Goal: Information Seeking & Learning: Find specific page/section

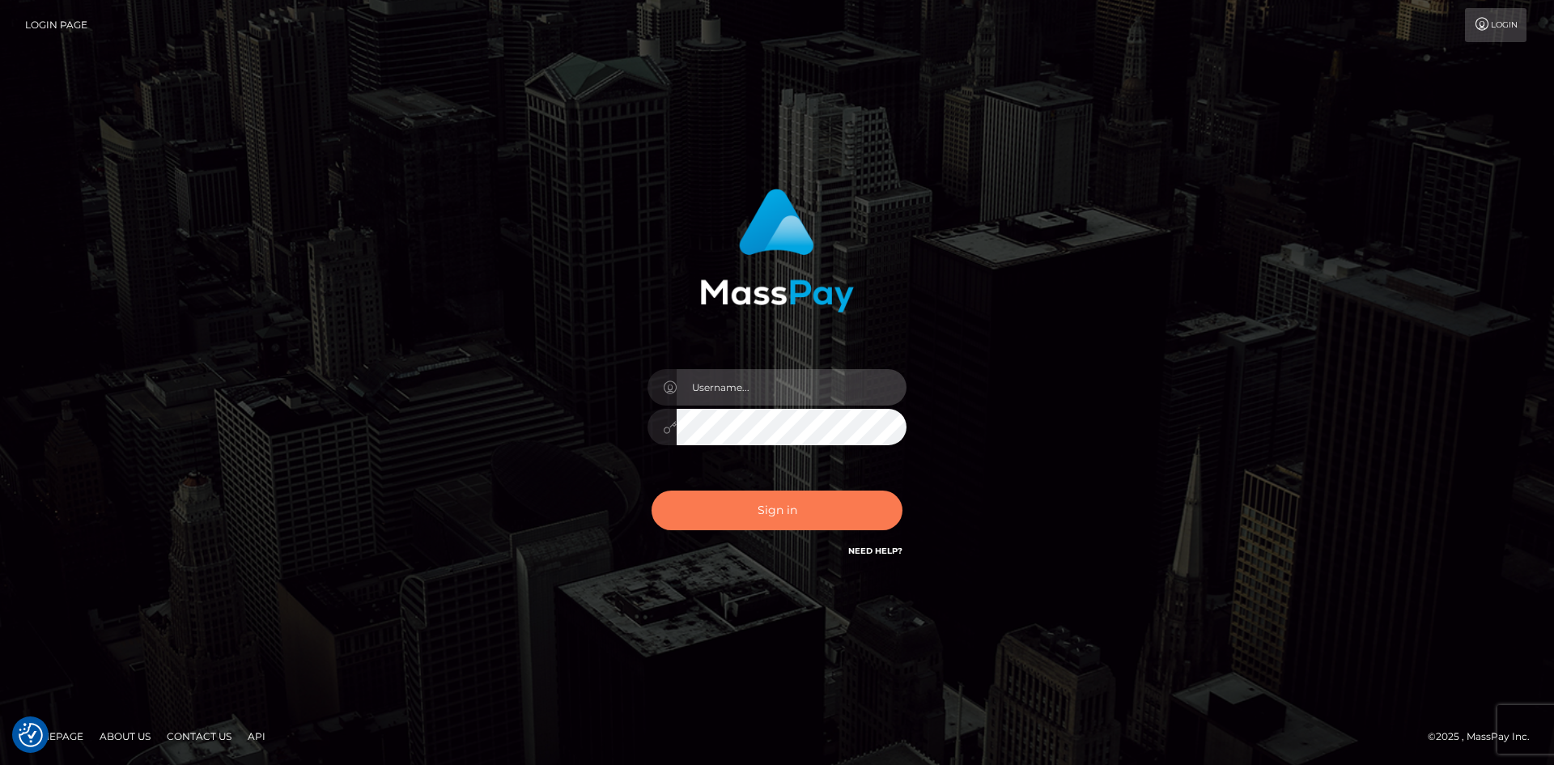
type input "alexstef"
click at [801, 516] on button "Sign in" at bounding box center [777, 511] width 251 height 40
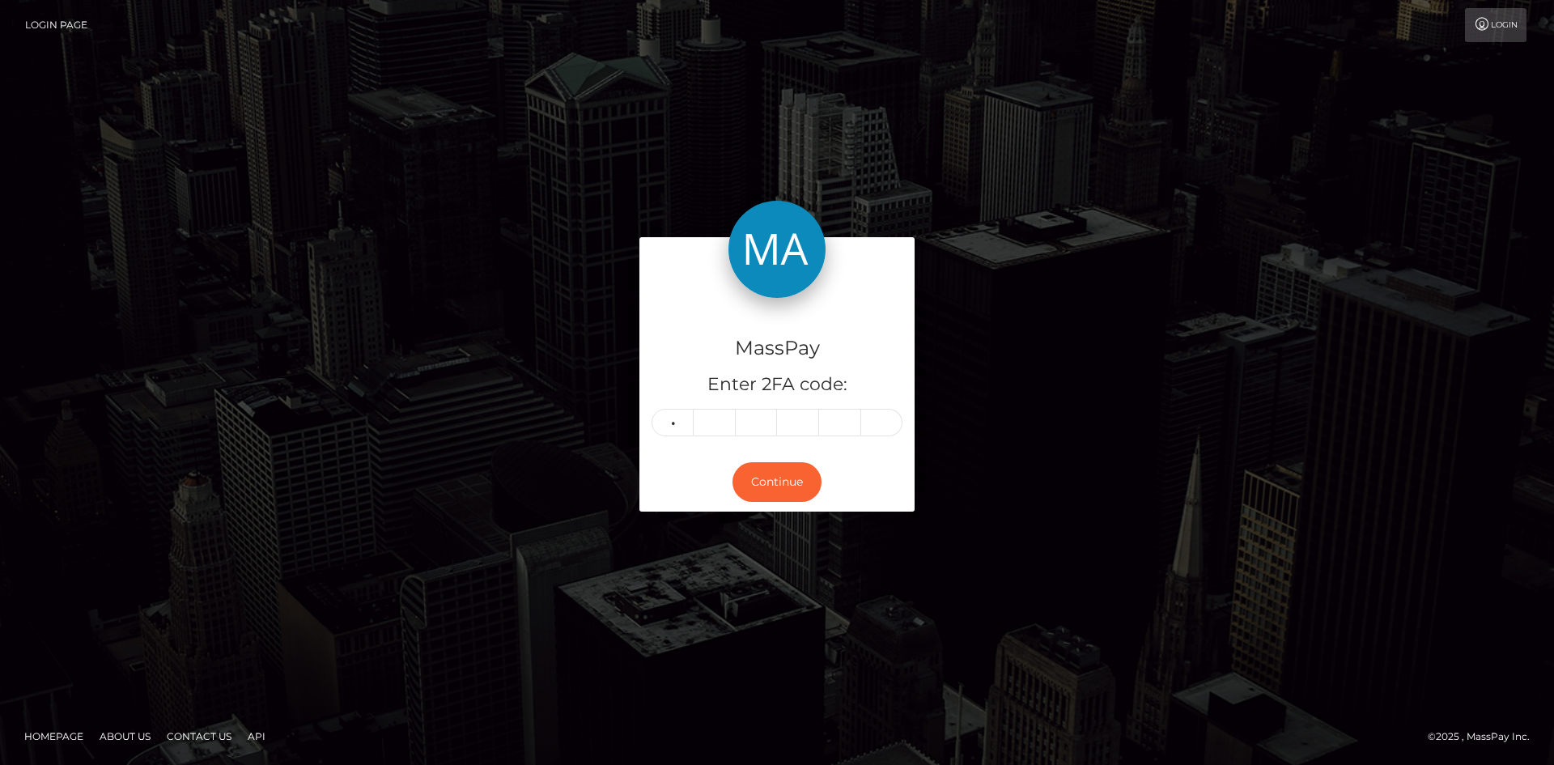
type input "6"
type input "0"
type input "9"
type input "7"
type input "9"
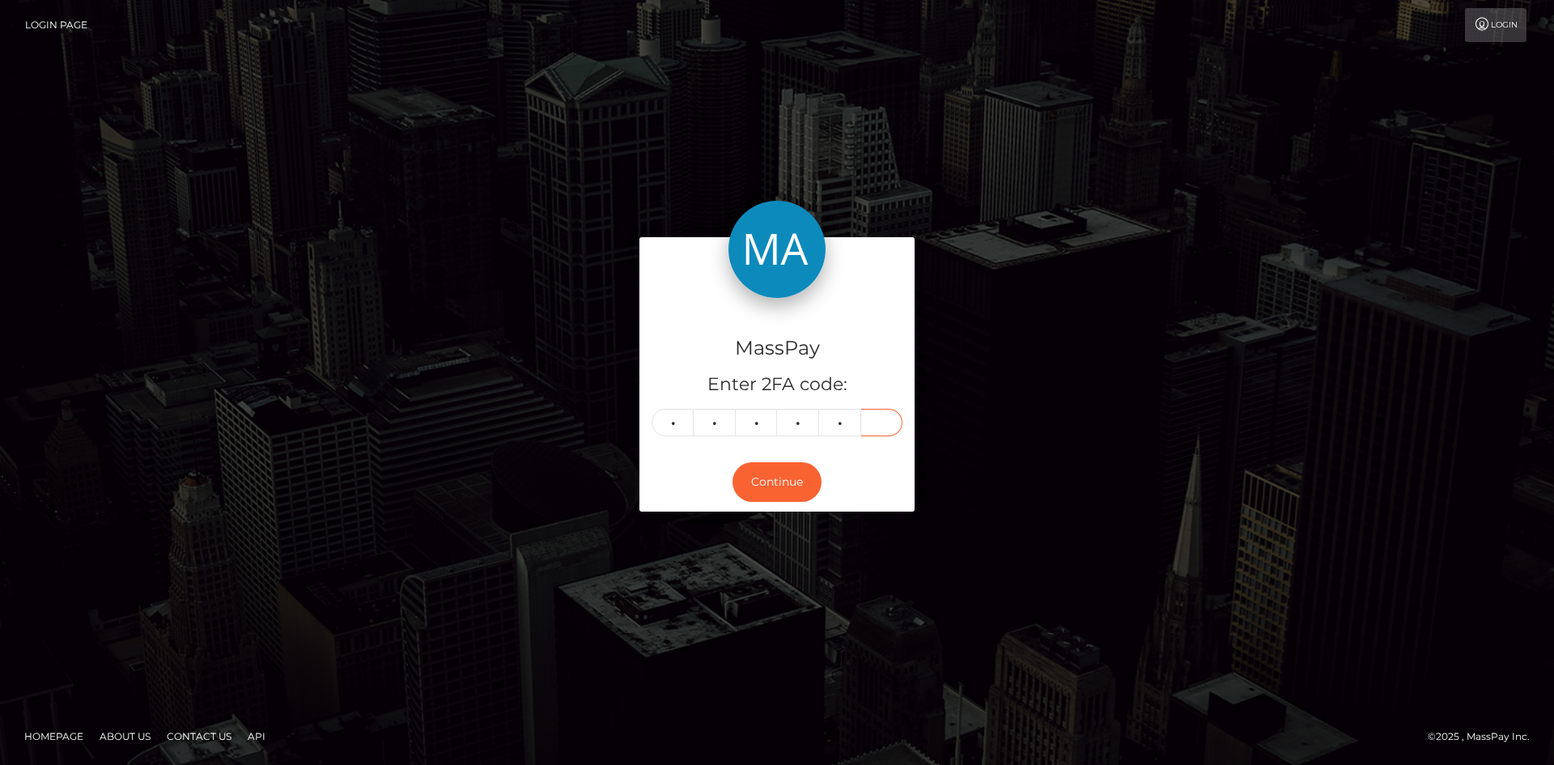
type input "5"
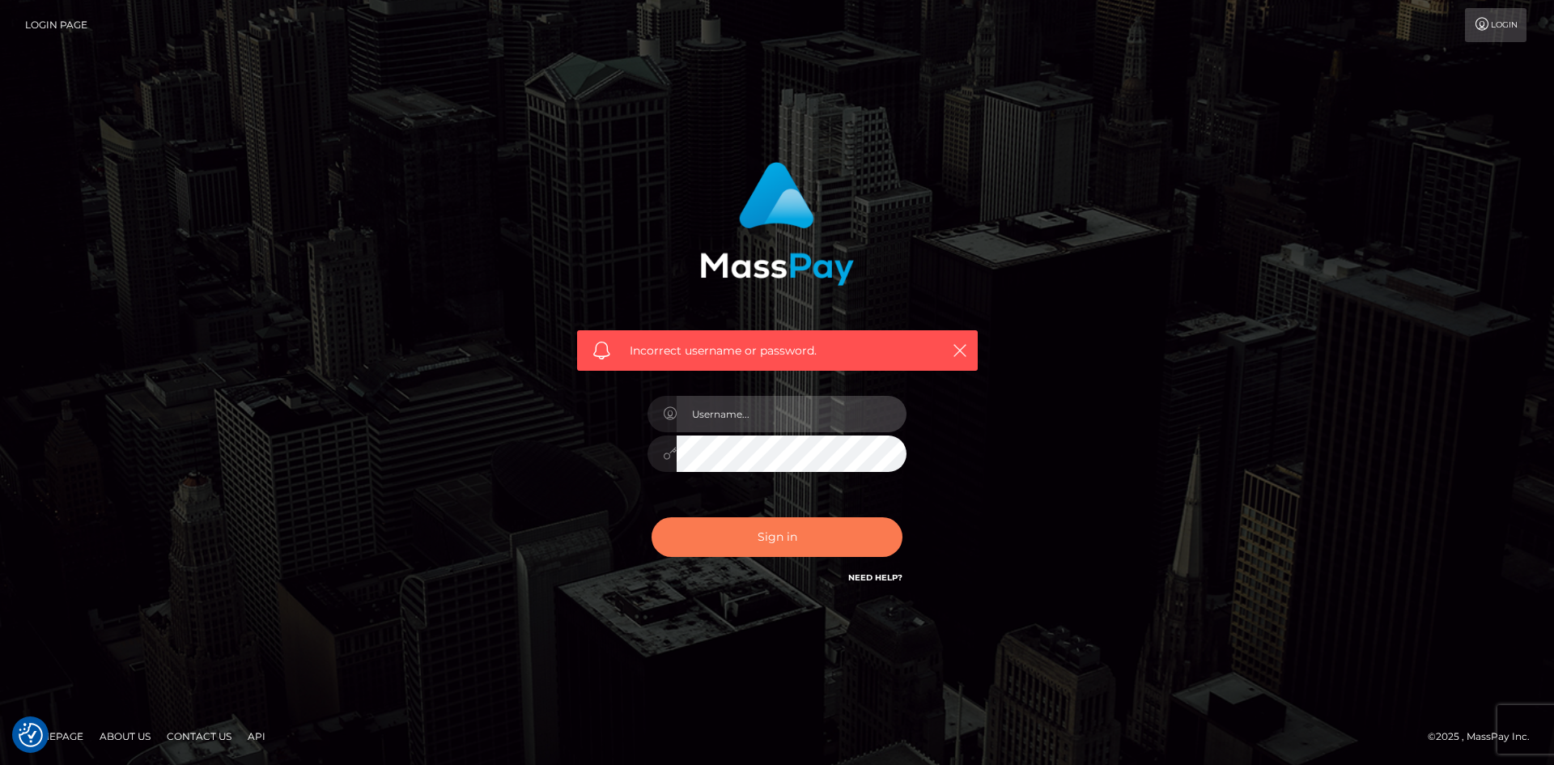
type input "alexstef"
click at [787, 556] on button "Sign in" at bounding box center [777, 537] width 251 height 40
click at [786, 549] on button "Sign in" at bounding box center [777, 537] width 251 height 40
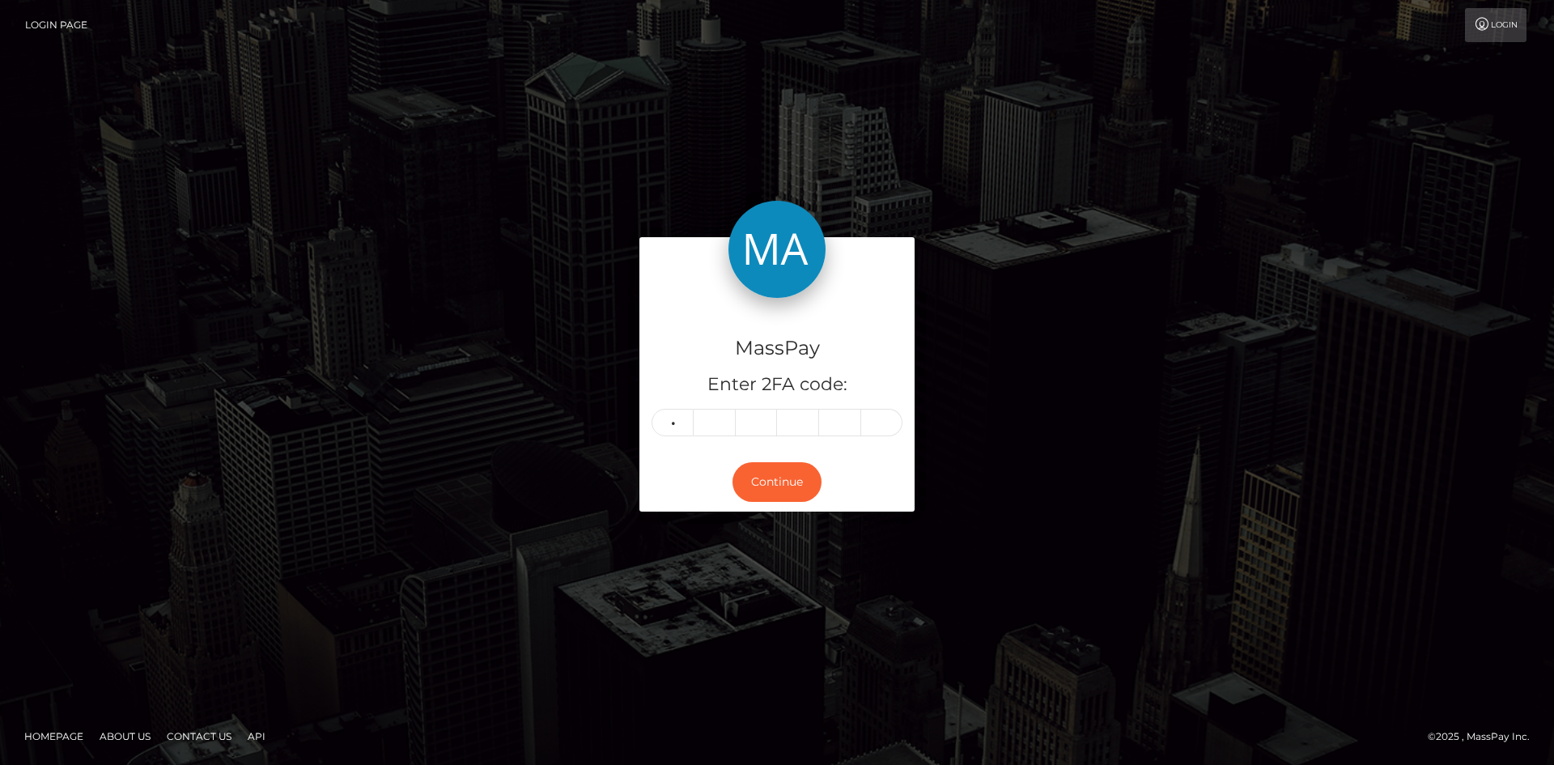
type input "9"
type input "3"
type input "2"
type input "9"
type input "5"
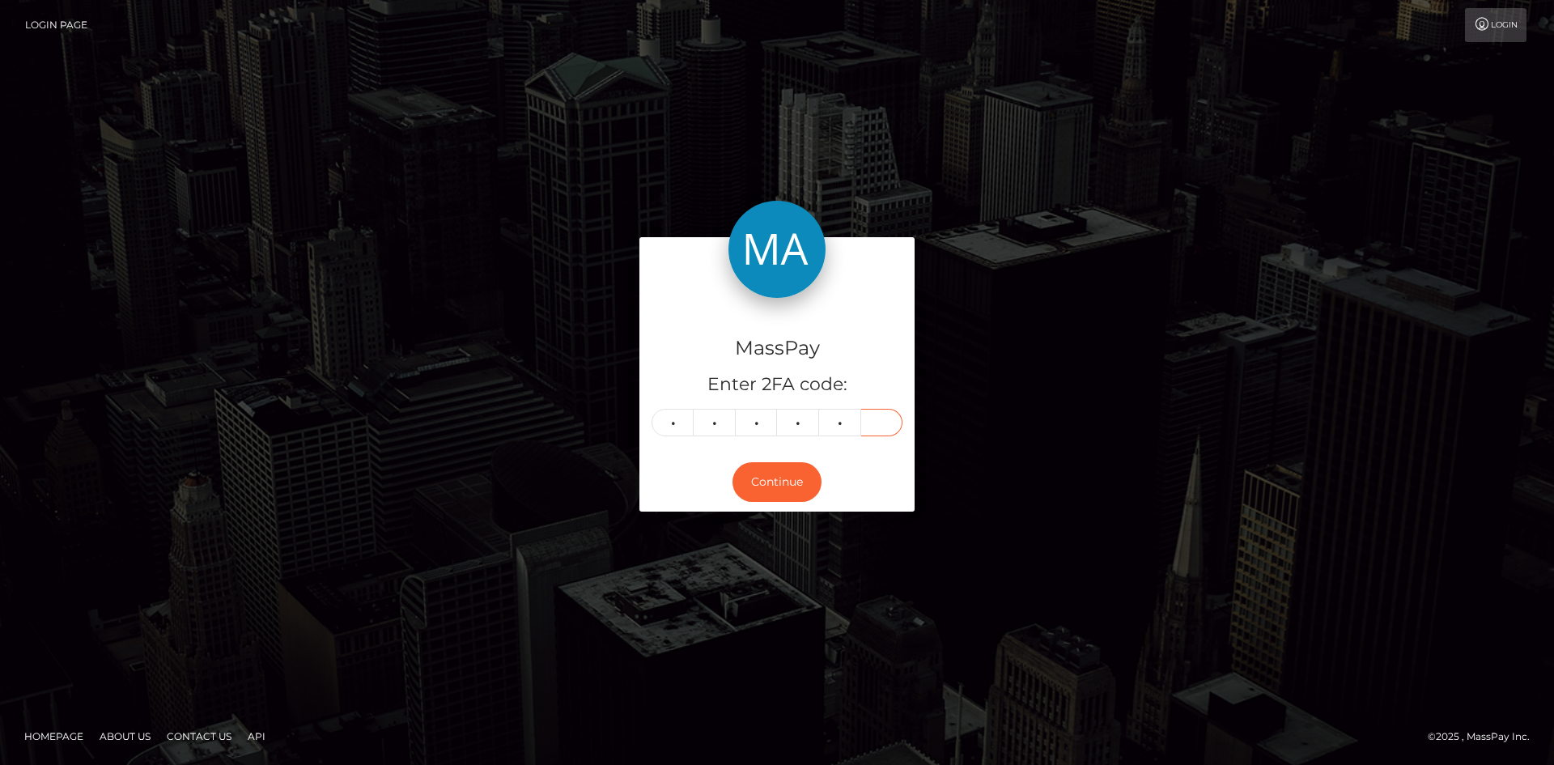
type input "6"
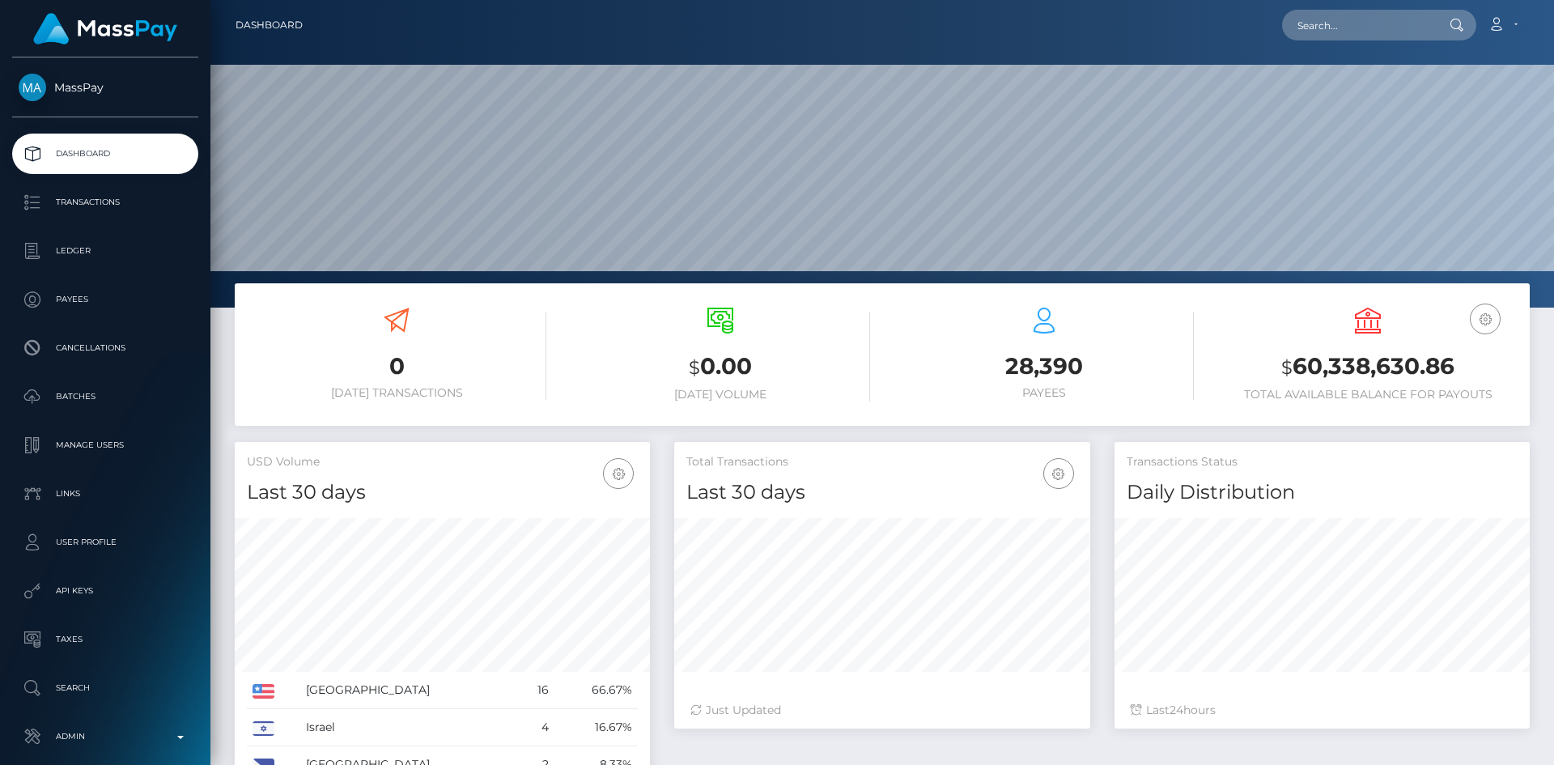
scroll to position [287, 416]
click at [1390, 19] on input "text" at bounding box center [1358, 25] width 152 height 31
paste input "[EMAIL_ADDRESS][DOMAIN_NAME]"
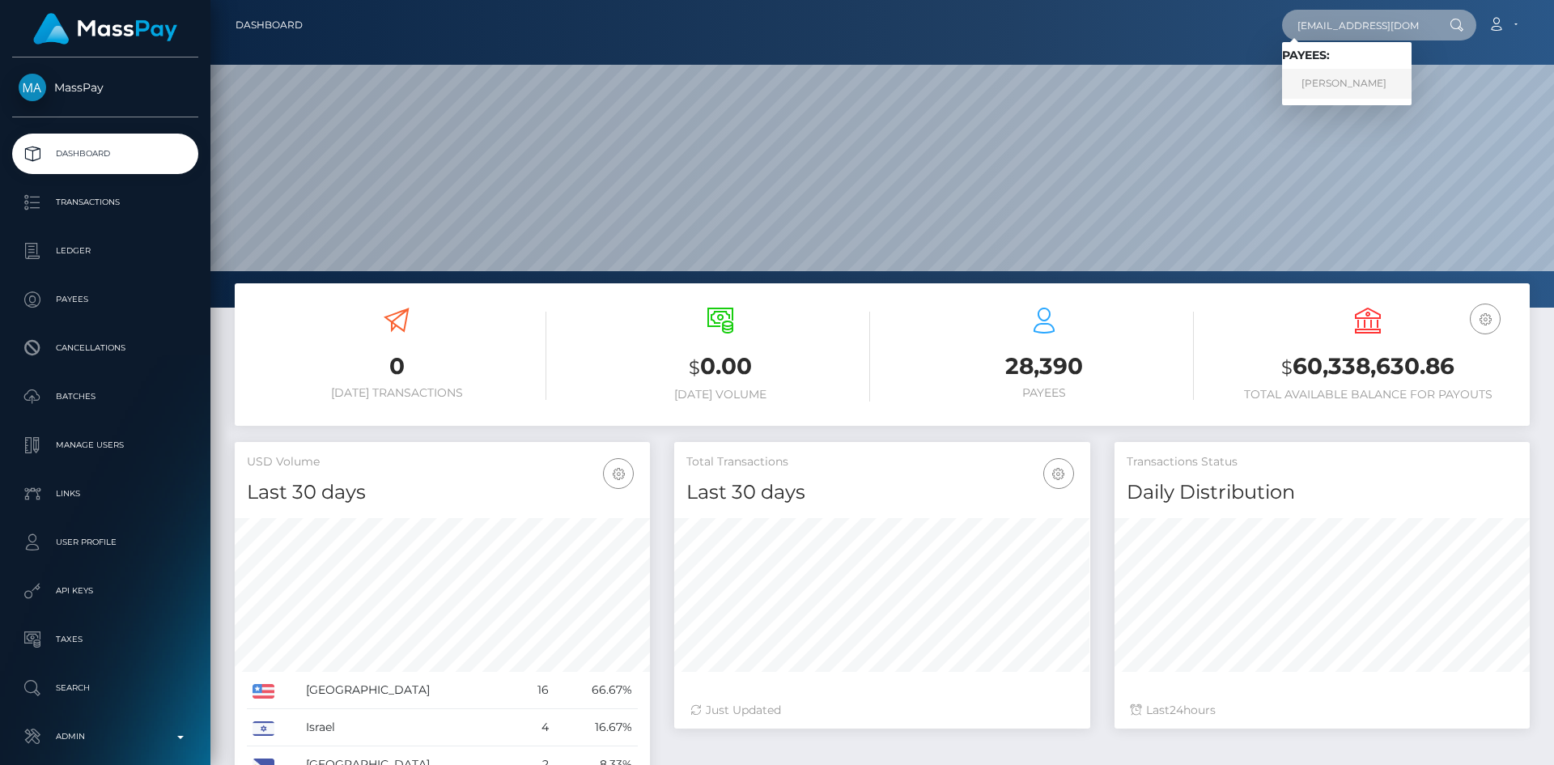
type input "[EMAIL_ADDRESS][DOMAIN_NAME]"
click at [1369, 87] on link "EMMANUEL EFFIONG" at bounding box center [1347, 84] width 130 height 30
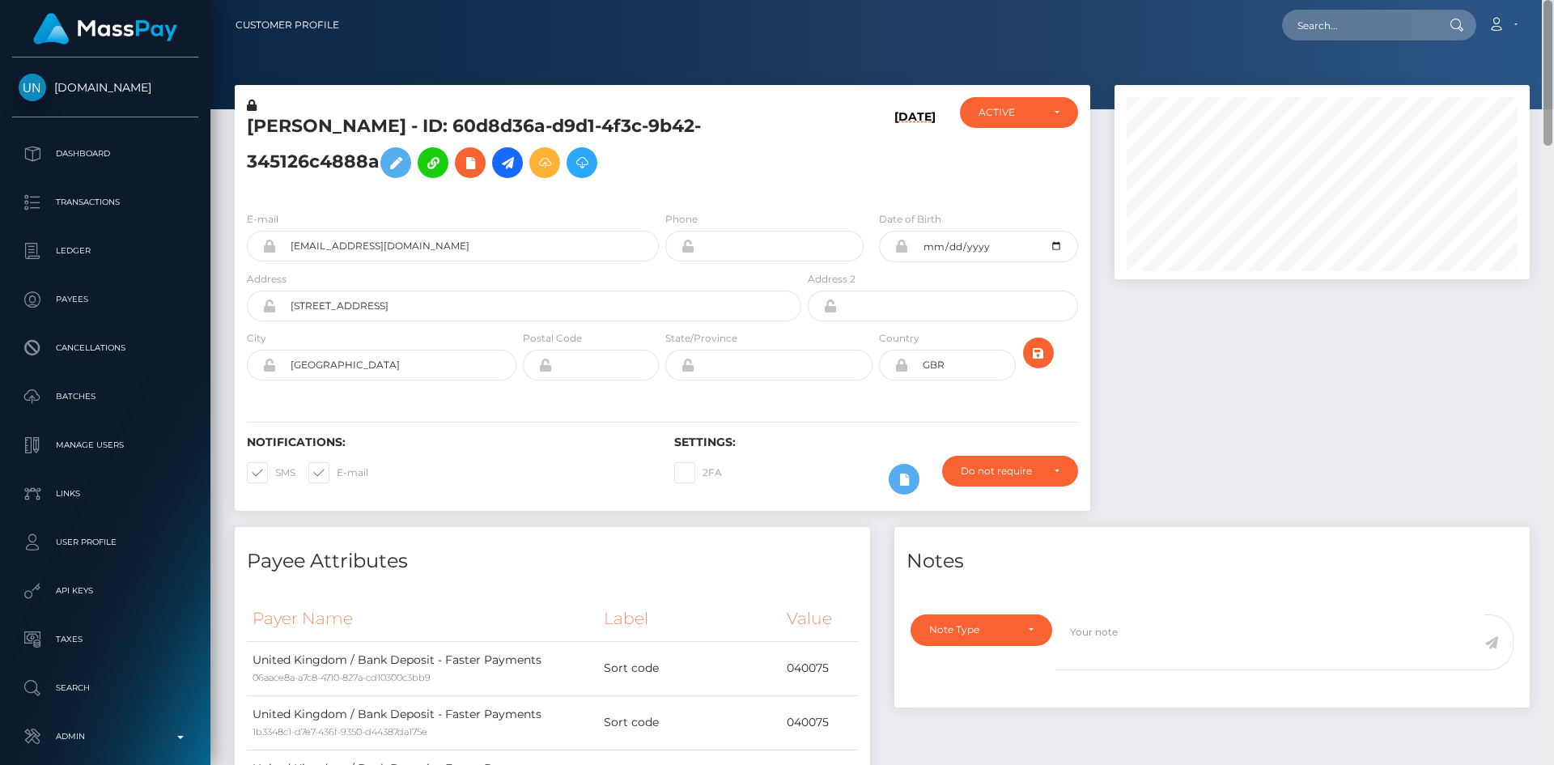
drag, startPoint x: 1549, startPoint y: 115, endPoint x: 1525, endPoint y: -70, distance: 187.0
click at [1525, 0] on html "Unlockt.me Dashboard Transactions Ledger Payees Cancellations" at bounding box center [777, 382] width 1554 height 765
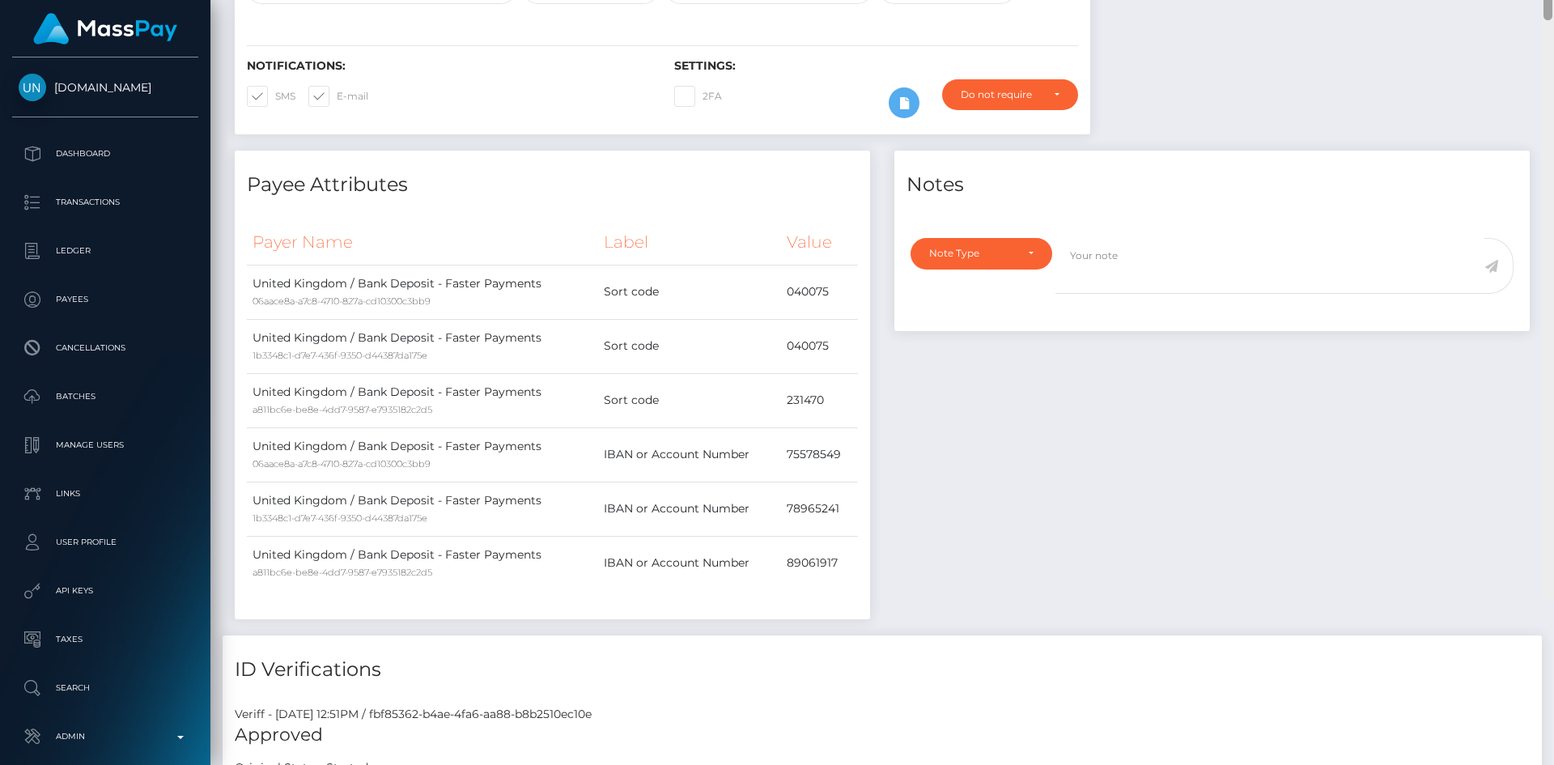
scroll to position [520, 0]
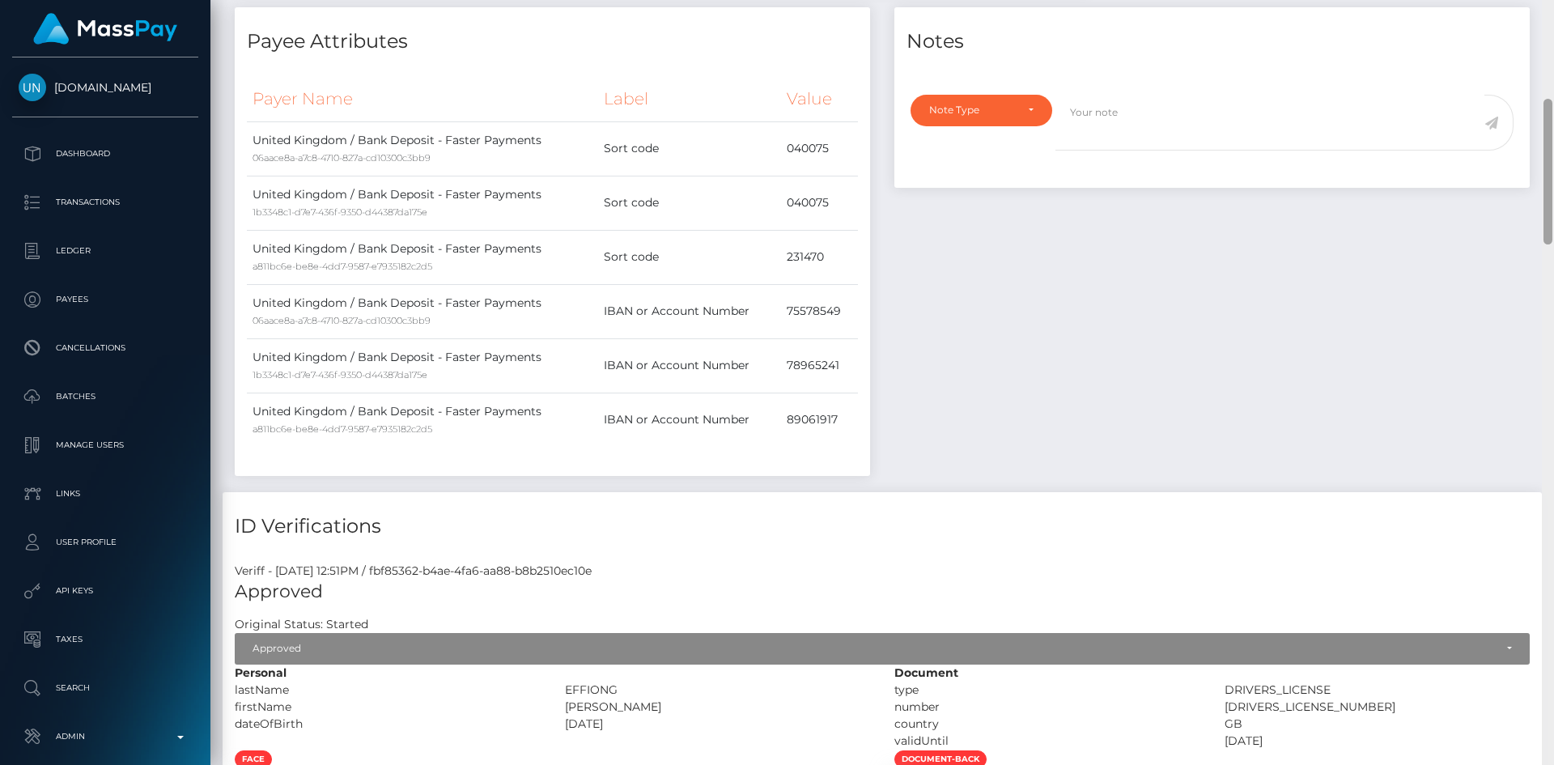
drag, startPoint x: 1549, startPoint y: 98, endPoint x: 1541, endPoint y: 198, distance: 99.9
click at [1541, 198] on div "Customer Profile Loading... Loading..." at bounding box center [882, 382] width 1344 height 765
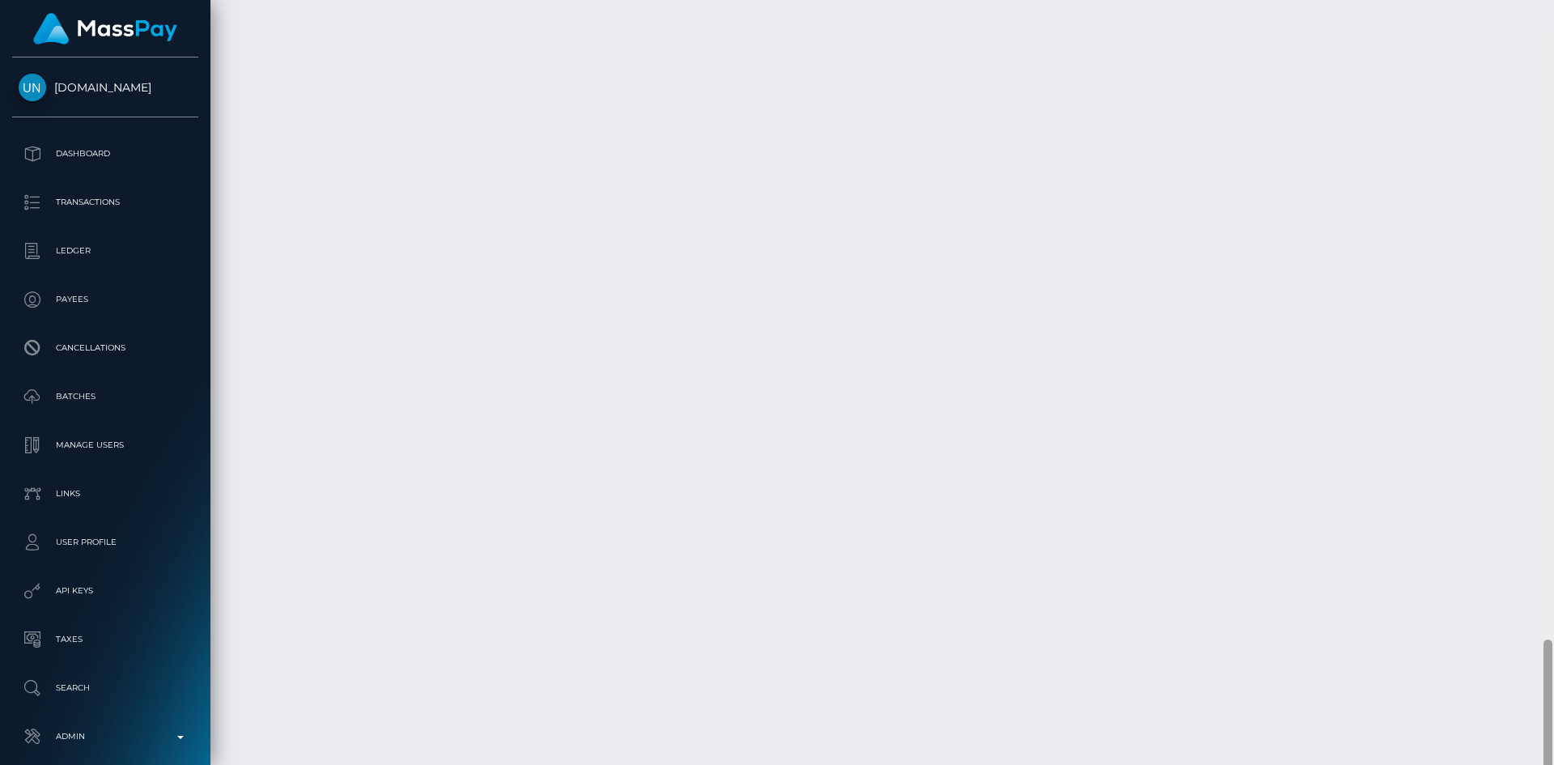
scroll to position [3235, 0]
drag, startPoint x: 1553, startPoint y: 192, endPoint x: 1300, endPoint y: 605, distance: 484.4
click at [1553, 653] on div at bounding box center [1548, 382] width 12 height 765
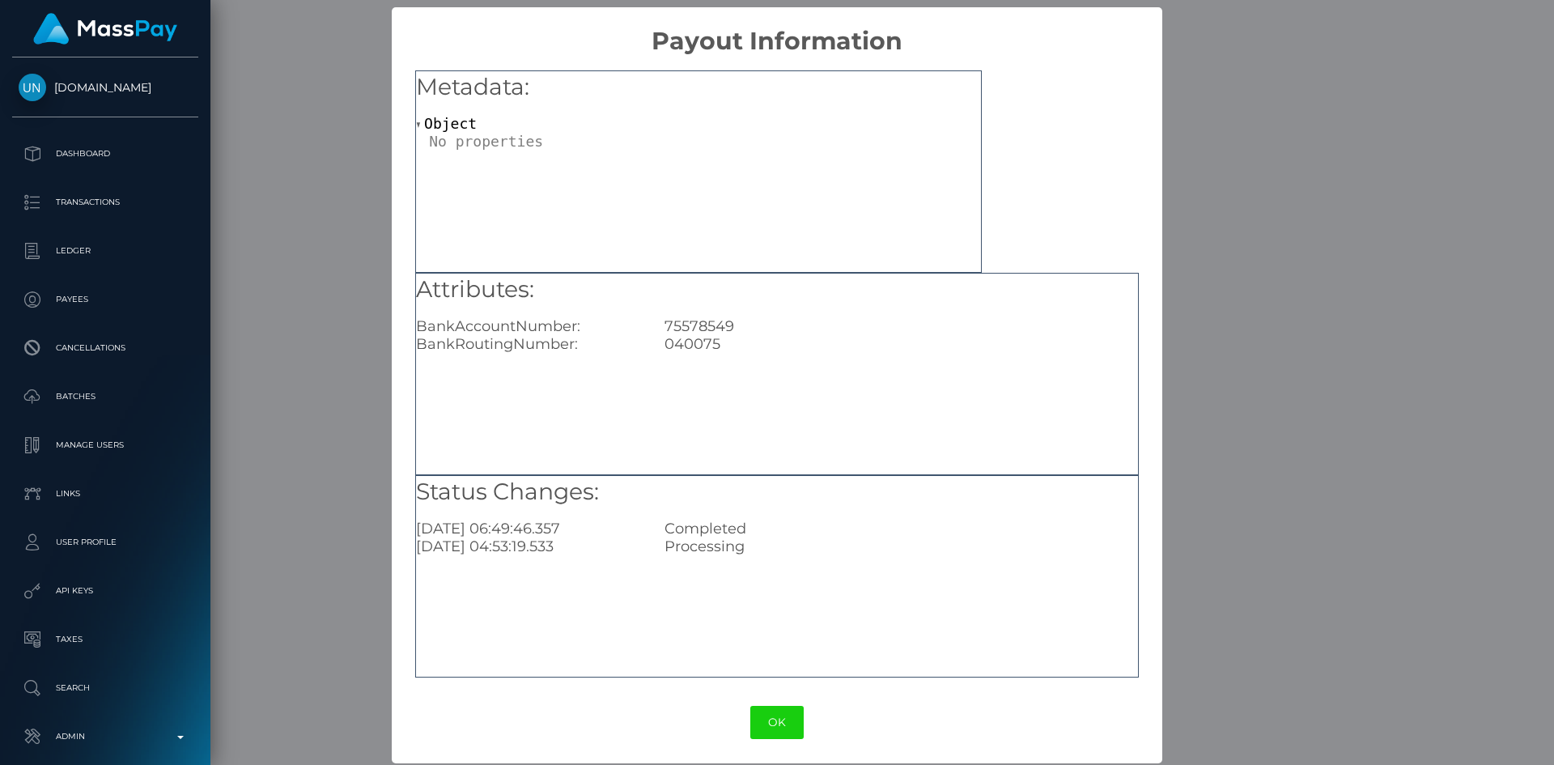
click at [706, 321] on div "75578549" at bounding box center [900, 326] width 497 height 18
copy div "75578549"
click at [781, 723] on button "OK" at bounding box center [776, 722] width 53 height 33
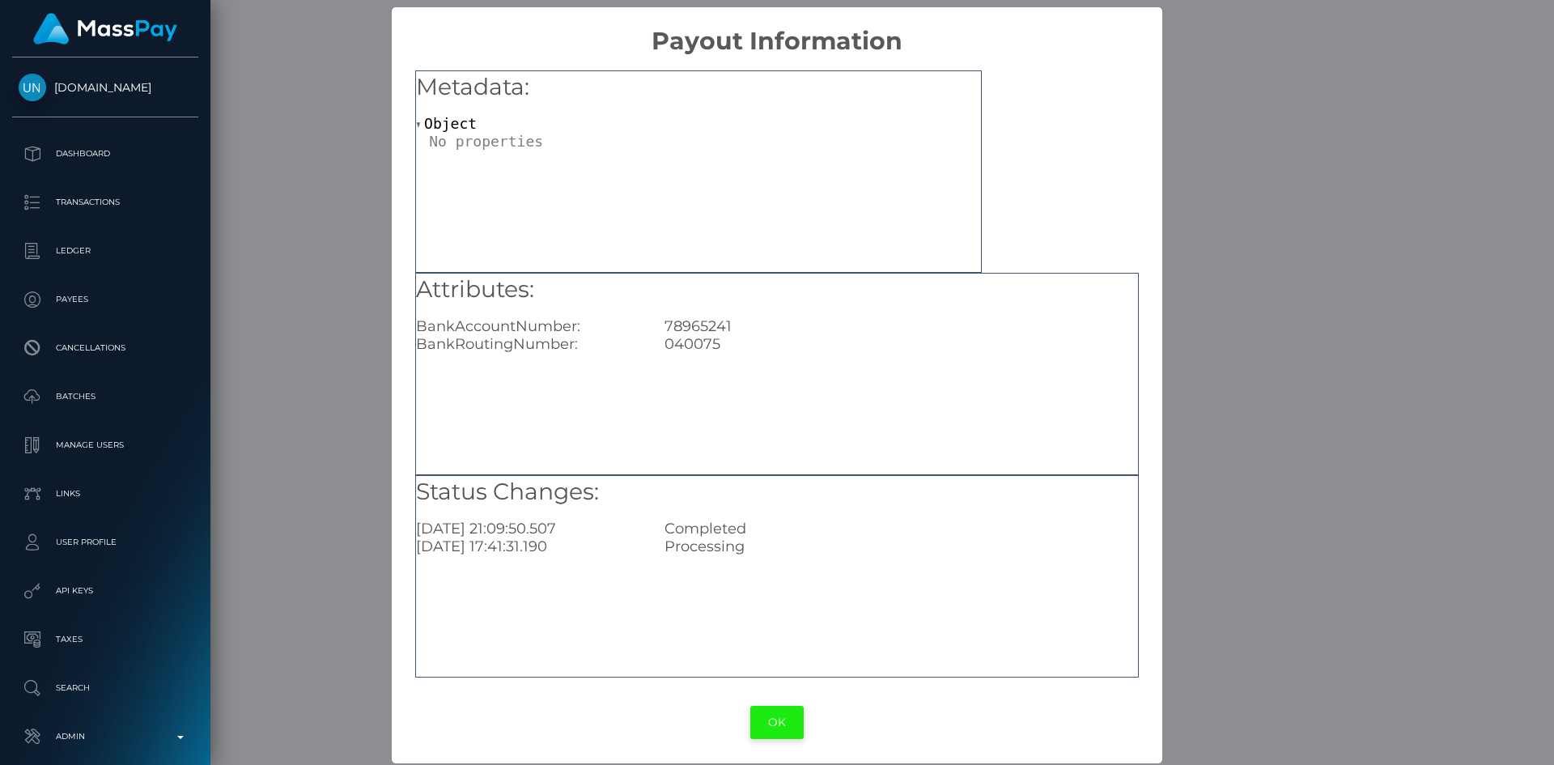
click at [772, 725] on button "OK" at bounding box center [776, 722] width 53 height 33
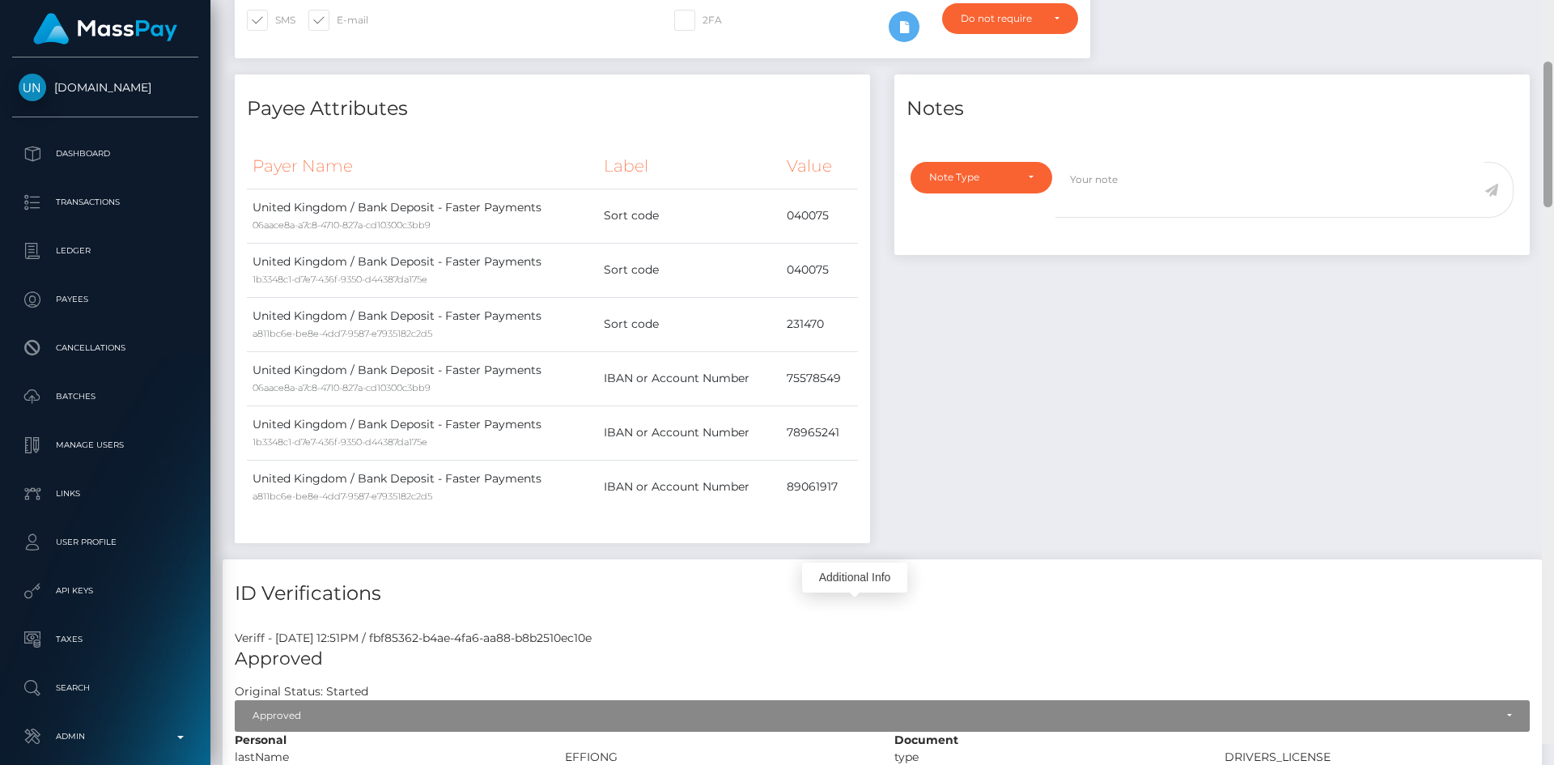
scroll to position [529, 0]
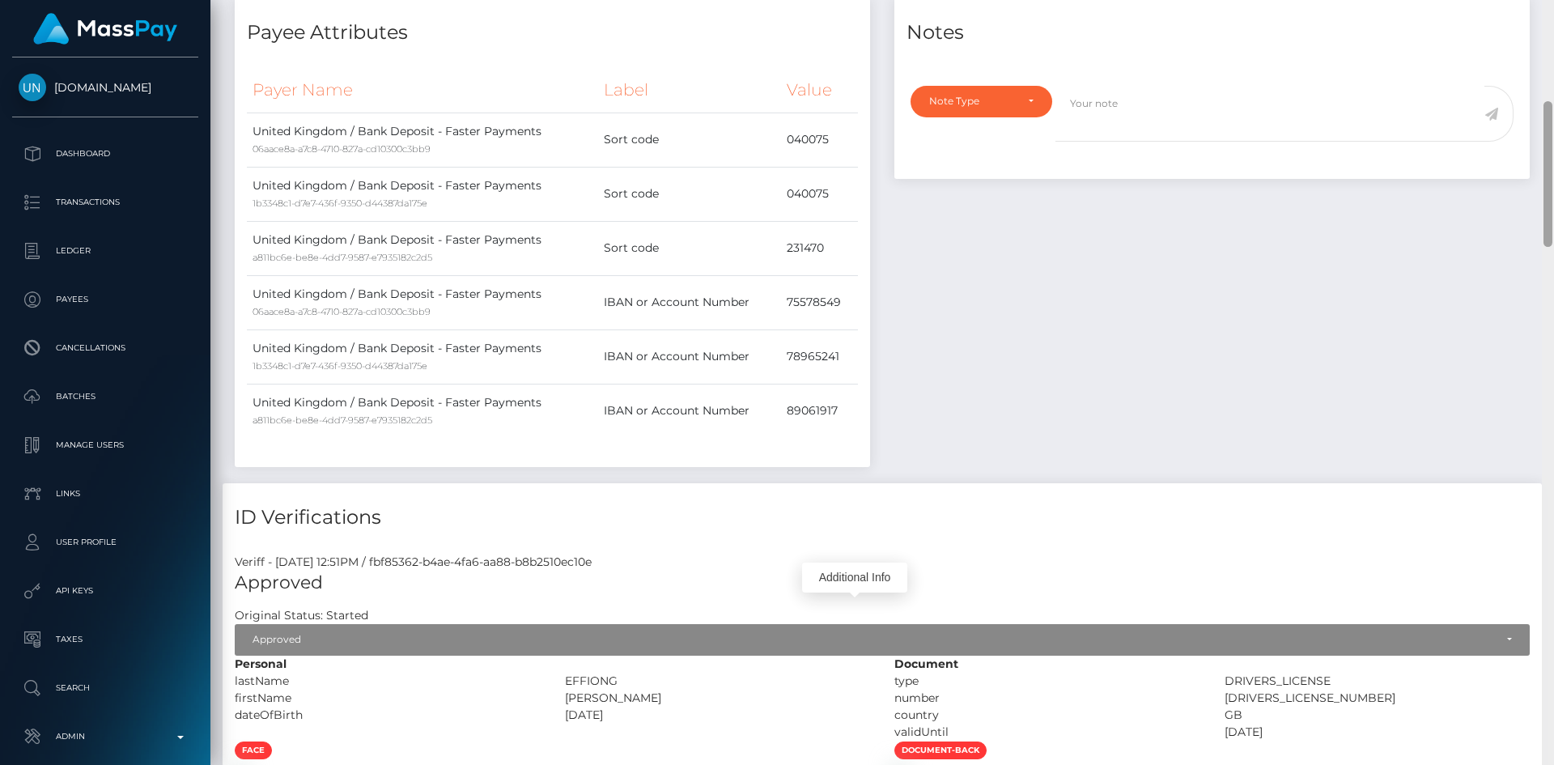
drag, startPoint x: 1546, startPoint y: 641, endPoint x: 1514, endPoint y: 123, distance: 519.1
click at [1514, 123] on div "Customer Profile Loading... Loading..." at bounding box center [882, 382] width 1344 height 765
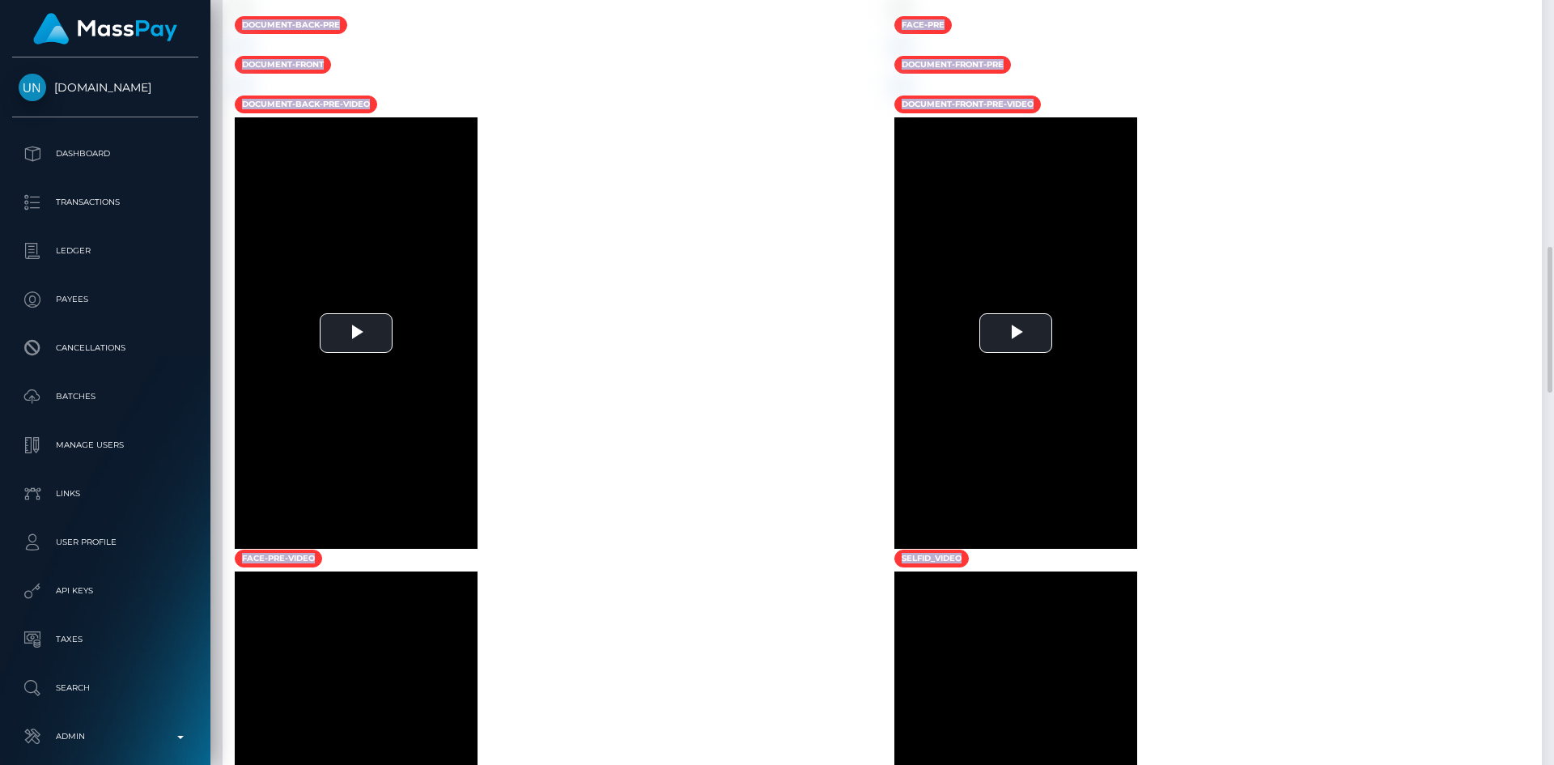
drag, startPoint x: 1553, startPoint y: 224, endPoint x: 1536, endPoint y: 51, distance: 174.1
click at [1536, 51] on div "Customer Profile Loading... Loading..." at bounding box center [882, 382] width 1344 height 765
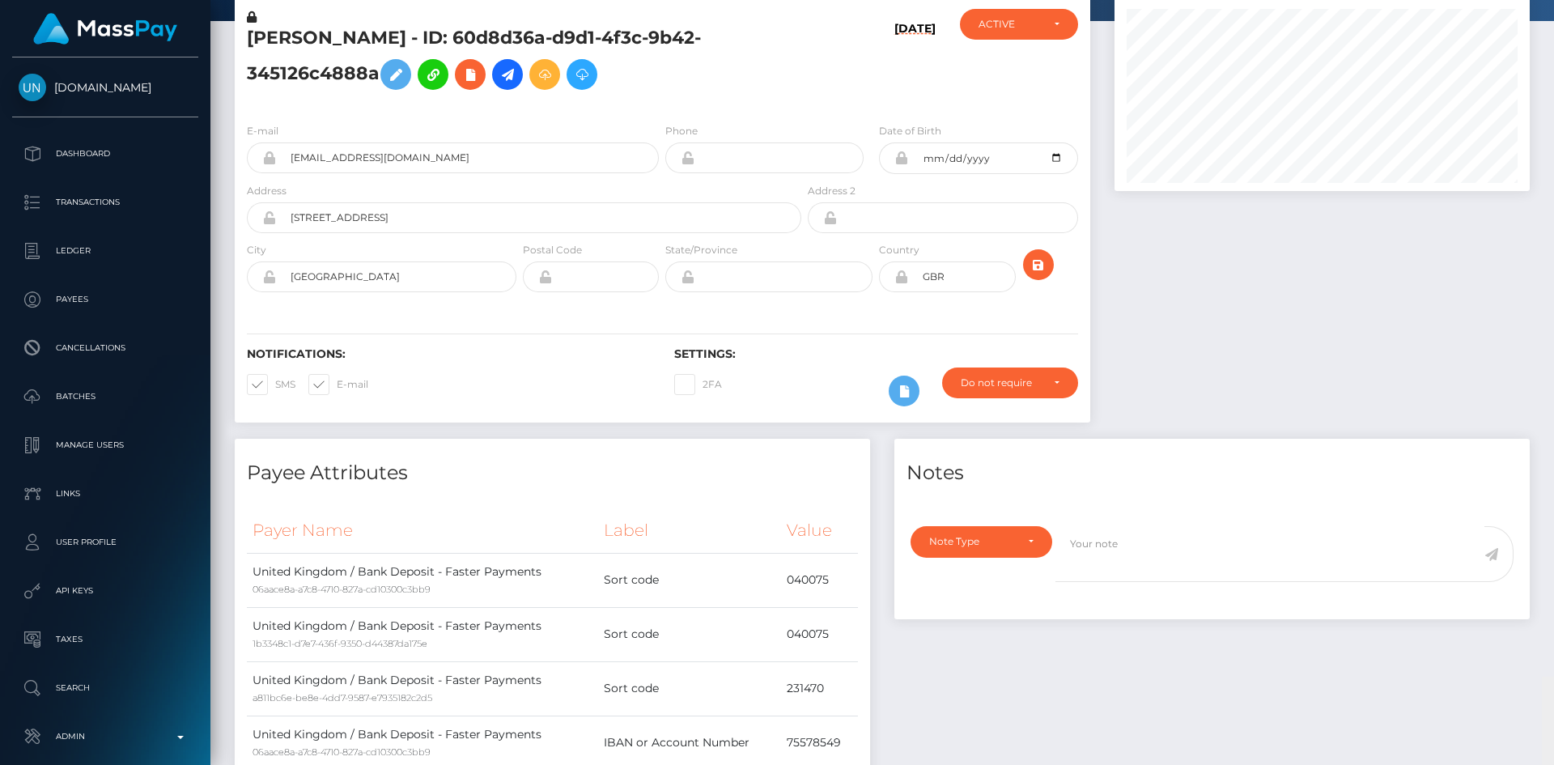
scroll to position [0, 0]
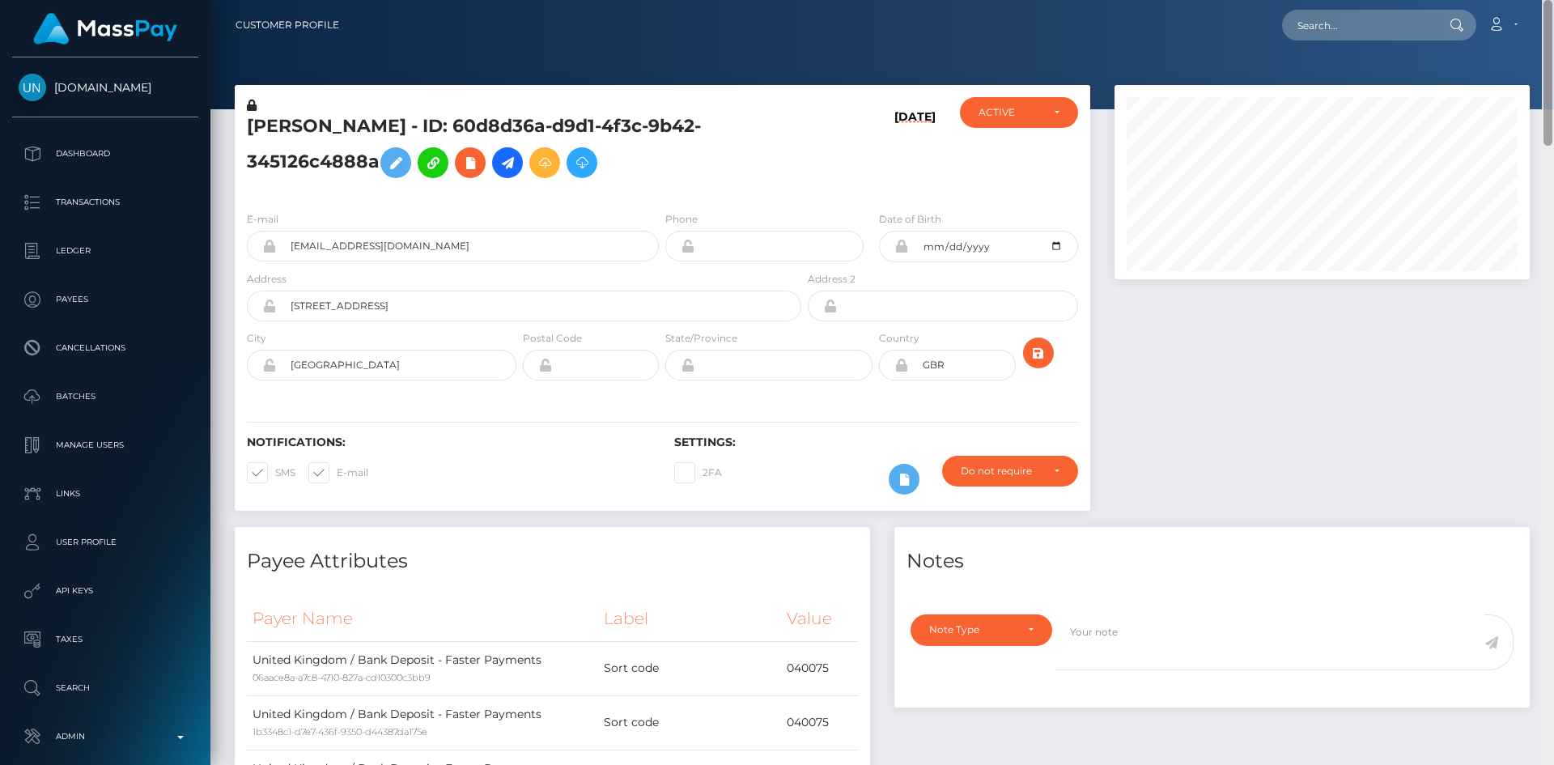
drag, startPoint x: 1549, startPoint y: 227, endPoint x: 1477, endPoint y: 62, distance: 179.4
click at [1552, 0] on html "Unlockt.me Dashboard Transactions Ledger Payees Cancellations" at bounding box center [777, 382] width 1554 height 765
click at [1222, 333] on div at bounding box center [1323, 306] width 440 height 442
click at [697, 122] on h5 "EMMANUEL EFFIONG - ID: 60d8d36a-d9d1-4f3c-9b42-345126c4888a" at bounding box center [520, 150] width 546 height 72
click at [1355, 28] on input "text" at bounding box center [1358, 25] width 152 height 31
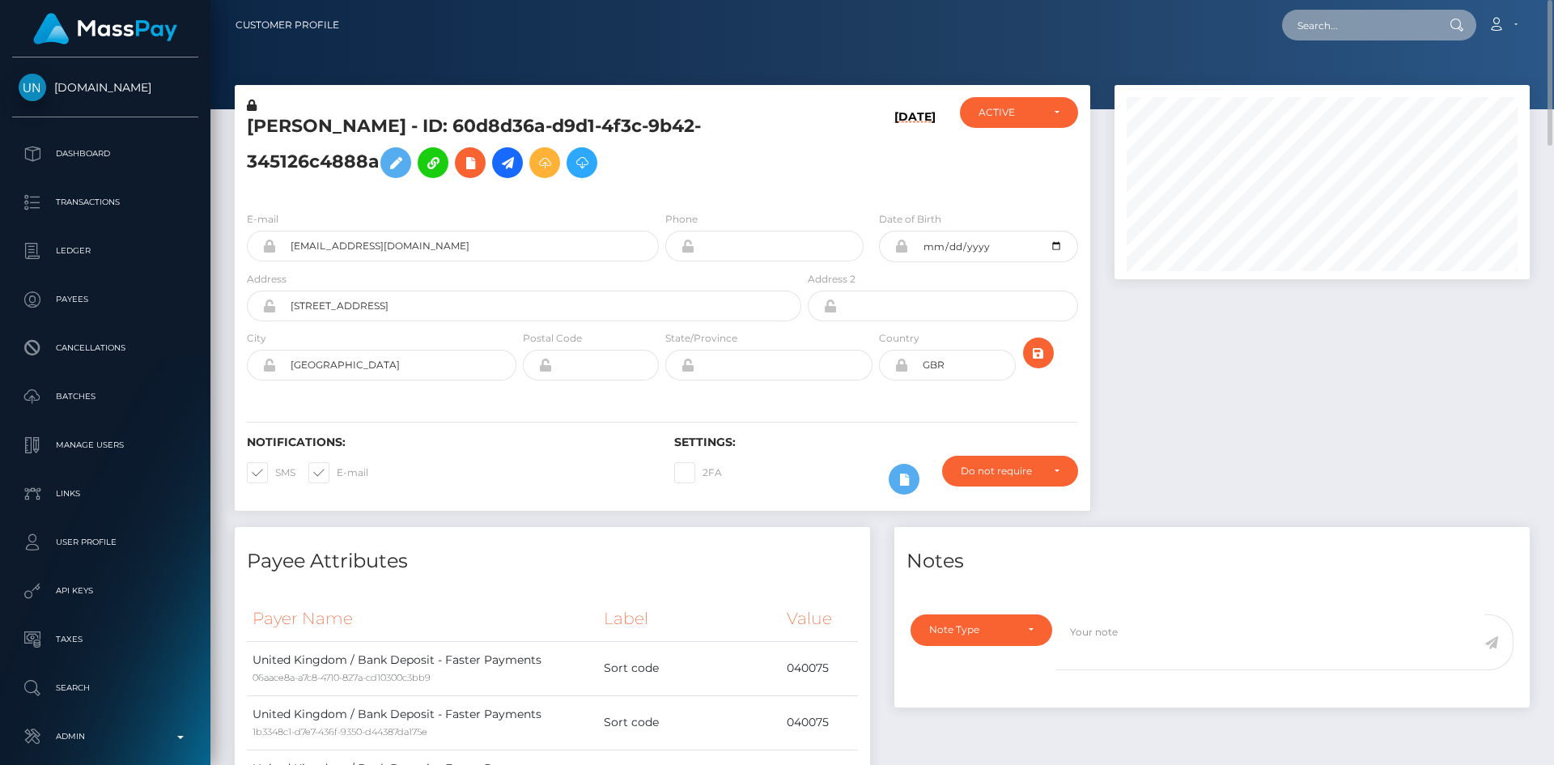
paste input "poact_H5mCJf8y2ZNV"
type input "poact_H5mCJf8y2ZNV"
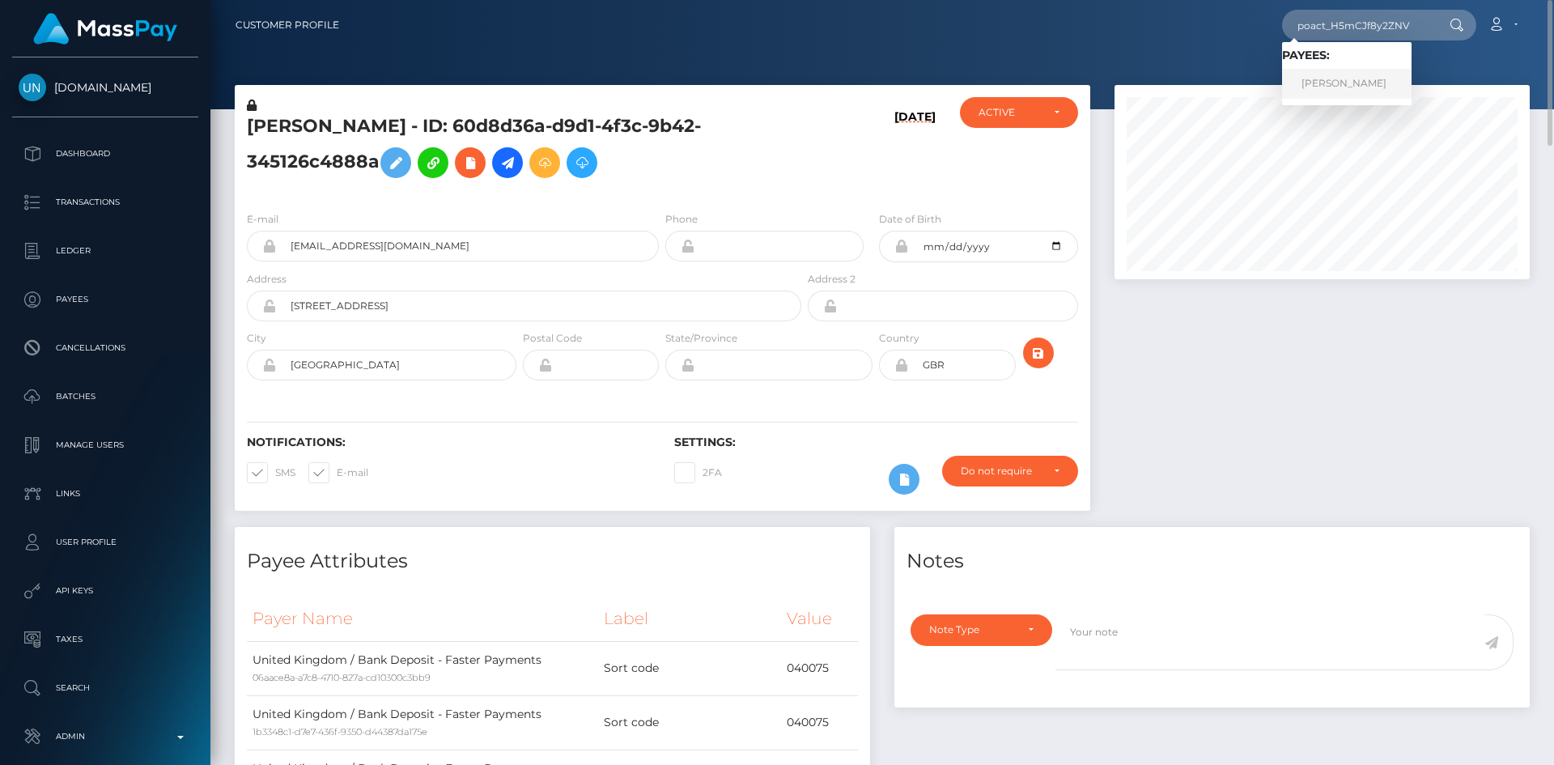
click at [1343, 86] on link "Ricardo McCartney" at bounding box center [1347, 84] width 130 height 30
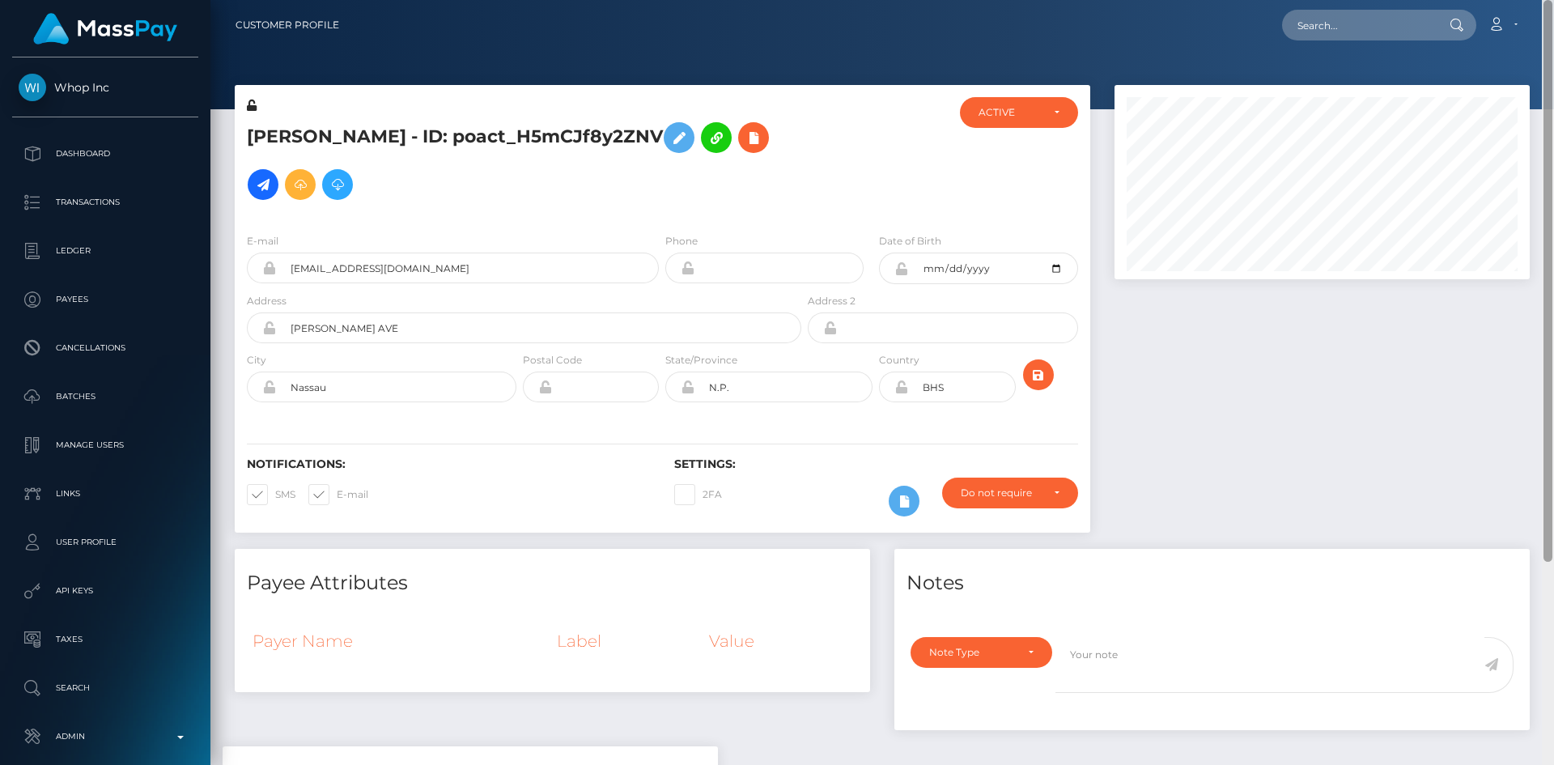
drag, startPoint x: 1549, startPoint y: 192, endPoint x: 1437, endPoint y: 4, distance: 218.5
click at [1541, 0] on html "Whop Inc Dashboard Transactions Ledger Payees Cancellations Links" at bounding box center [777, 382] width 1554 height 765
click at [763, 142] on icon at bounding box center [753, 138] width 19 height 20
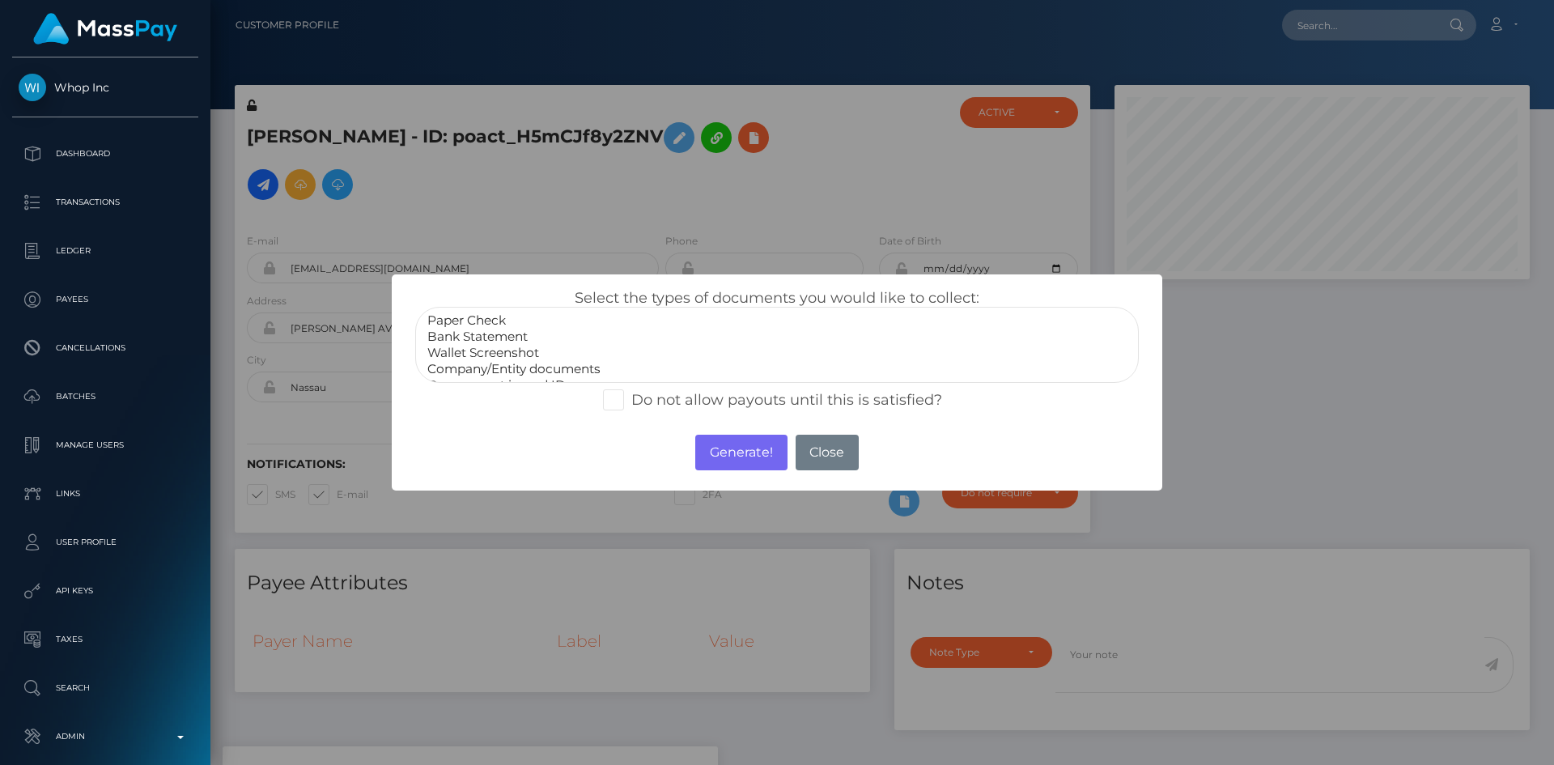
scroll to position [32, 0]
select select "Government issued ID"
click at [508, 345] on option "Government issued ID" at bounding box center [777, 353] width 703 height 16
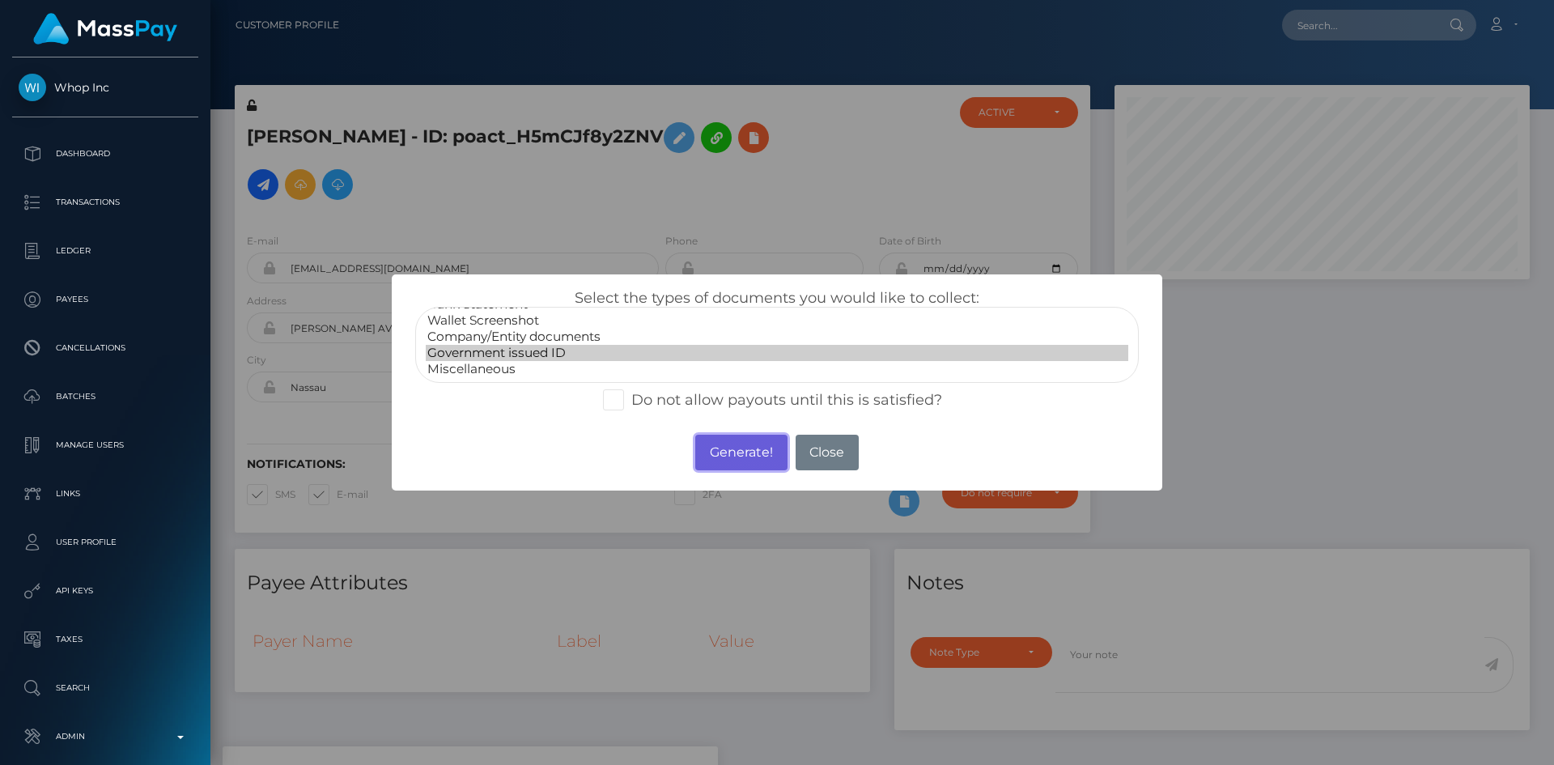
click at [752, 453] on button "Generate!" at bounding box center [740, 453] width 91 height 36
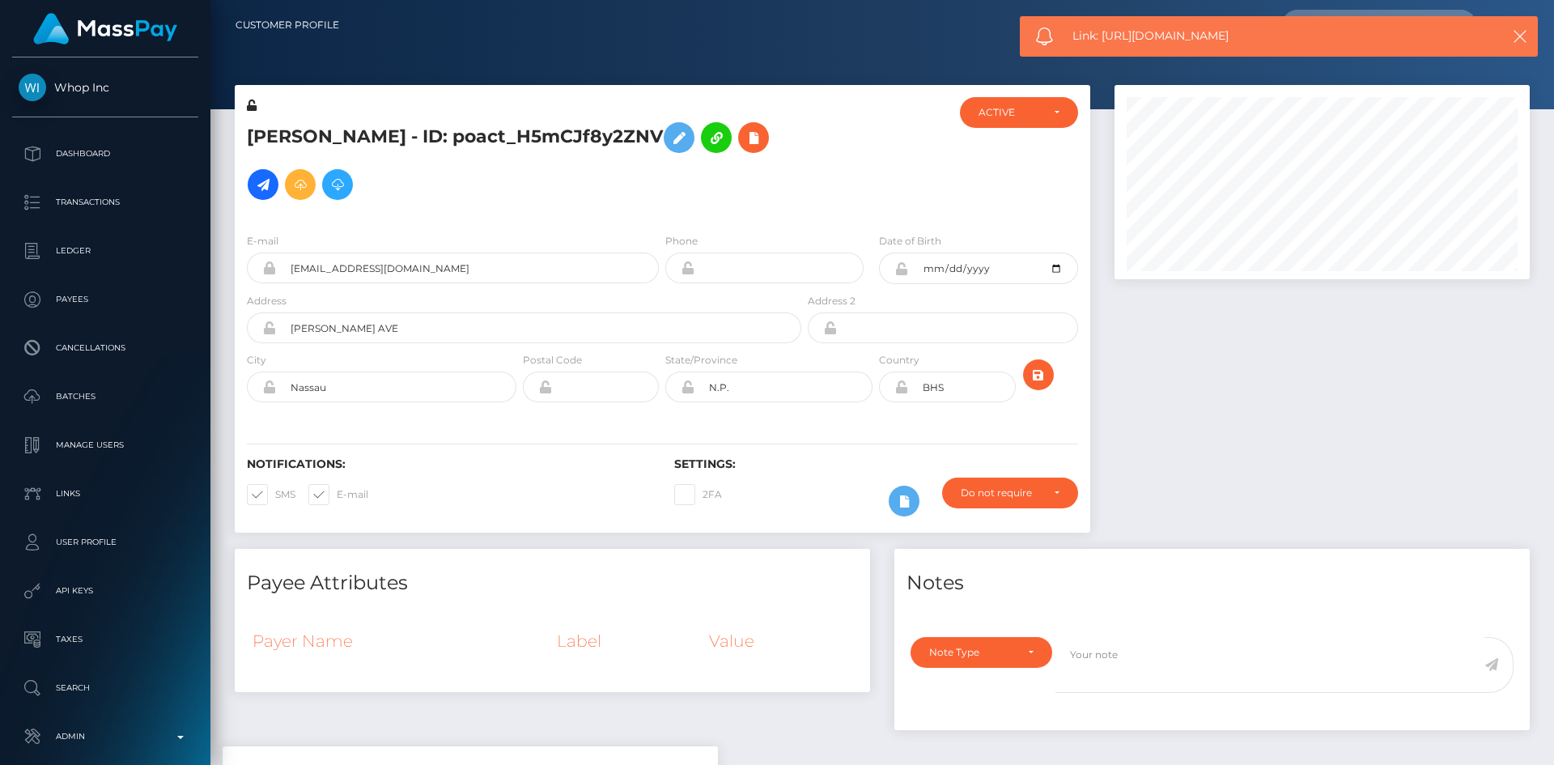
click at [1134, 36] on span "Link: https://l.maspay.io/pjdrA" at bounding box center [1273, 36] width 400 height 17
copy span "Link: https://l.maspay.io/pjdrA"
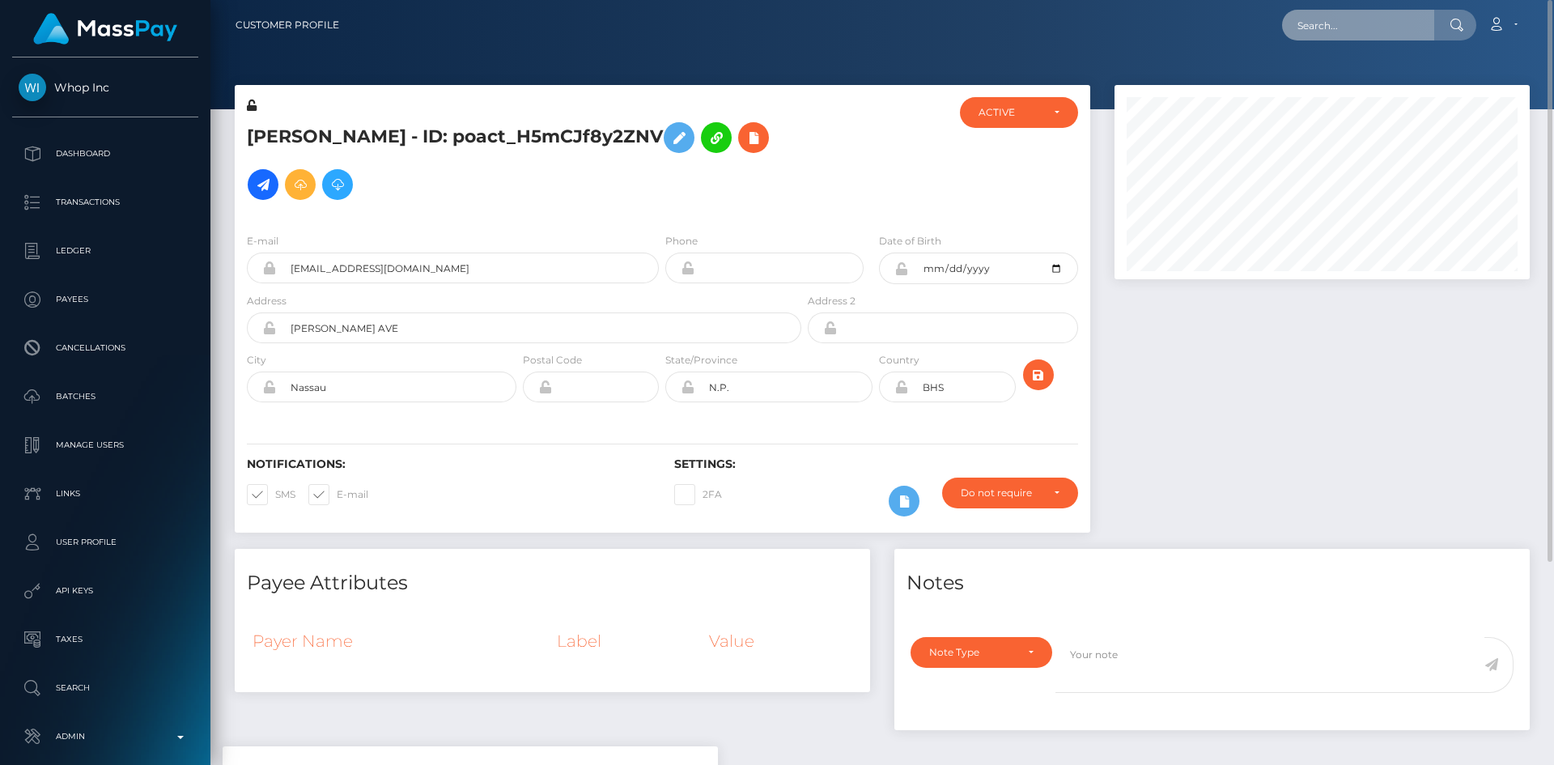
click at [1357, 23] on input "text" at bounding box center [1358, 25] width 152 height 31
paste input "poact_Ms5gYgx6EcXV"
type input "poact_Ms5gYgx6EcXV"
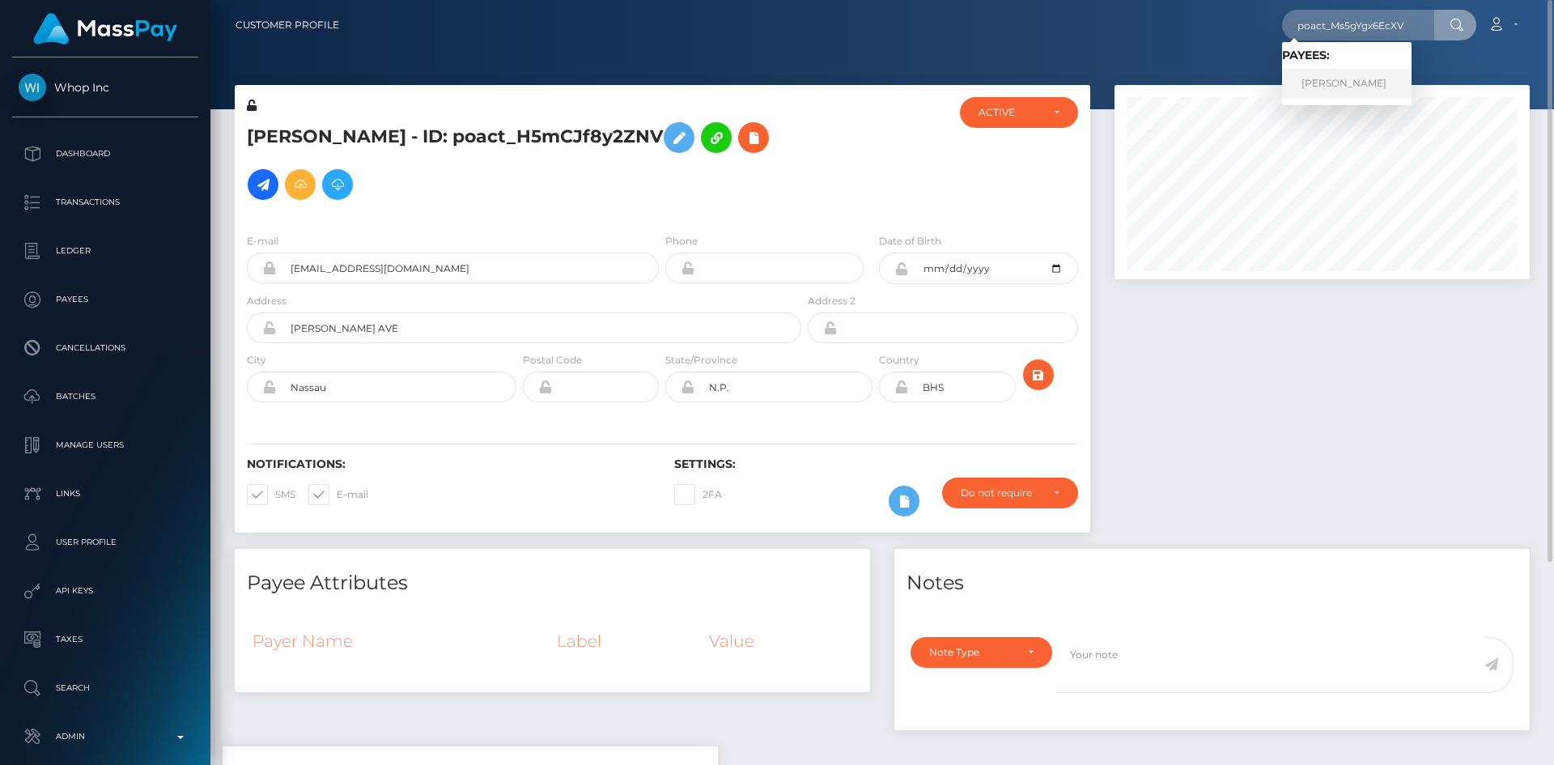
drag, startPoint x: 1366, startPoint y: 84, endPoint x: 1299, endPoint y: 89, distance: 66.6
click at [1366, 84] on link "JUAN PABLO VARGAS" at bounding box center [1347, 84] width 130 height 30
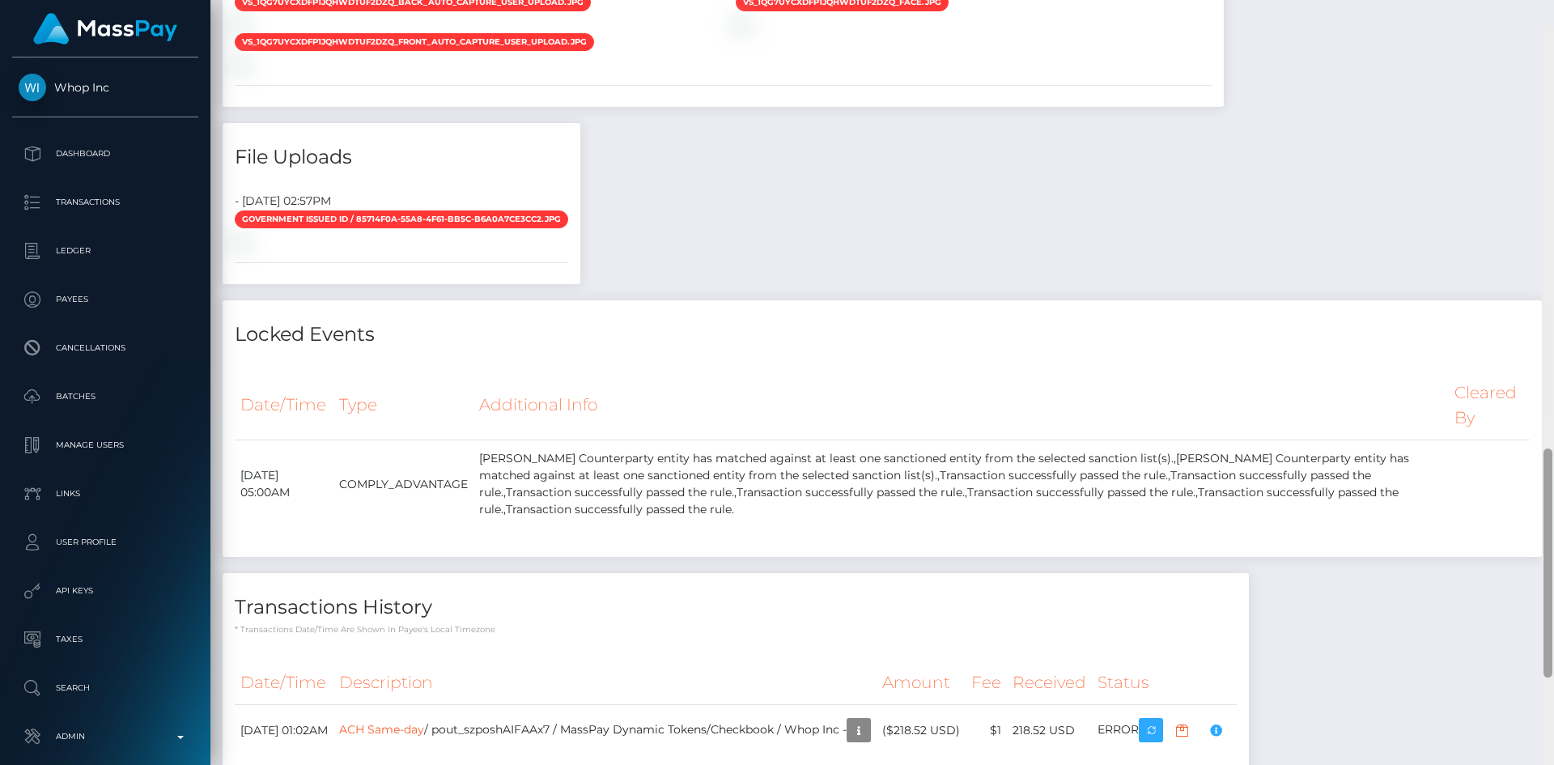
scroll to position [1415, 0]
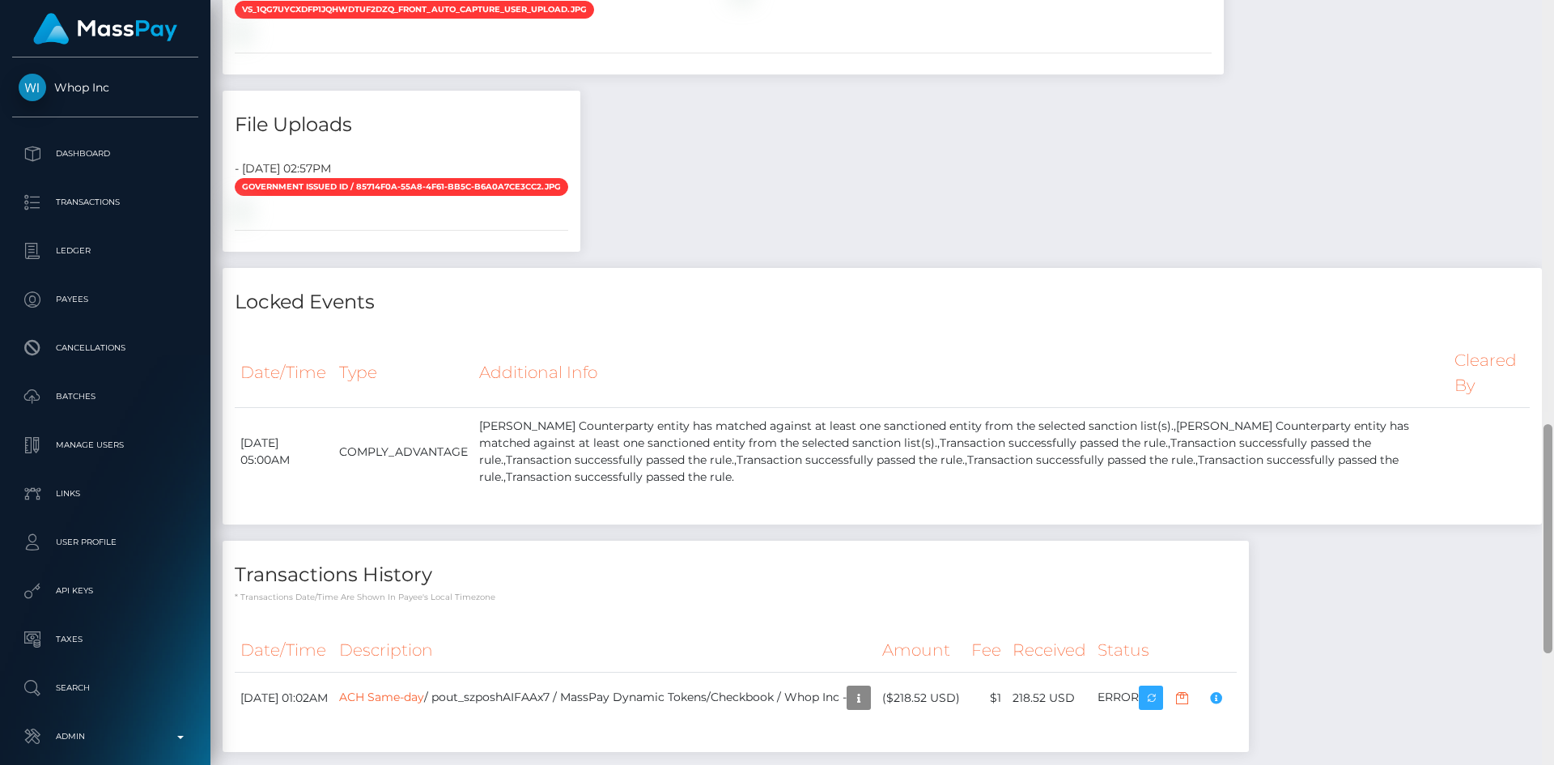
drag, startPoint x: 0, startPoint y: 0, endPoint x: 533, endPoint y: 523, distance: 746.5
click at [1508, 478] on div "Customer Profile Loading... Loading..." at bounding box center [882, 382] width 1344 height 765
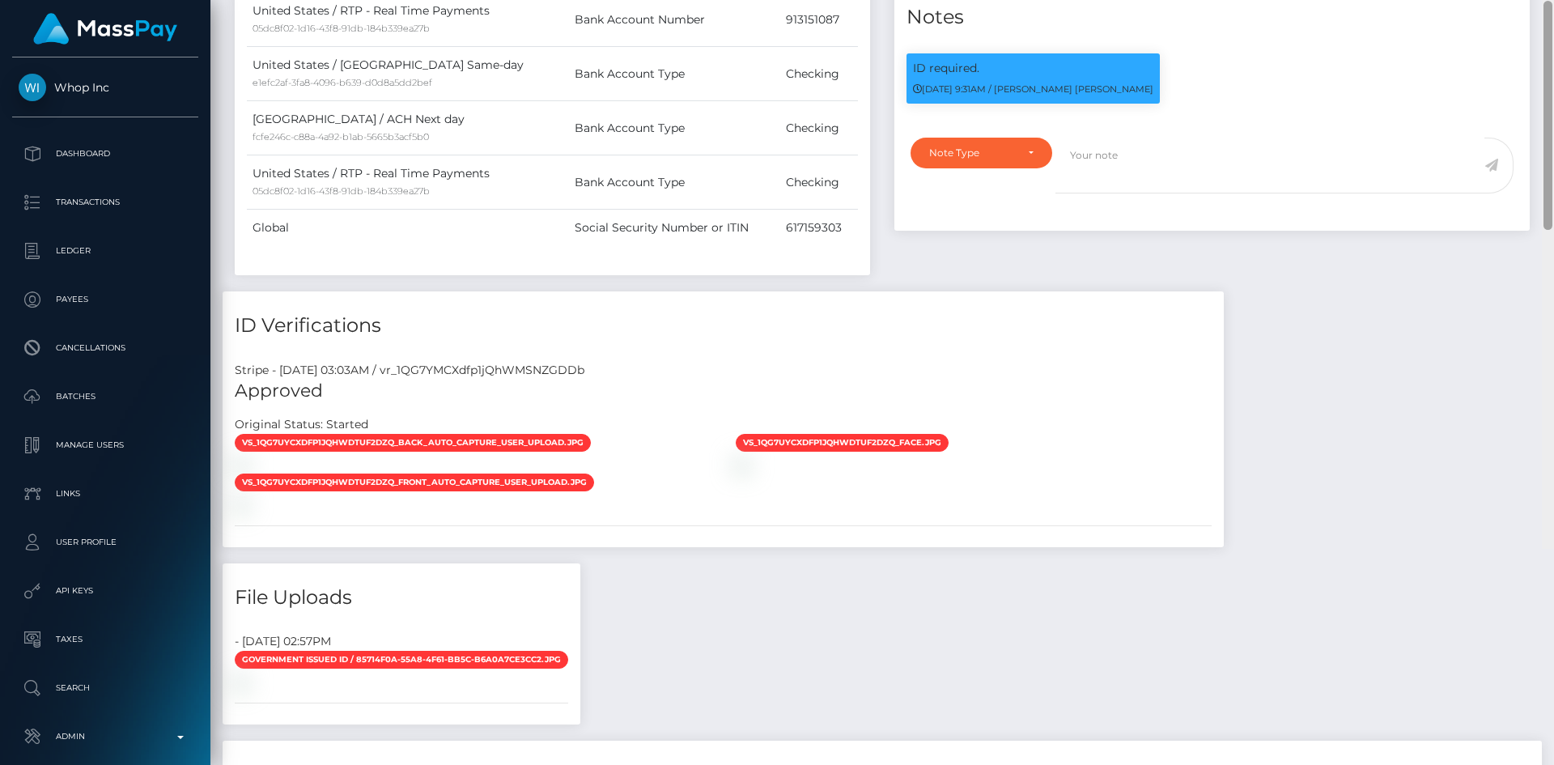
scroll to position [113, 0]
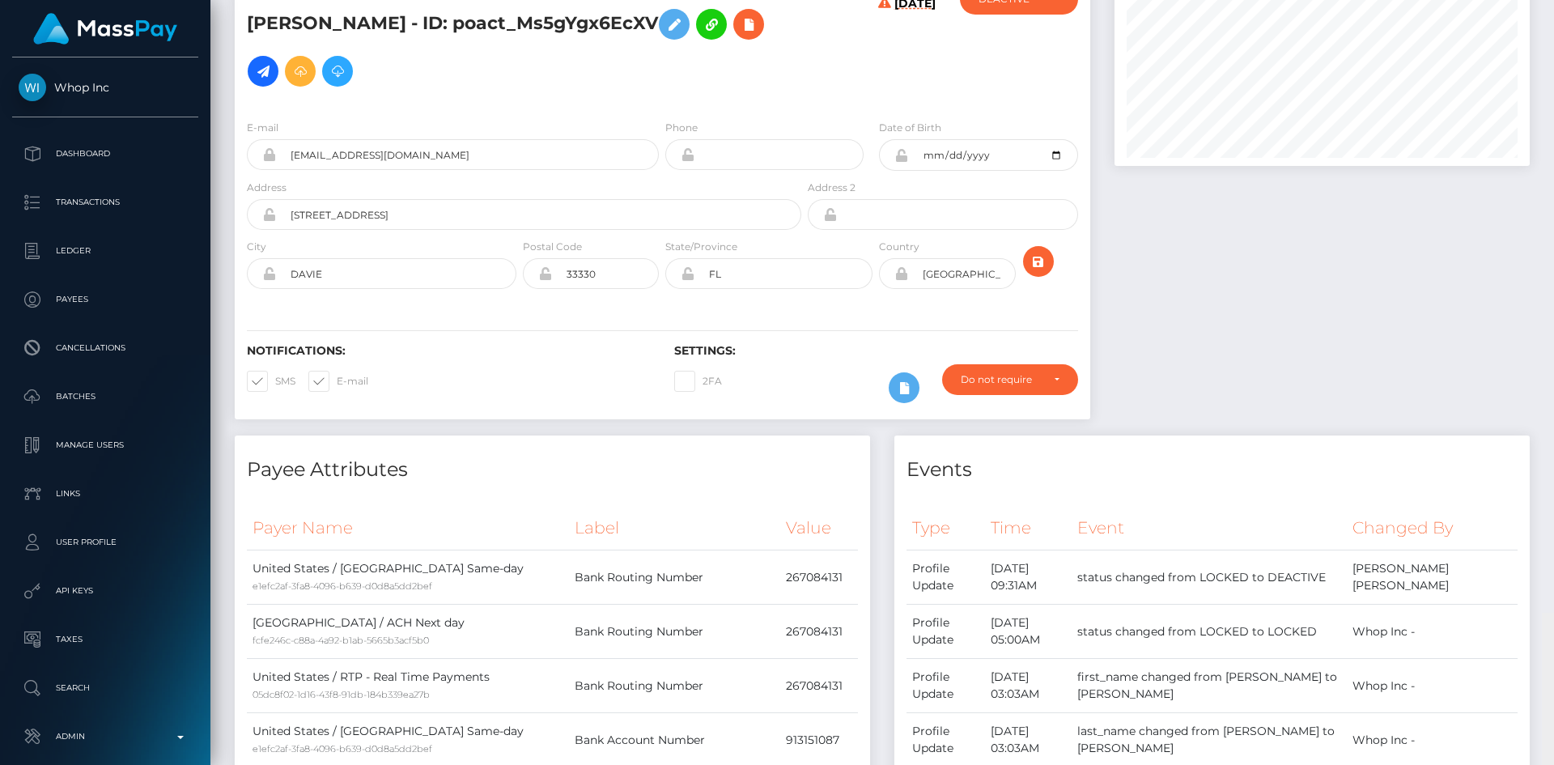
drag, startPoint x: 1546, startPoint y: 451, endPoint x: 1366, endPoint y: 19, distance: 468.2
click at [1546, 2] on div "Customer Profile Loading... Loading..." at bounding box center [882, 382] width 1344 height 765
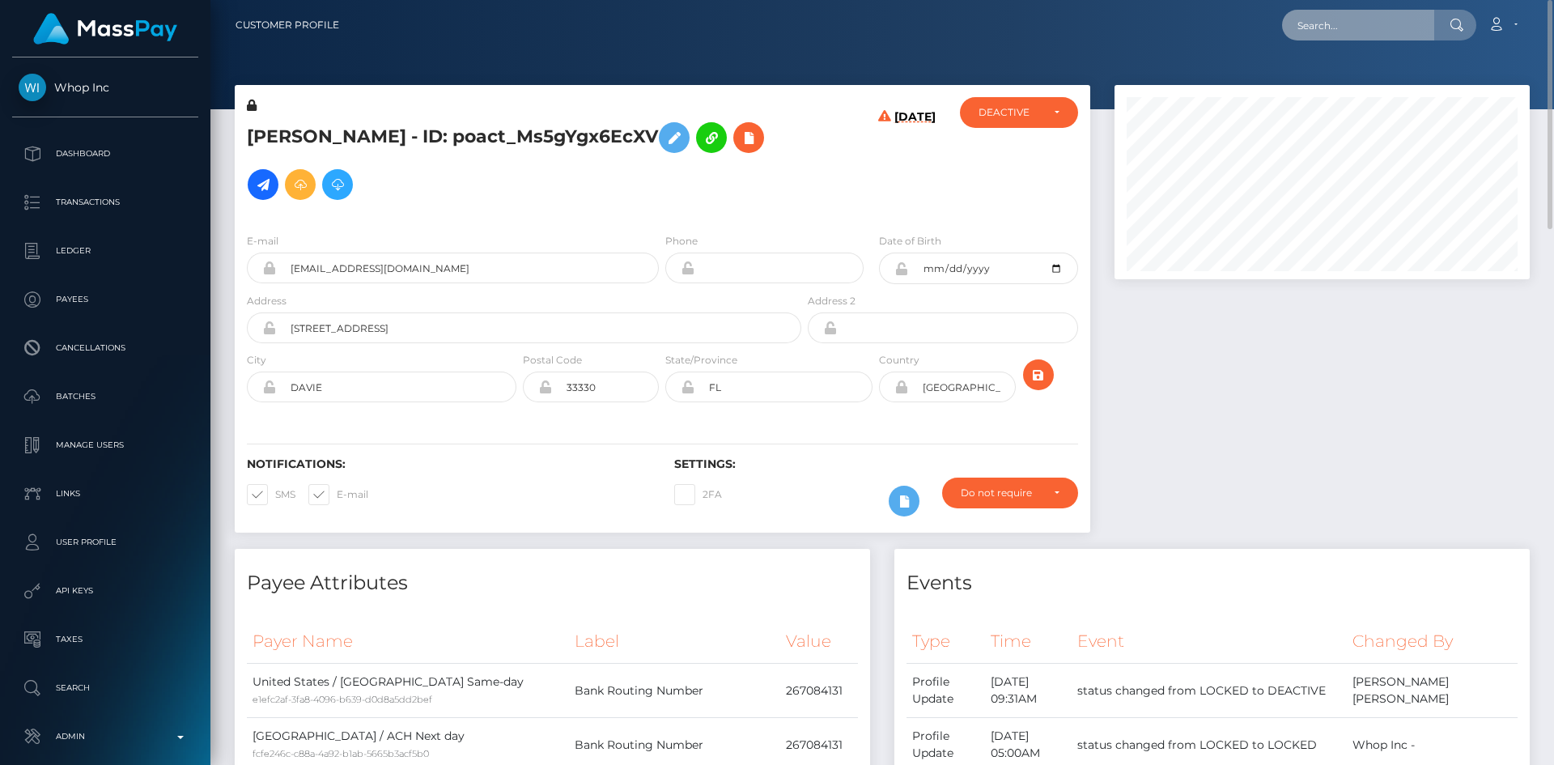
click at [1343, 25] on input "text" at bounding box center [1358, 25] width 152 height 31
paste input "poact_0TeJWra9PMwH"
type input "poact_0TeJWra9PMwH"
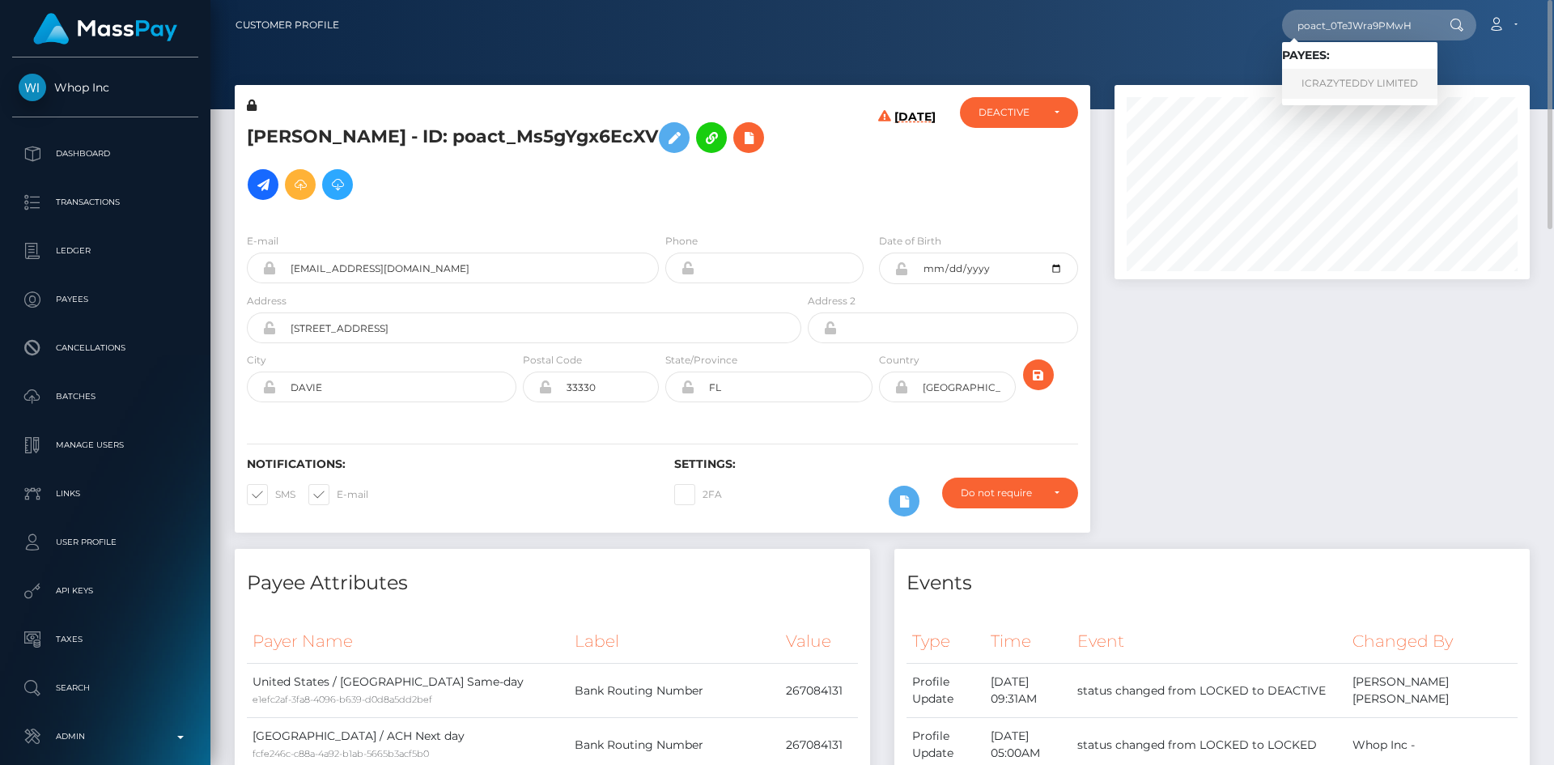
click at [1379, 83] on link "ICRAZYTEDDY LIMITED" at bounding box center [1359, 84] width 155 height 30
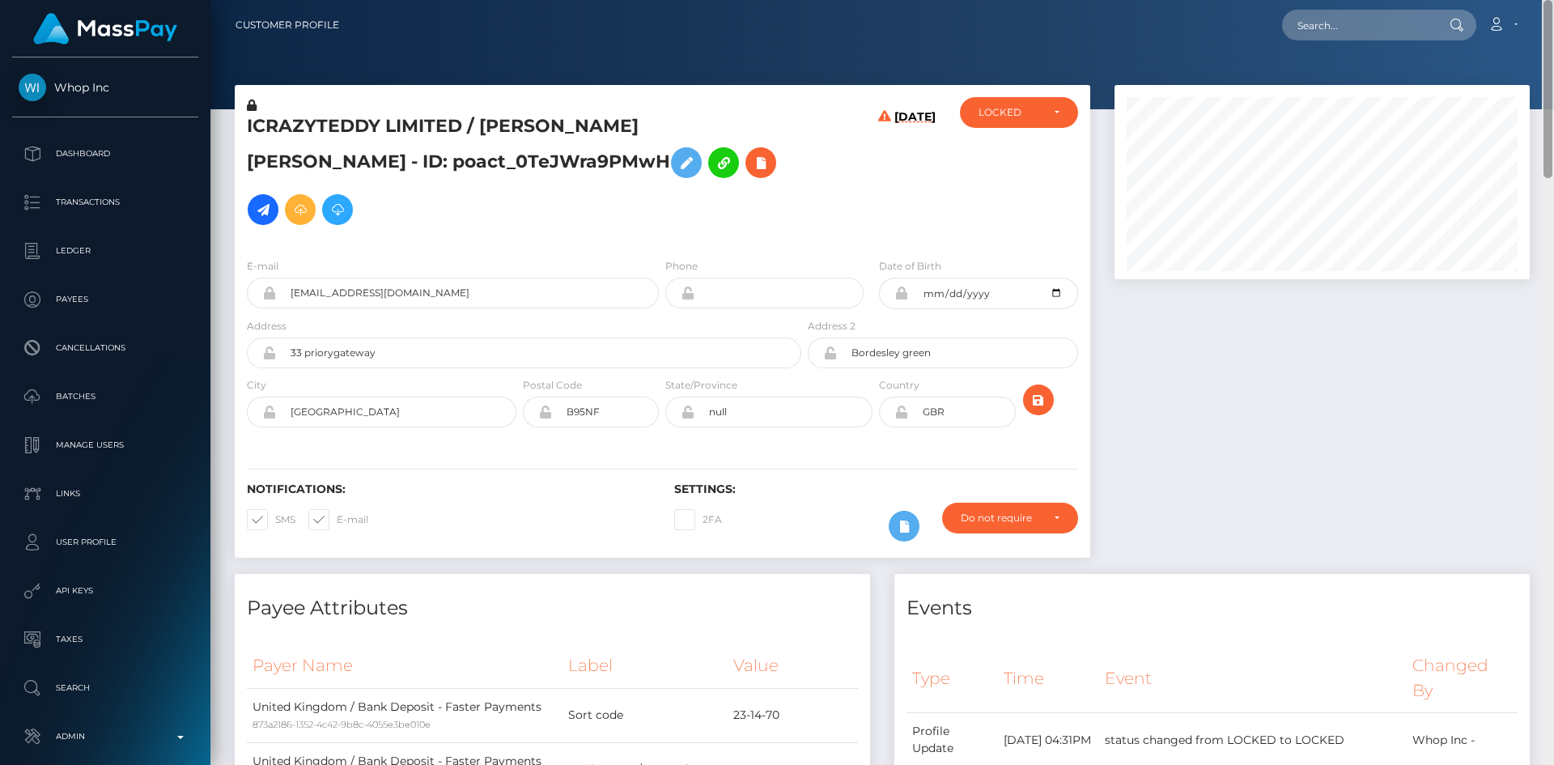
drag, startPoint x: 1547, startPoint y: 70, endPoint x: 1357, endPoint y: 15, distance: 197.8
click at [1550, 0] on html "Whop Inc Dashboard Transactions Ledger Payees Cancellations Links" at bounding box center [777, 382] width 1554 height 765
click at [1342, 23] on input "text" at bounding box center [1358, 25] width 152 height 31
paste input "poact_aPWMZSd0tqt9"
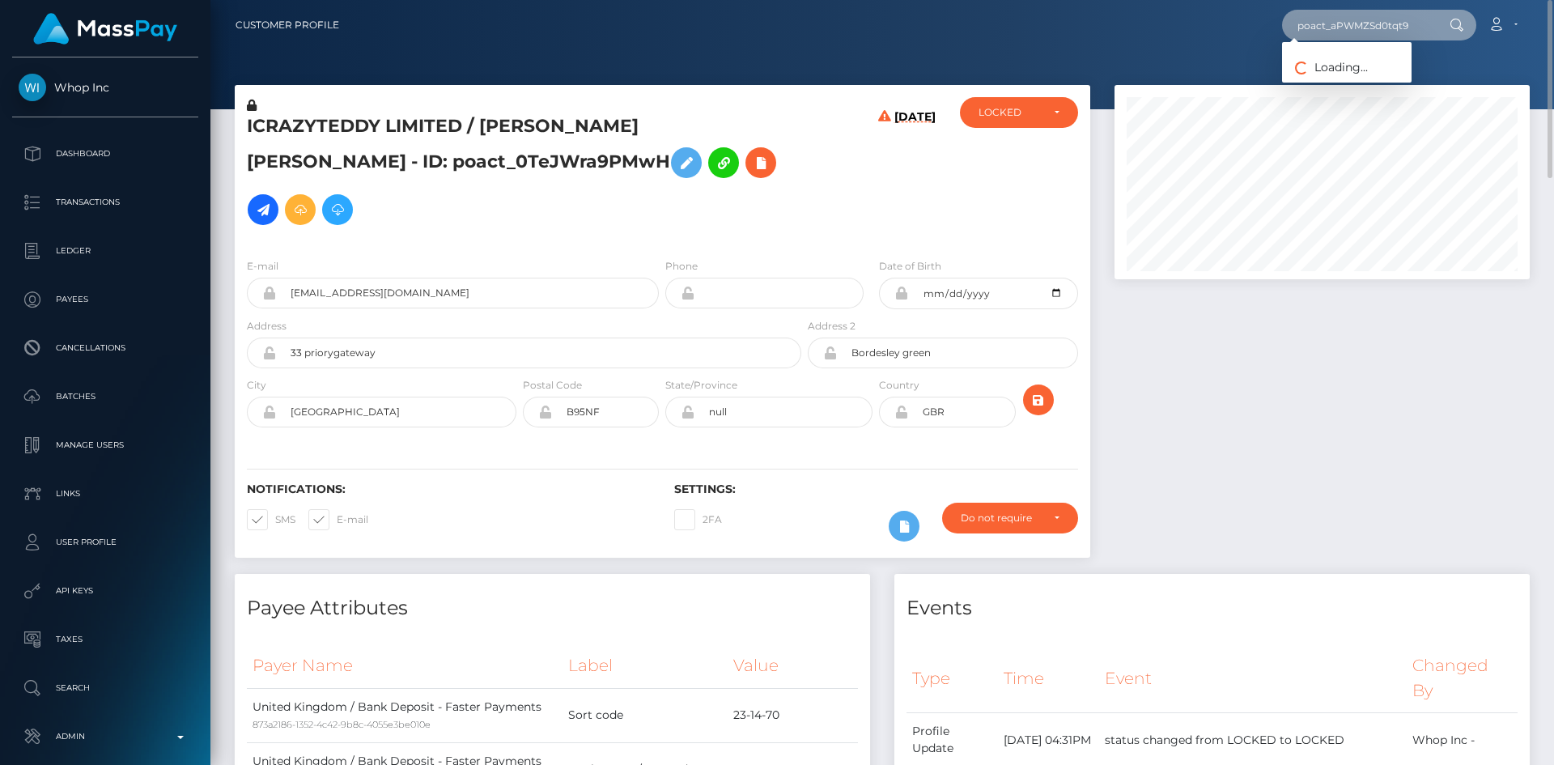
type input "poact_aPWMZSd0tqt9"
click at [1371, 81] on link "[PERSON_NAME]" at bounding box center [1347, 84] width 130 height 30
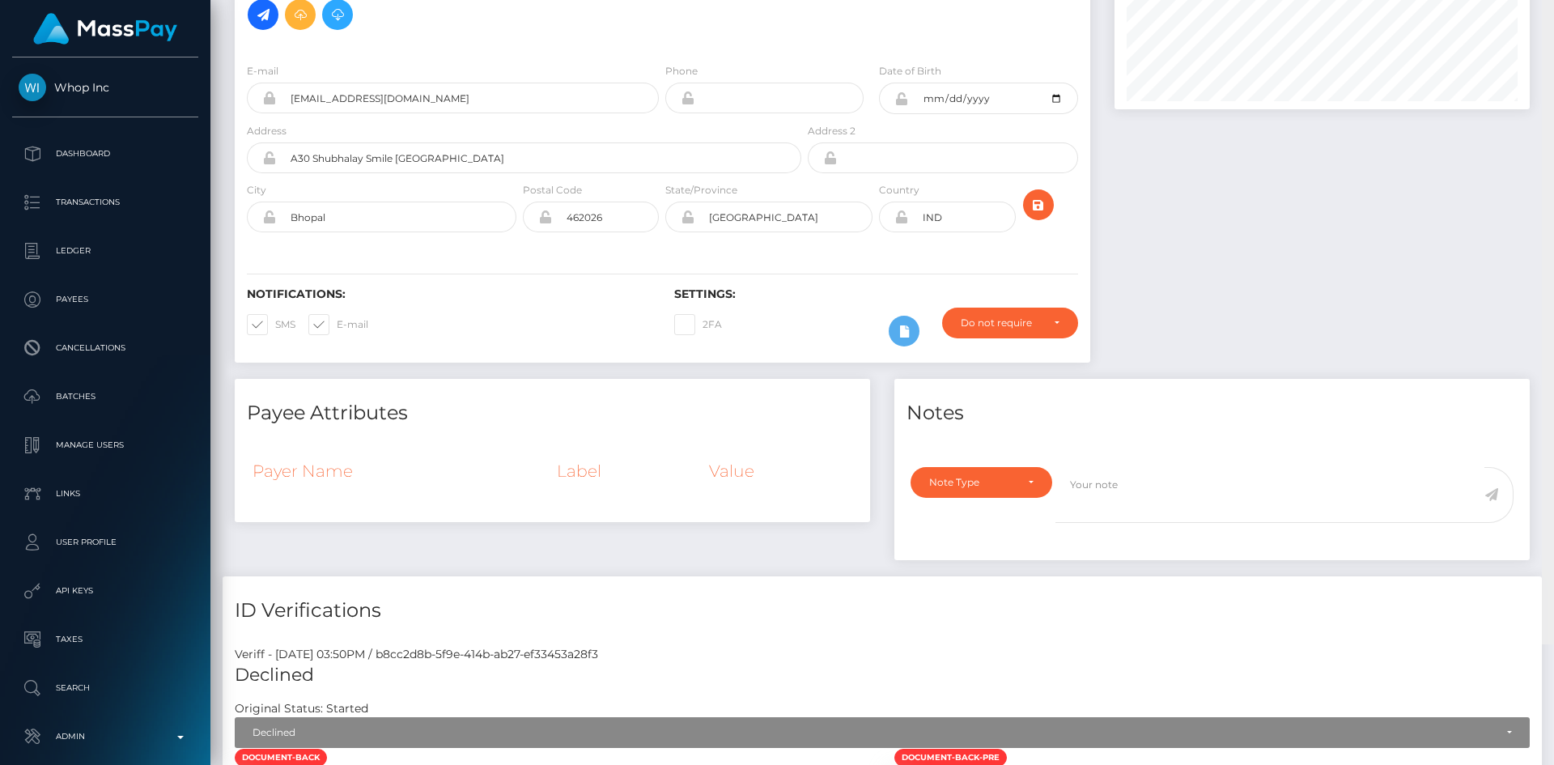
scroll to position [194, 416]
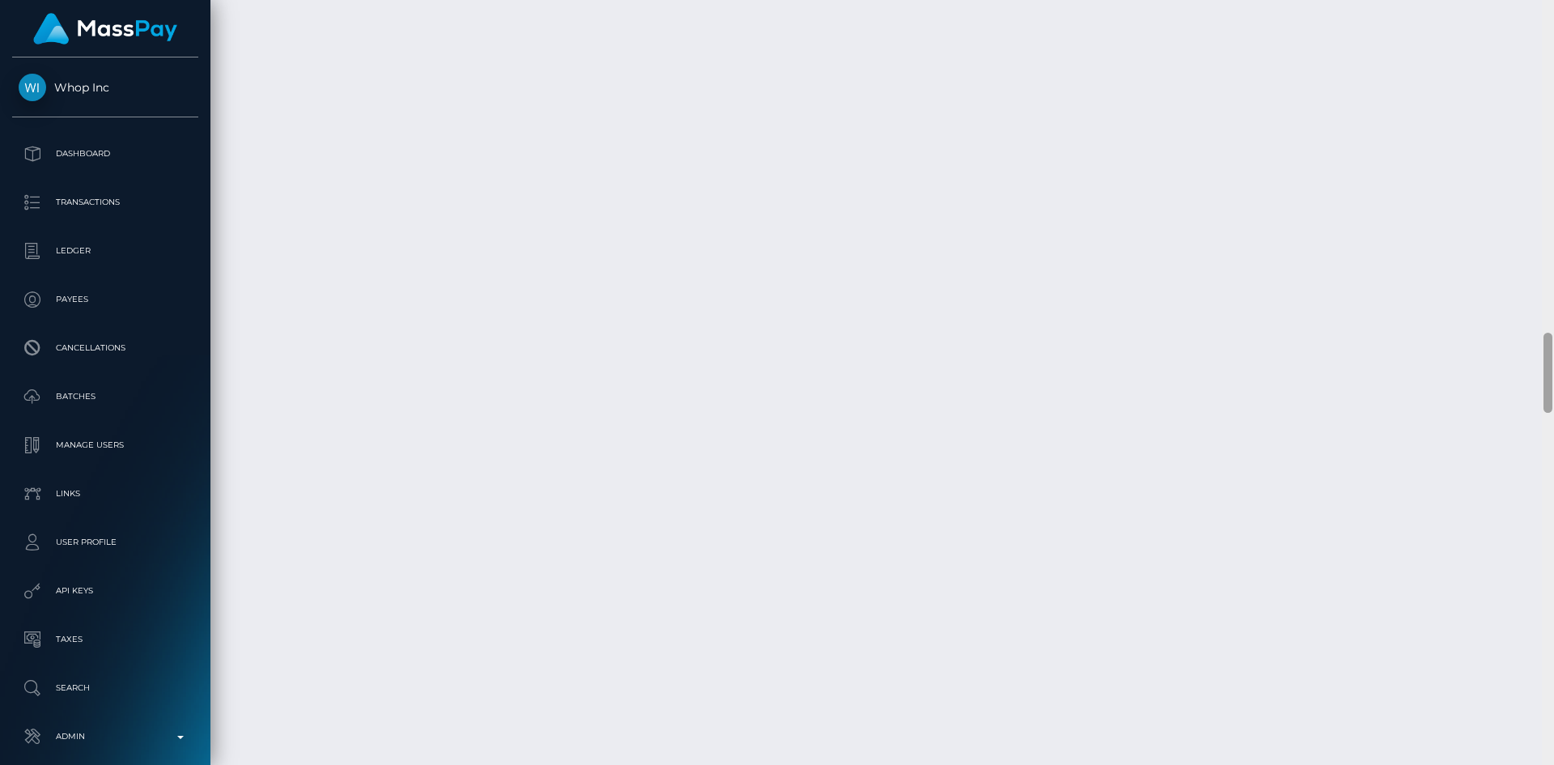
click at [1530, 764] on html "Whop Inc Dashboard Transactions Ledger Payees Cancellations Links" at bounding box center [777, 382] width 1554 height 765
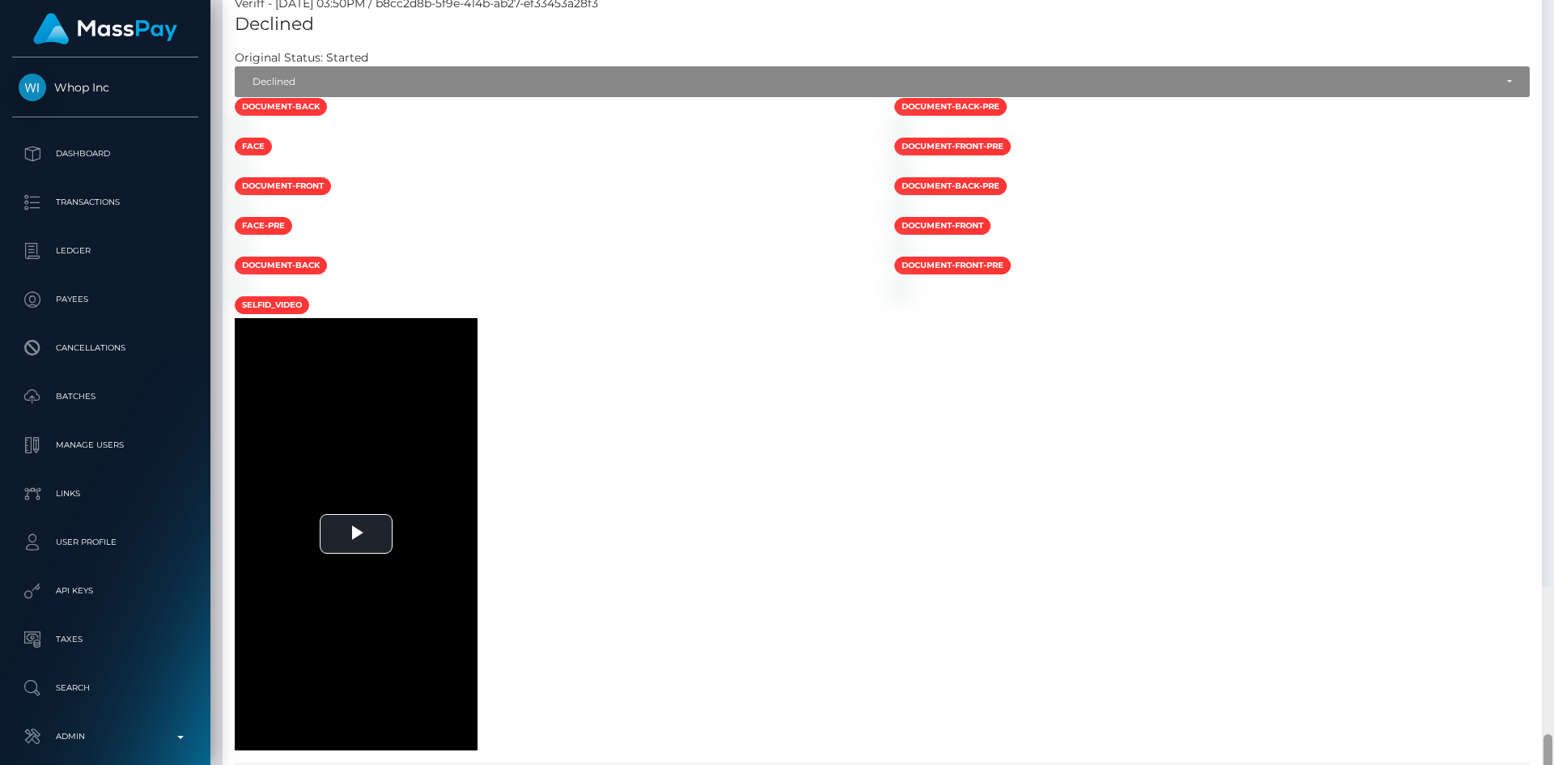
scroll to position [0, 0]
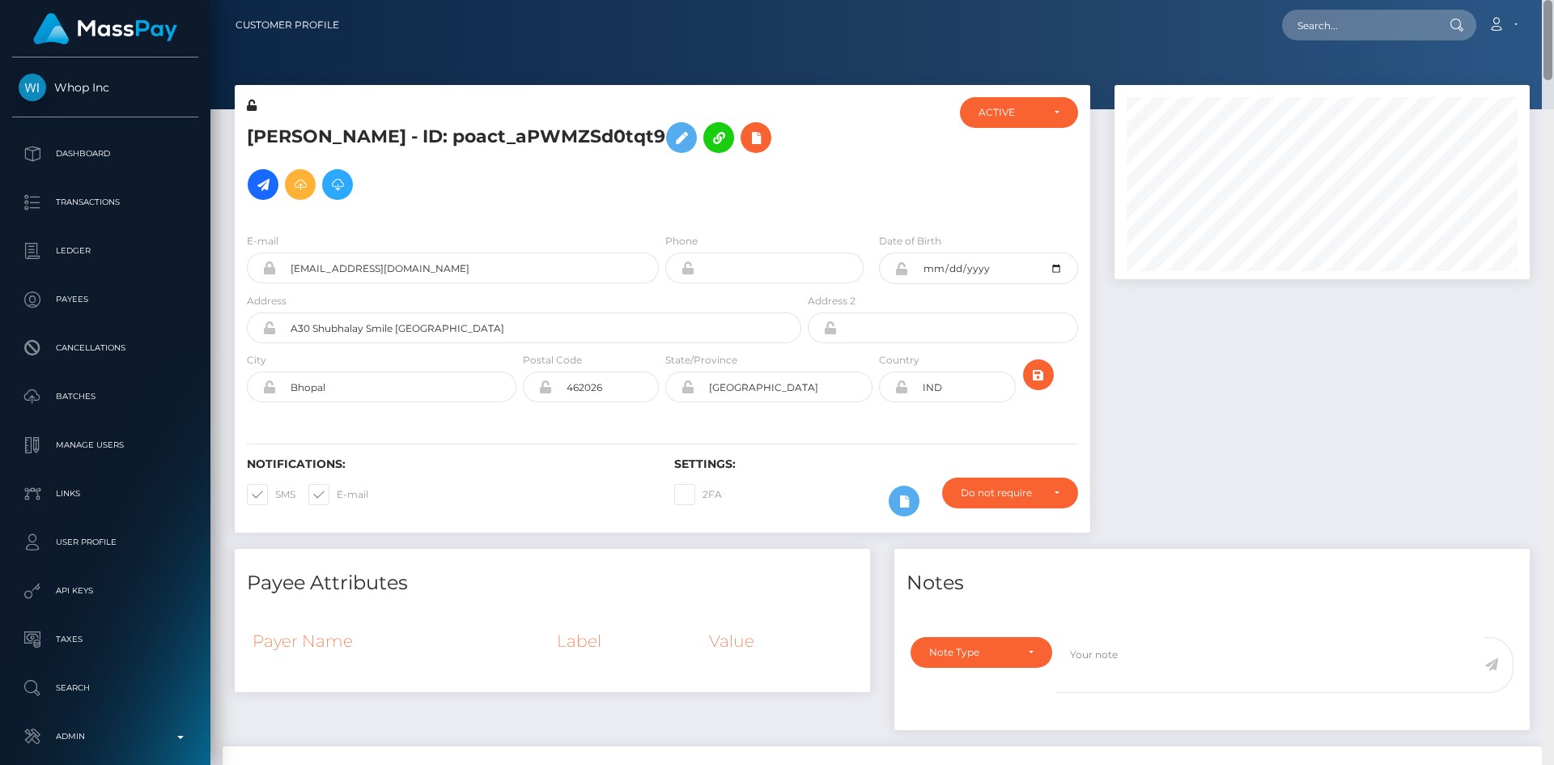
drag, startPoint x: 1549, startPoint y: 355, endPoint x: 1541, endPoint y: -70, distance: 425.9
click at [1541, 0] on html "Whop Inc Dashboard Transactions Ledger Payees Cancellations Links" at bounding box center [777, 382] width 1554 height 765
click at [1353, 28] on input "text" at bounding box center [1358, 25] width 152 height 31
paste input "milenamilenko2003@gmail.com"
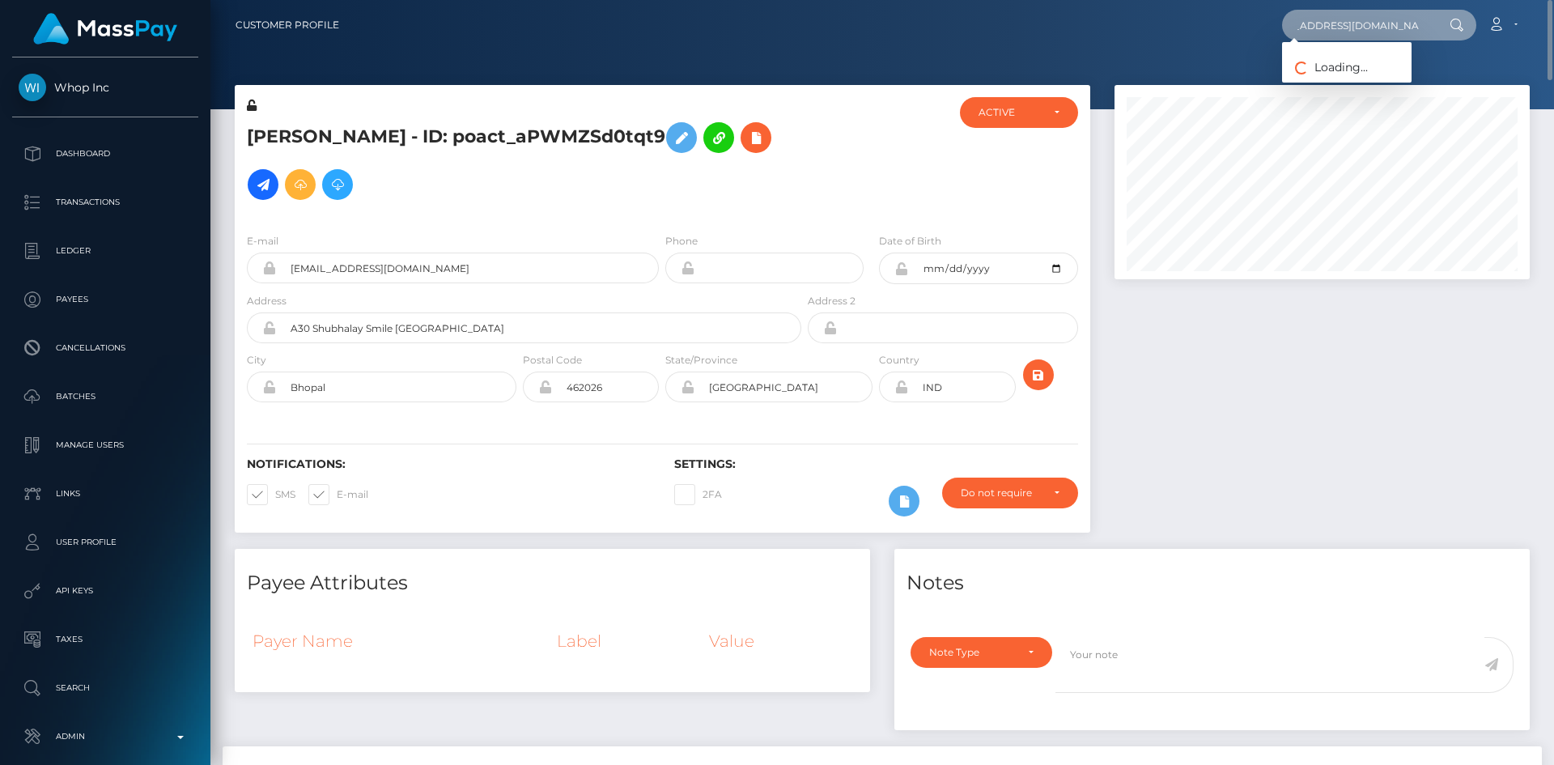
type input "milenamilenko2003@gmail.com"
click at [1307, 82] on link "DAVEY MATUS" at bounding box center [1347, 84] width 130 height 30
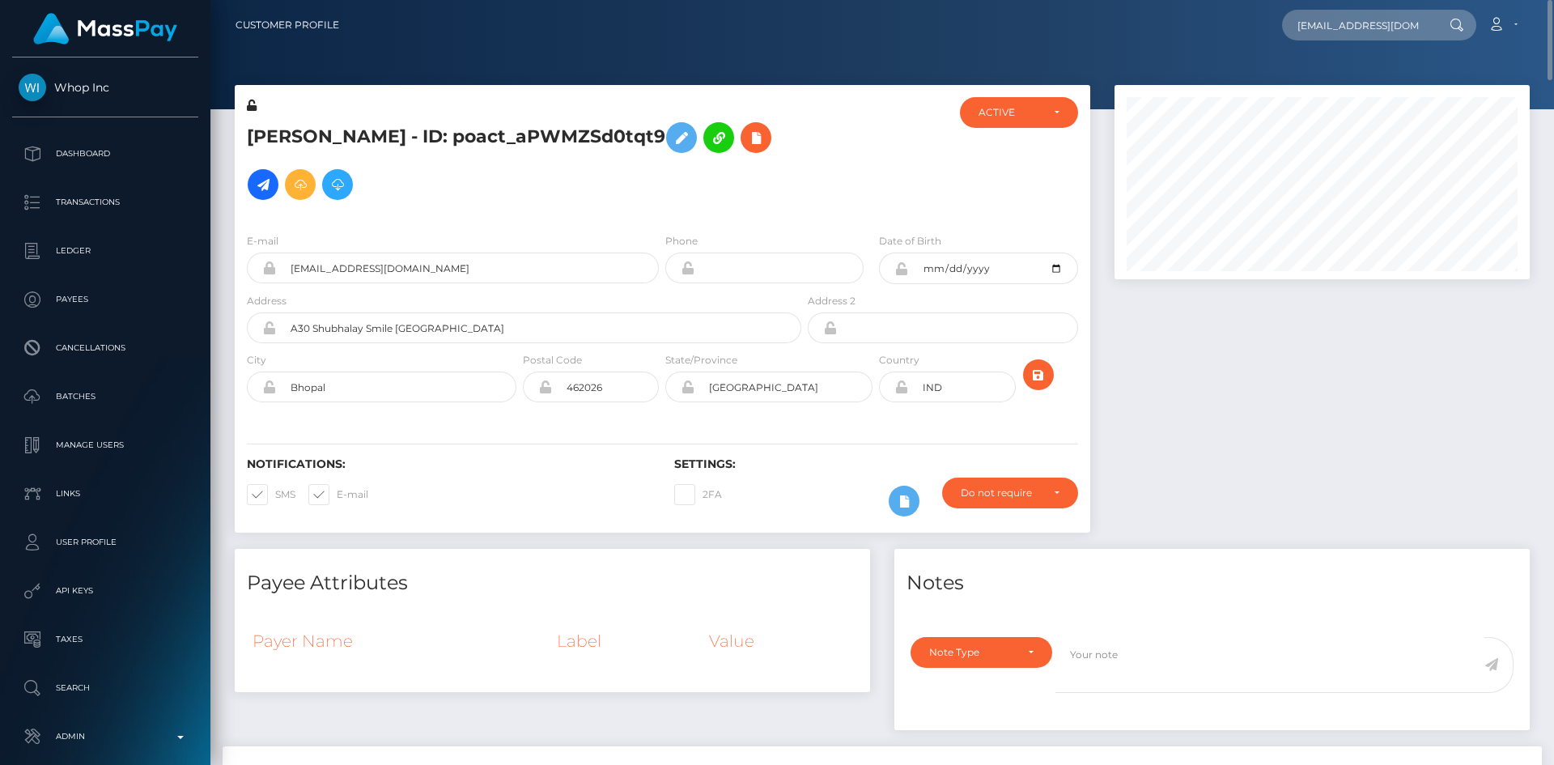
scroll to position [81, 0]
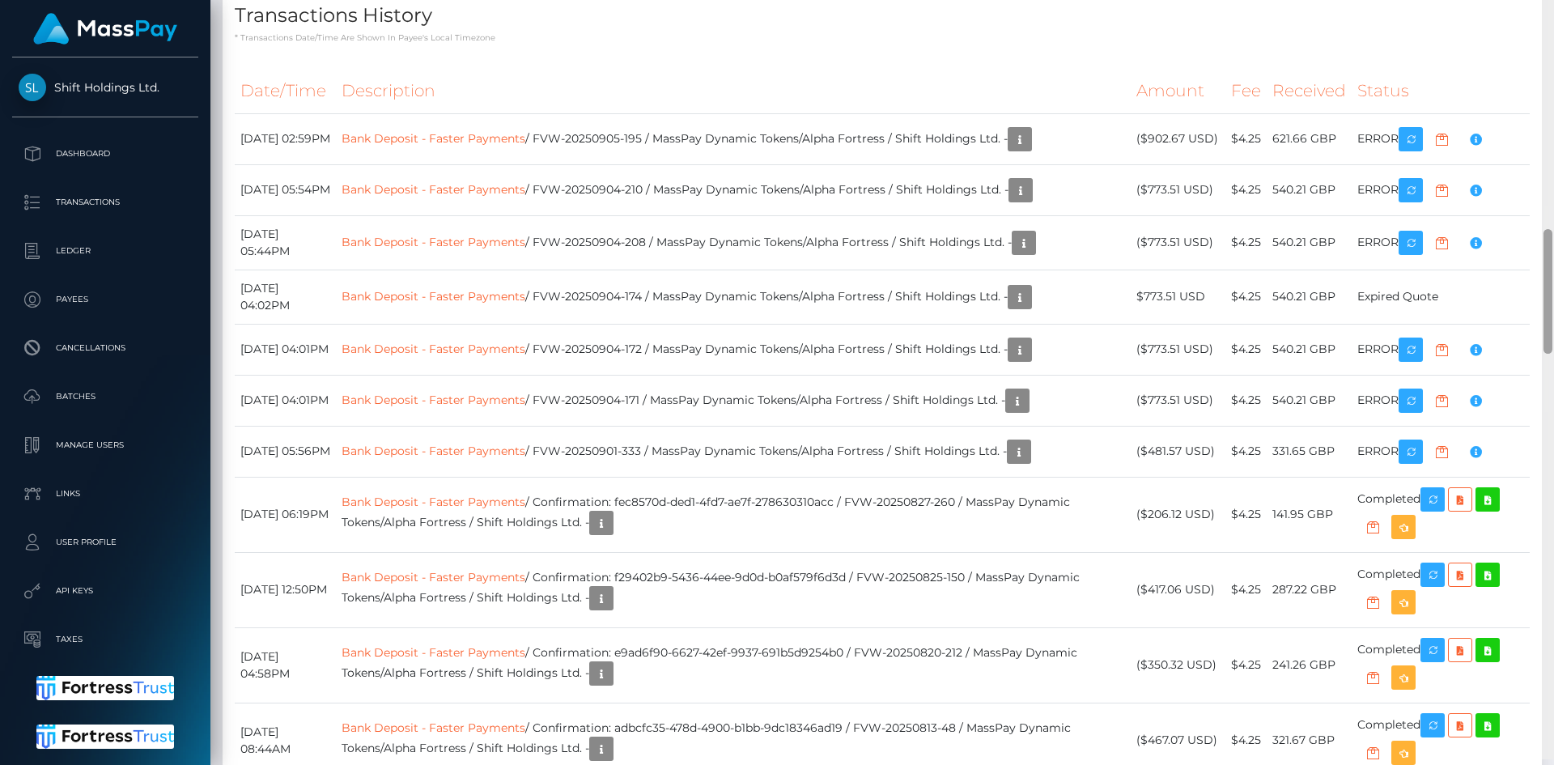
scroll to position [1403, 0]
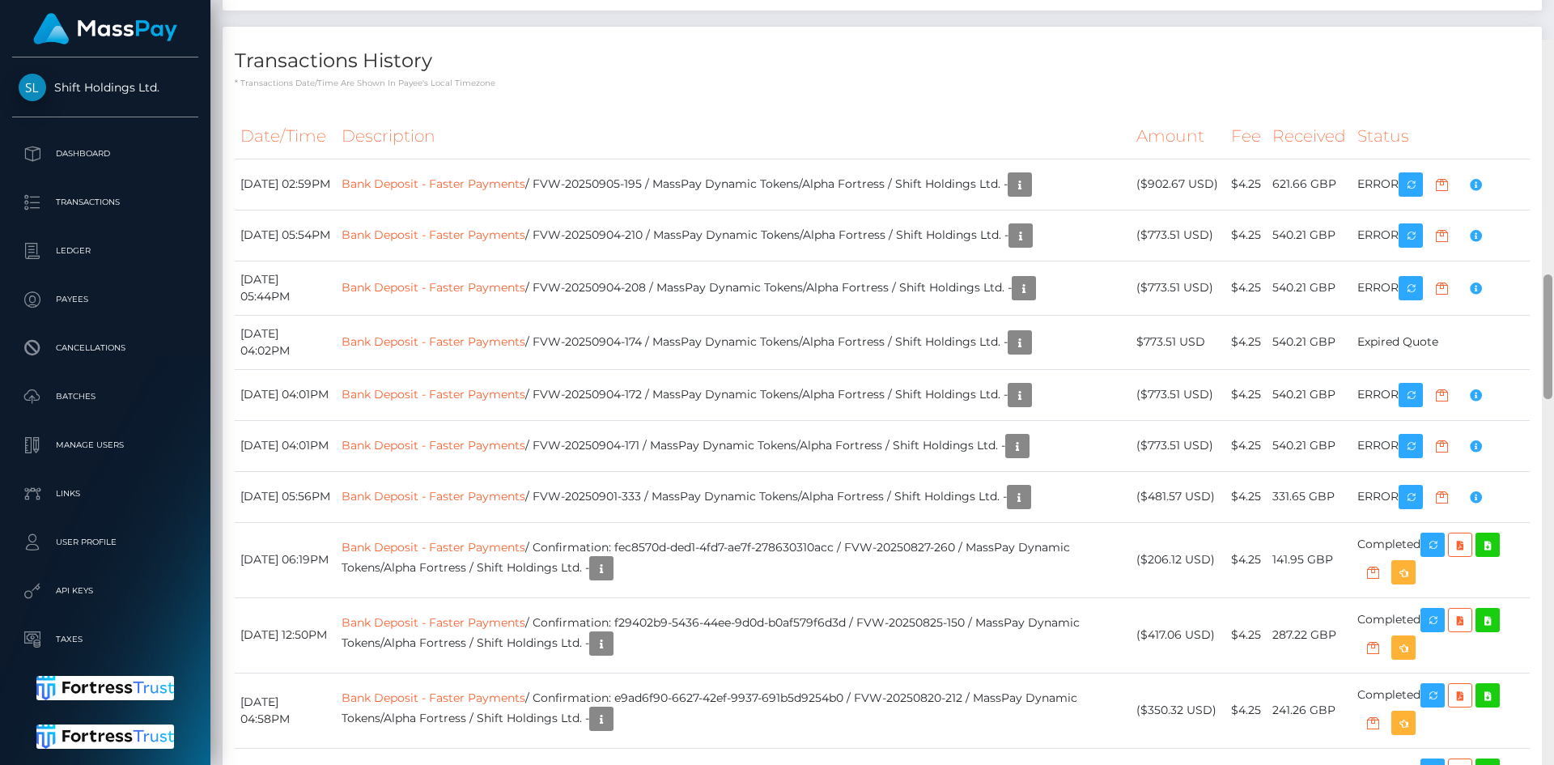
drag, startPoint x: 1549, startPoint y: 56, endPoint x: 1553, endPoint y: 285, distance: 229.1
click at [1553, 285] on div at bounding box center [1548, 422] width 12 height 765
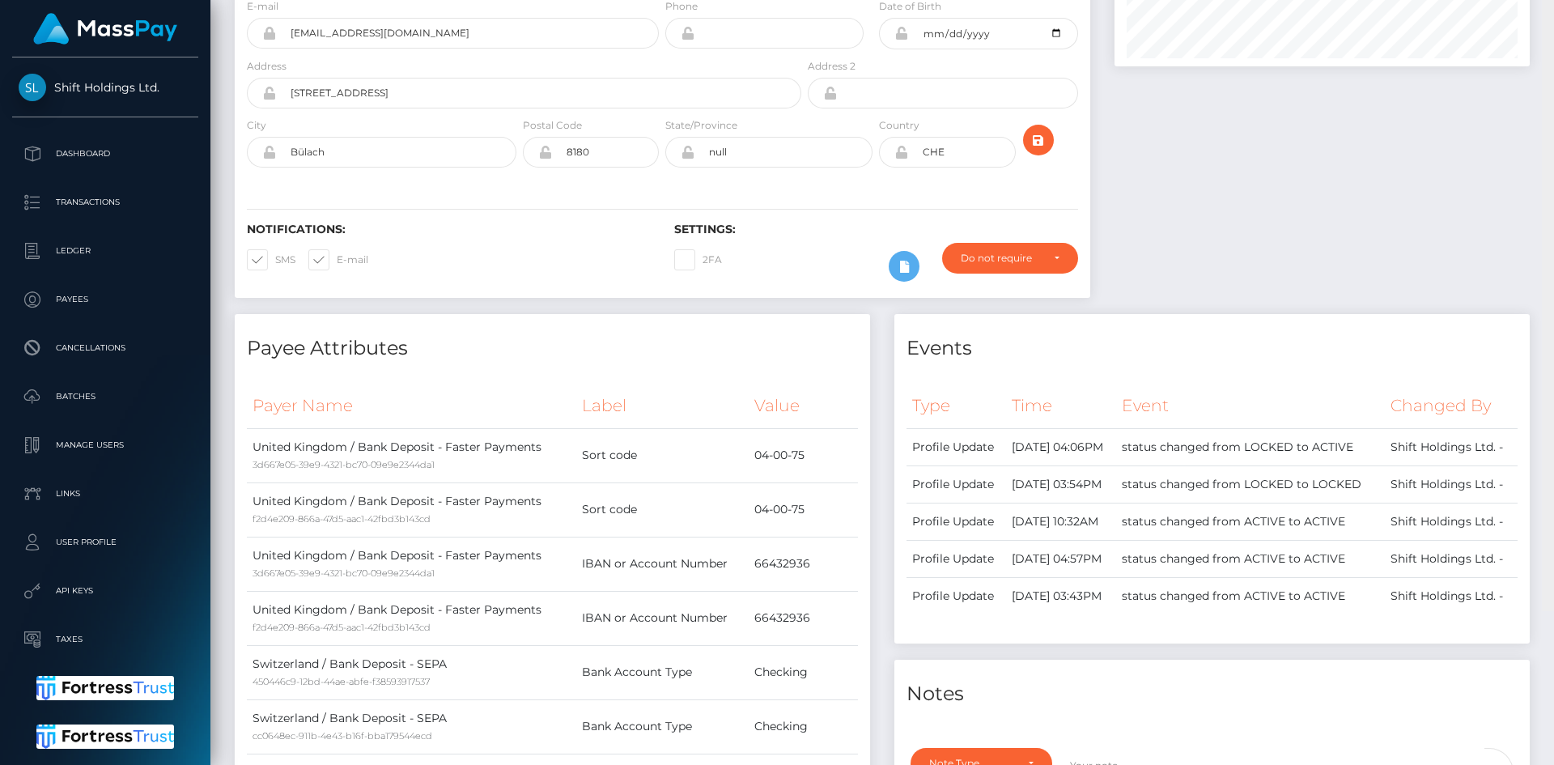
scroll to position [0, 0]
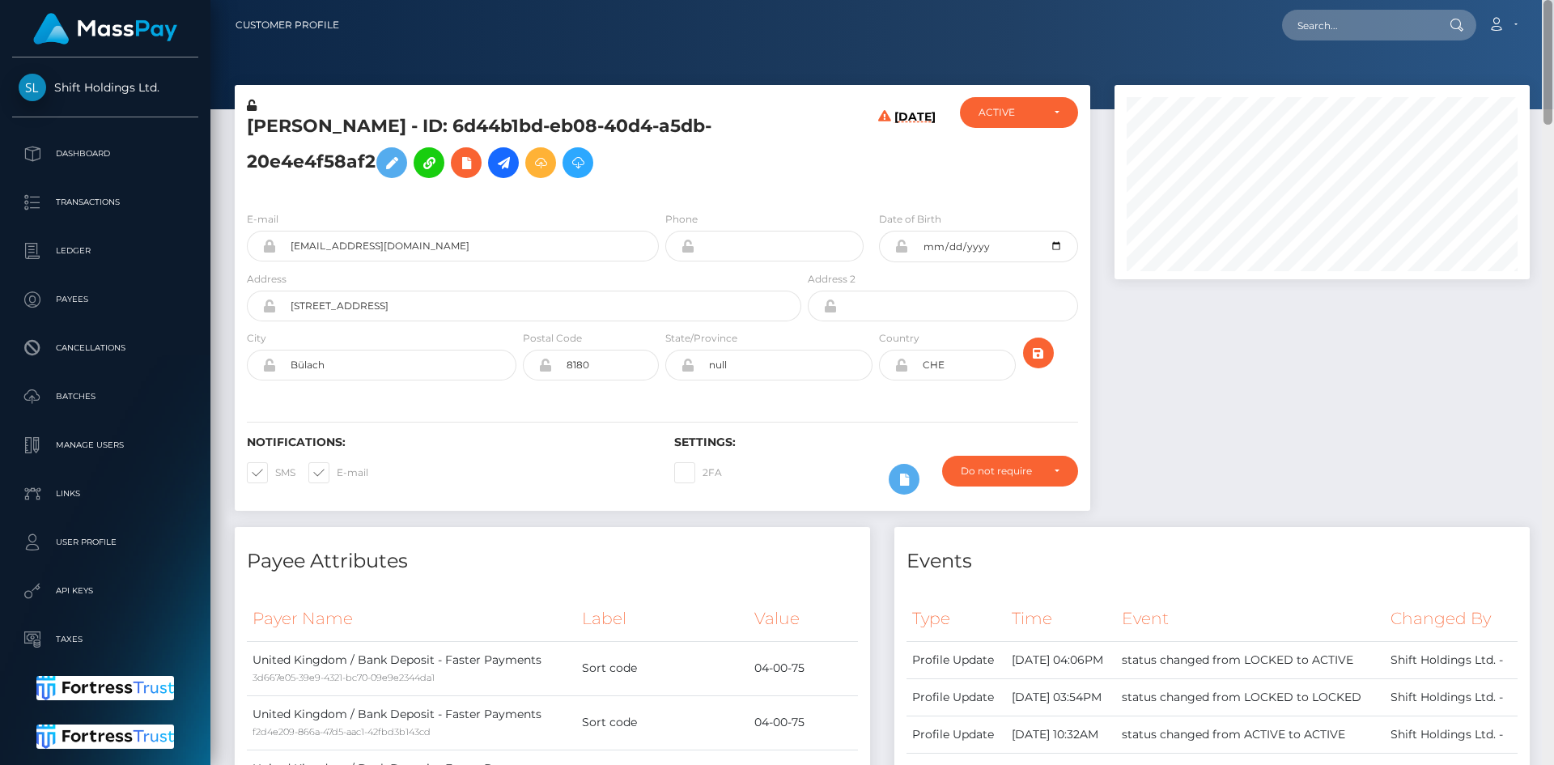
drag, startPoint x: 1547, startPoint y: 277, endPoint x: 1540, endPoint y: 1, distance: 276.1
click at [1540, 1] on div "Customer Profile Loading... Loading..." at bounding box center [882, 382] width 1344 height 765
click at [476, 159] on icon at bounding box center [466, 163] width 19 height 20
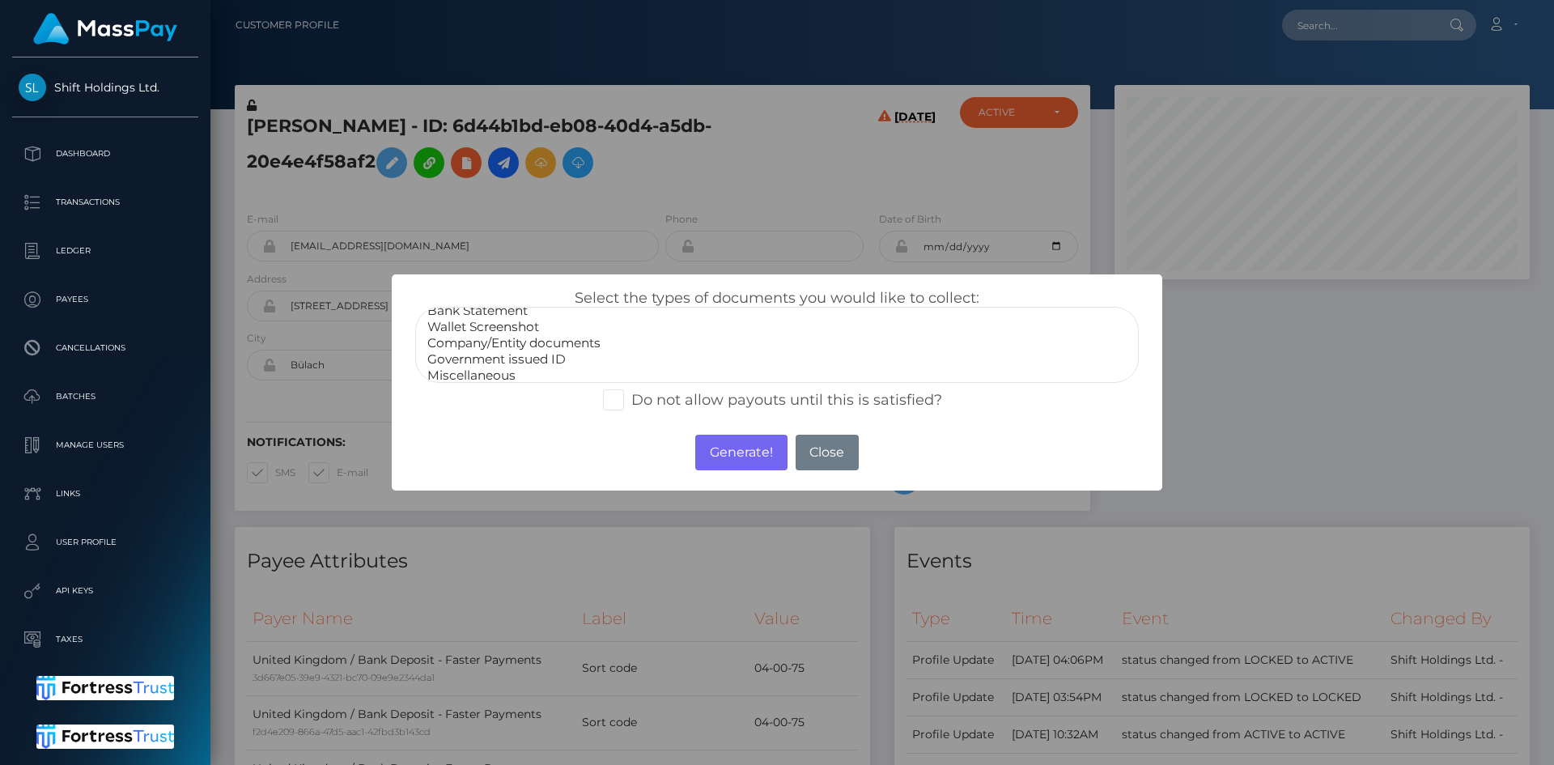
scroll to position [32, 0]
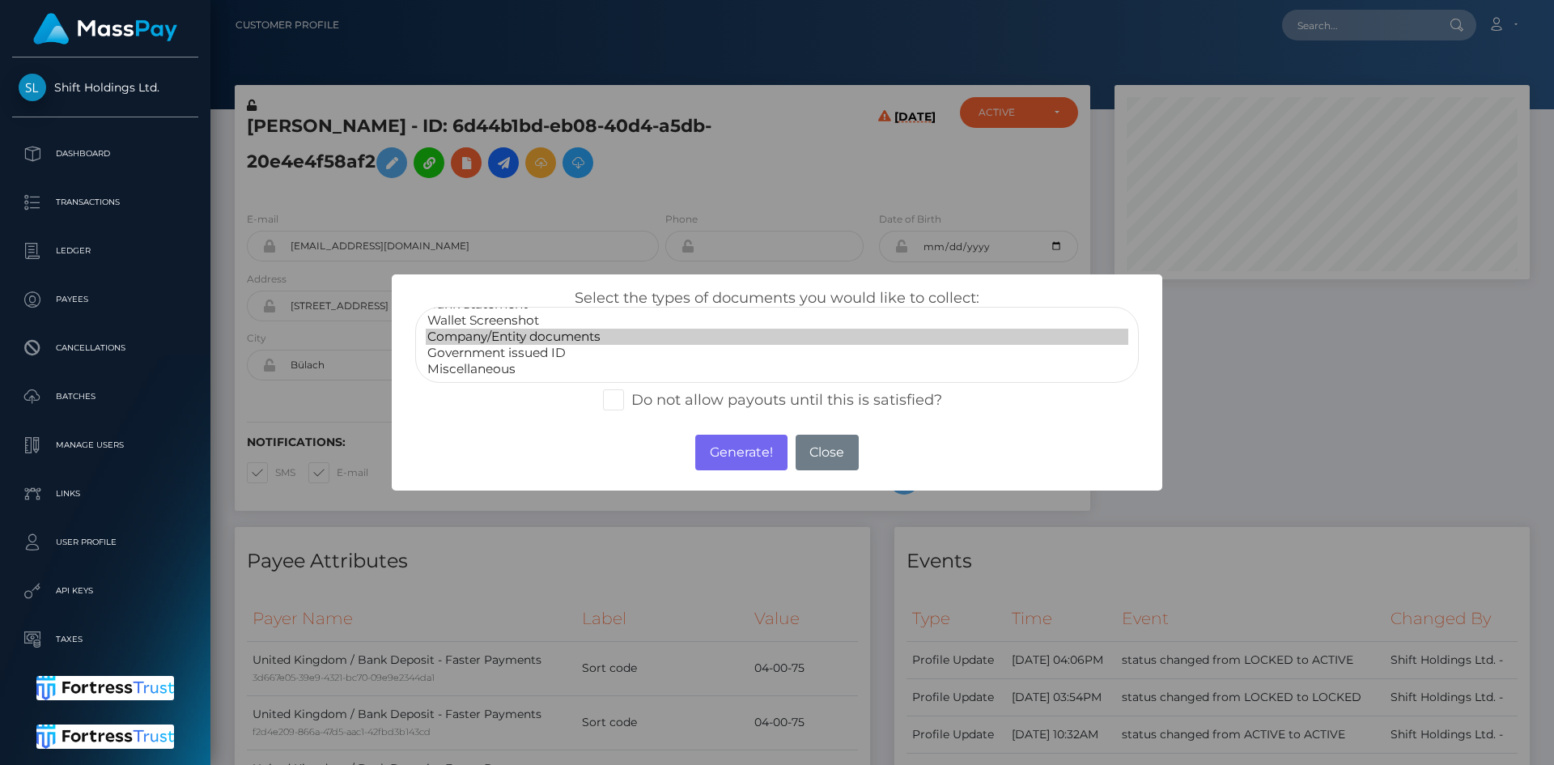
click at [610, 341] on option "Company/Entity documents" at bounding box center [777, 337] width 703 height 16
select select "Government issued ID"
click at [627, 359] on option "Government issued ID" at bounding box center [777, 353] width 703 height 16
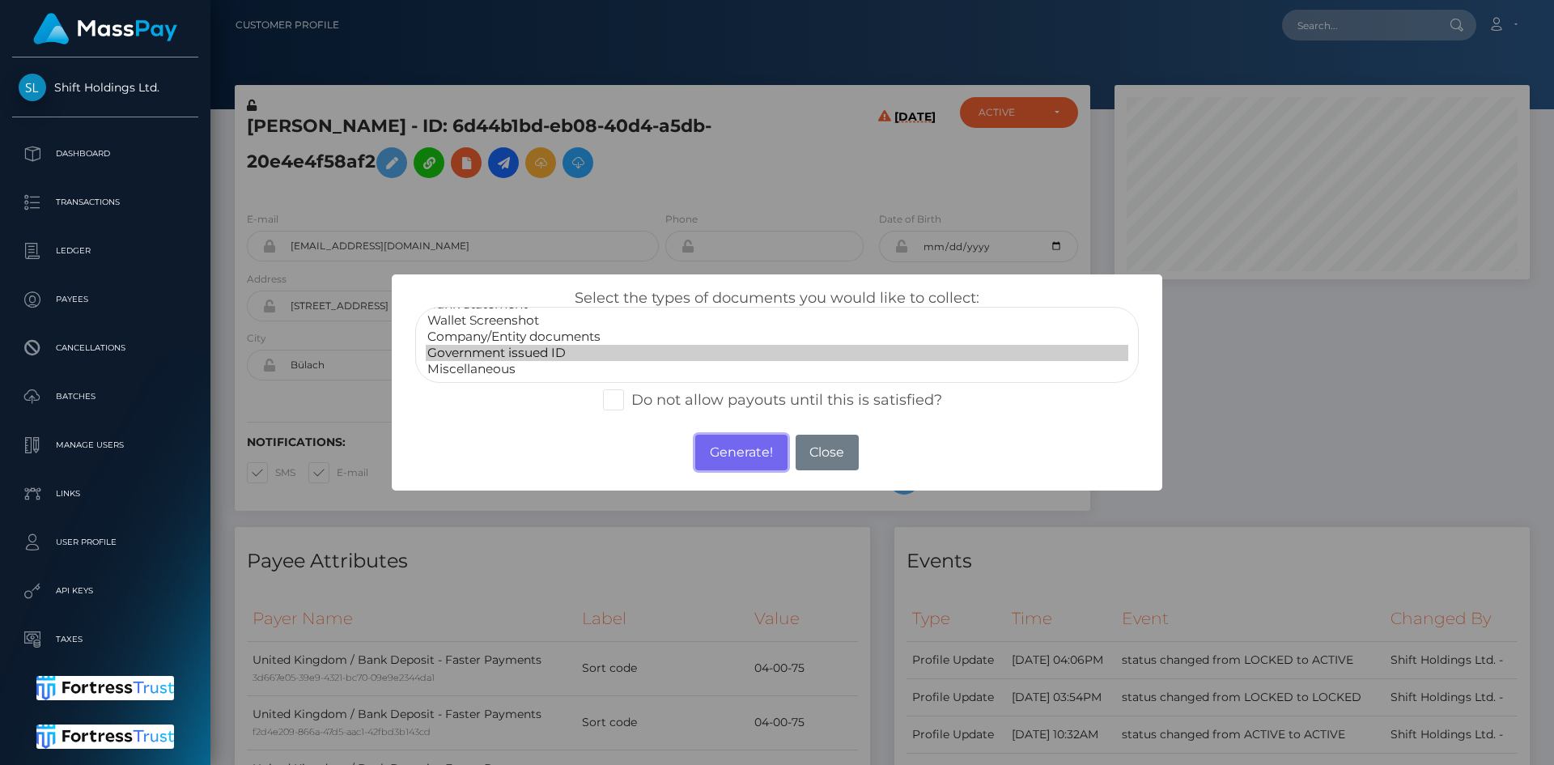
click at [750, 449] on button "Generate!" at bounding box center [740, 453] width 91 height 36
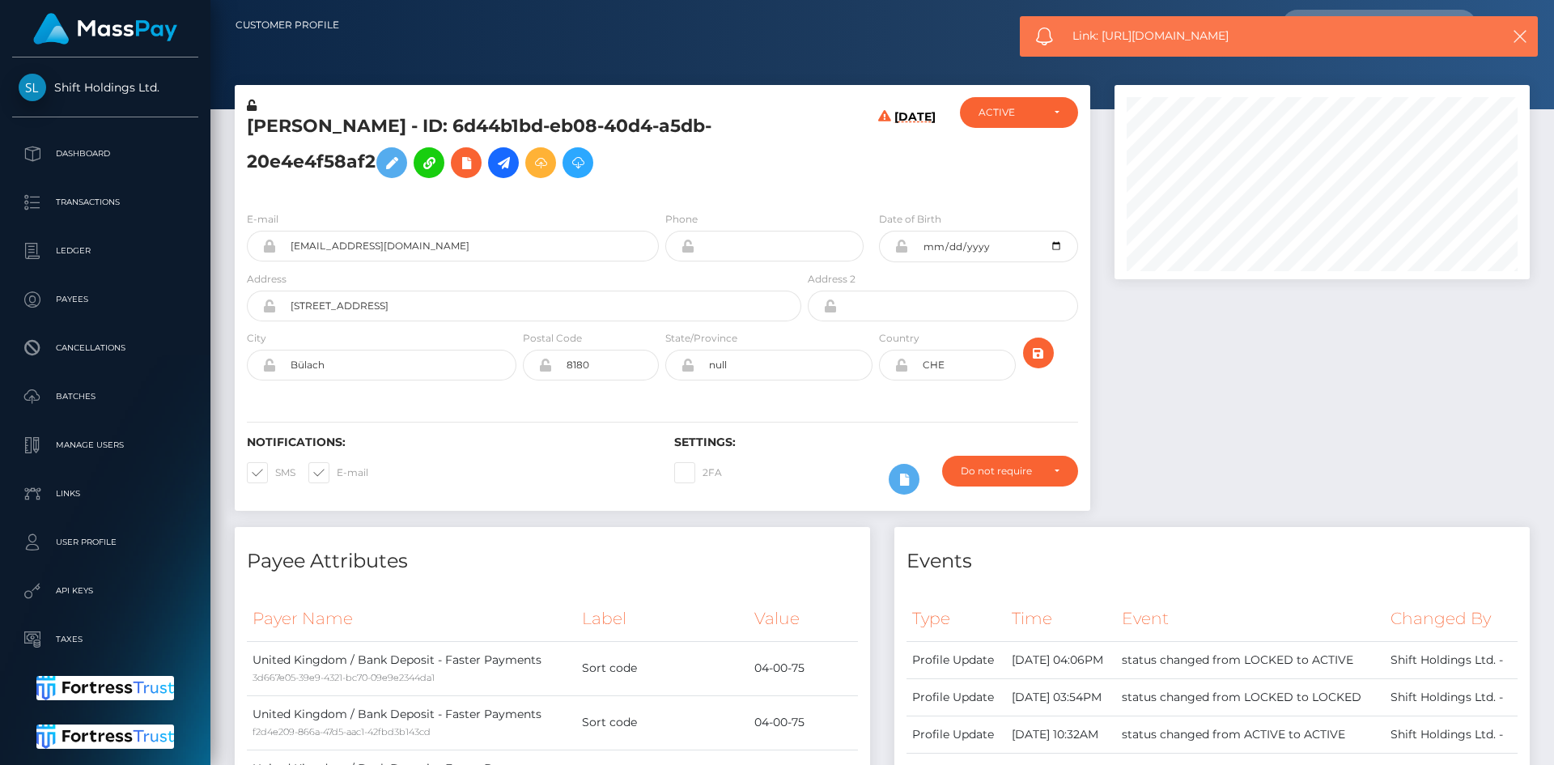
click at [1156, 35] on span "Link: https://l.maspay.io/yjdtR" at bounding box center [1273, 36] width 400 height 17
copy span "Link: https://l.maspay.io/yjdtR"
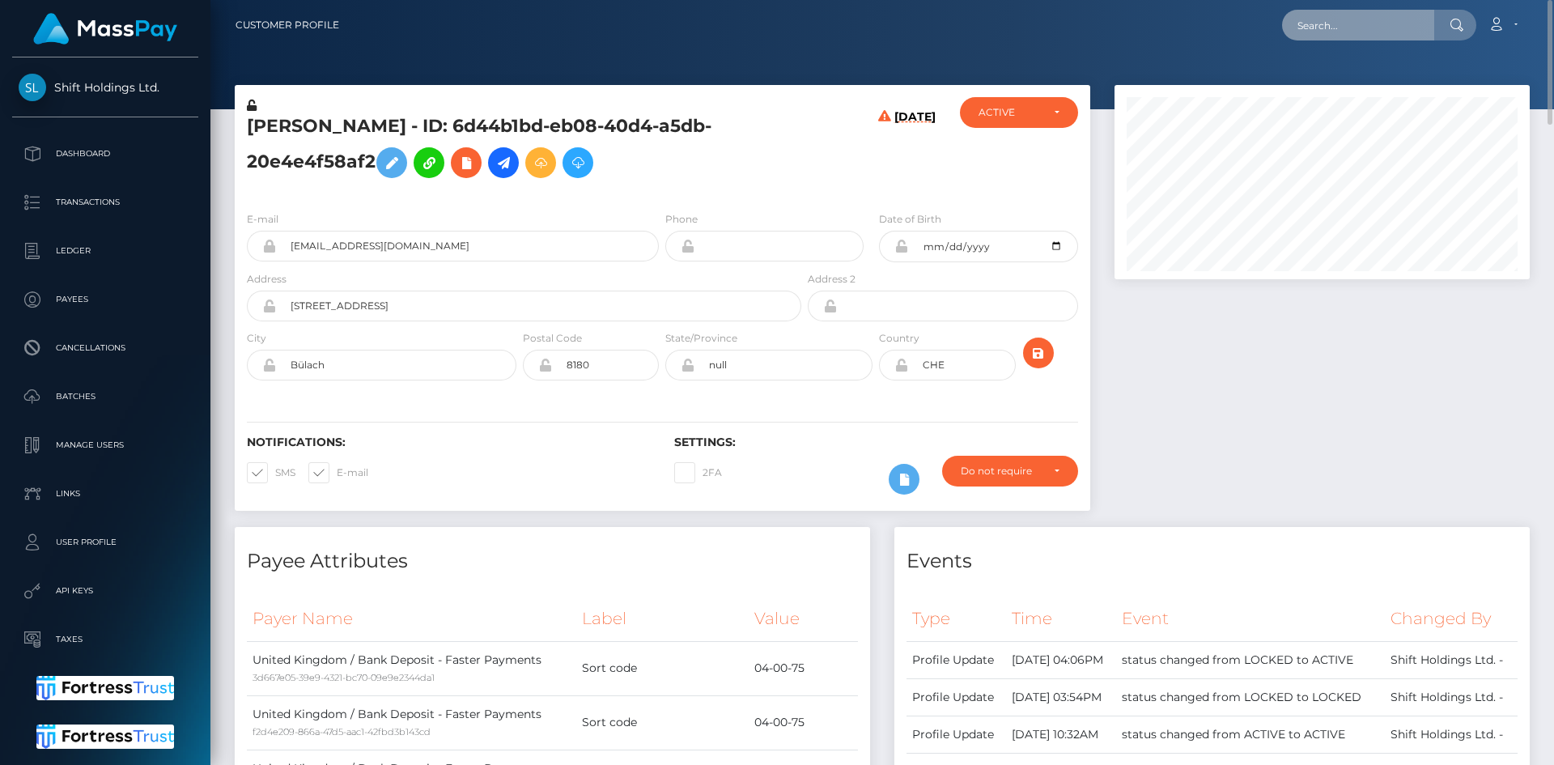
click at [1402, 28] on input "text" at bounding box center [1358, 25] width 152 height 31
paste input "adf15d03-e875-4350-84ca-14de0d29f18e"
type input "adf15d03-e875-4350-84ca-14de0d29f18e"
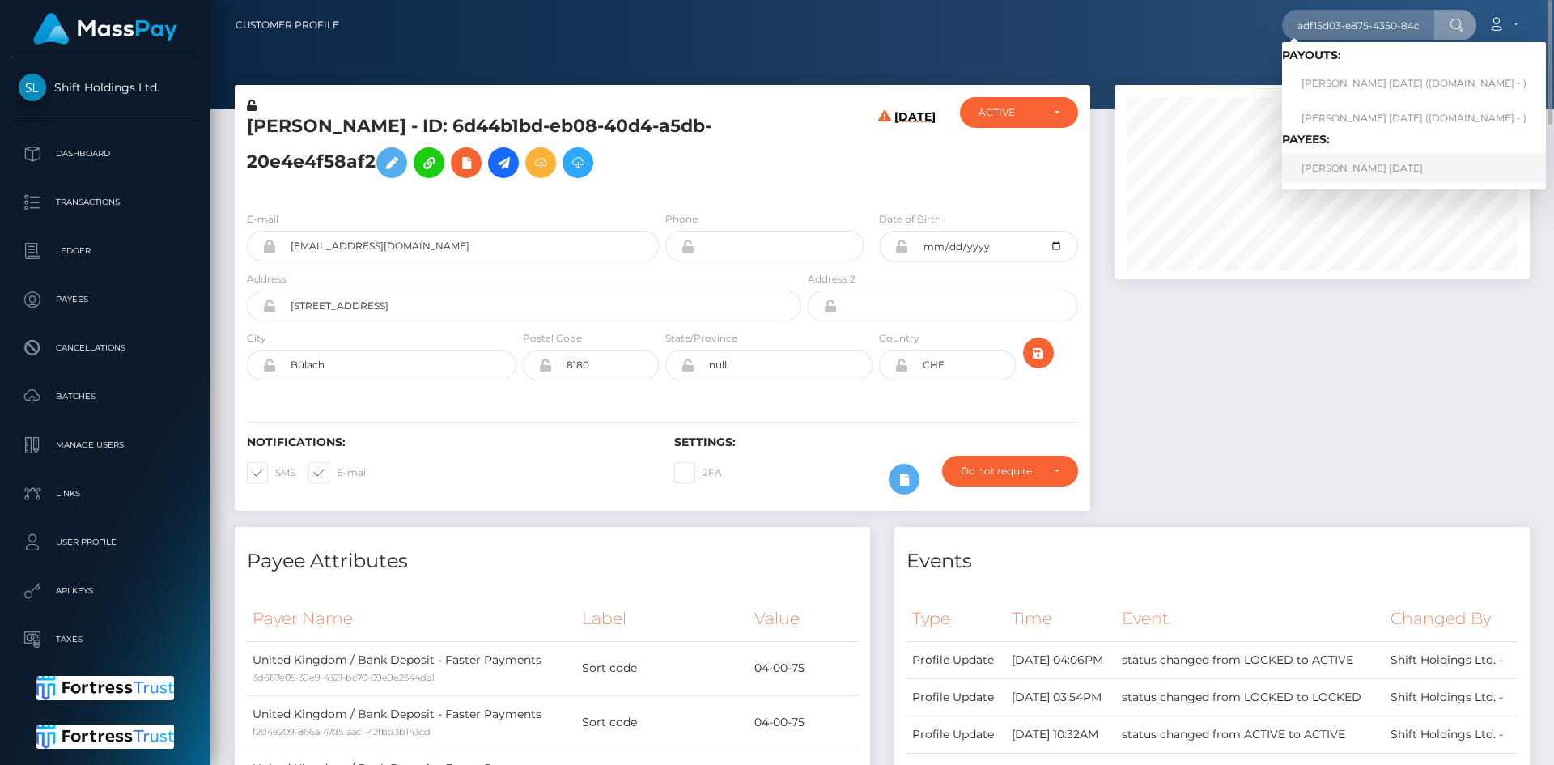
click at [1362, 163] on link "KIMBERLI CENTENO NATAL" at bounding box center [1414, 168] width 264 height 30
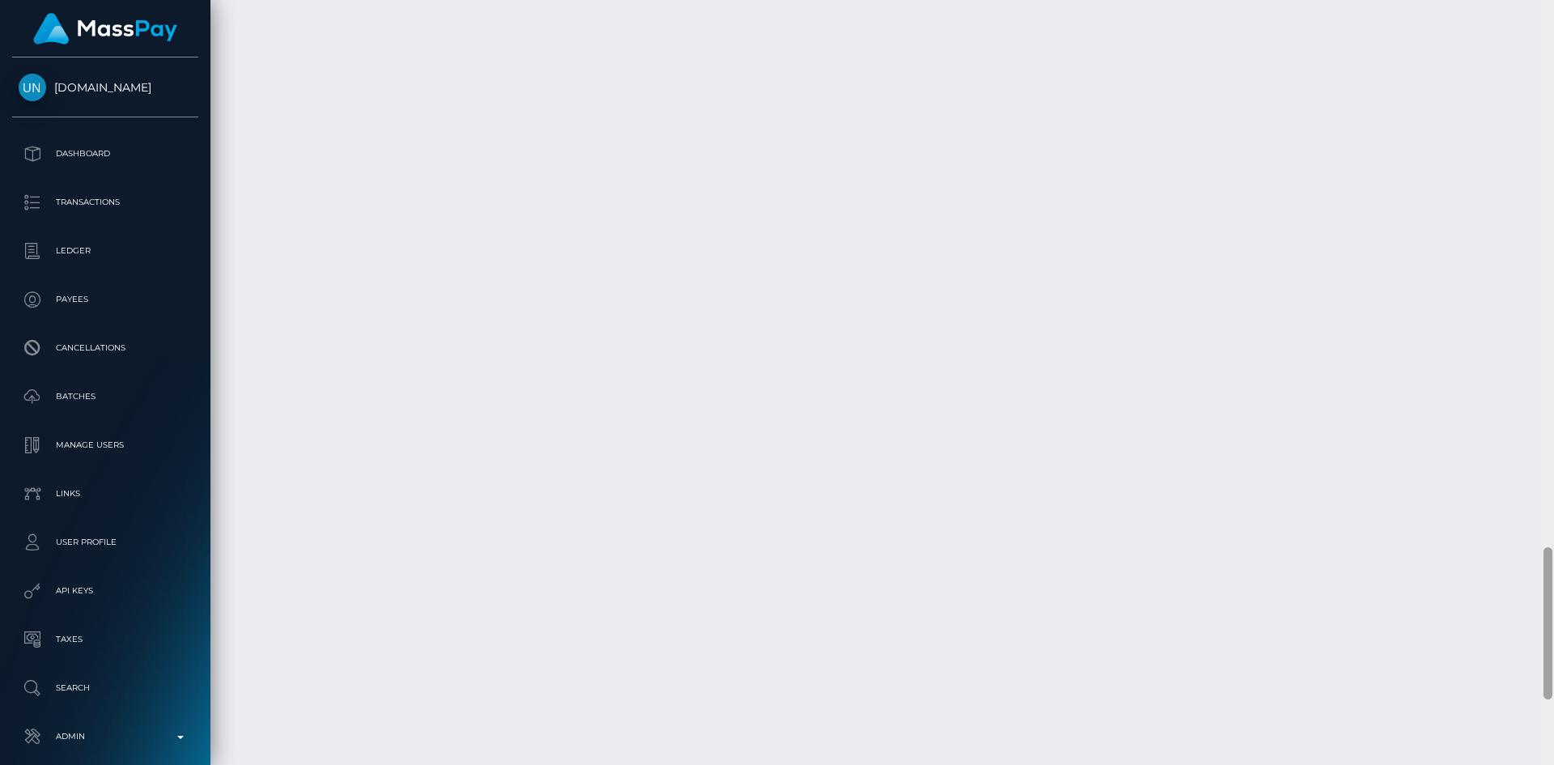
scroll to position [3109, 0]
drag, startPoint x: 1545, startPoint y: 568, endPoint x: 1553, endPoint y: 678, distance: 110.4
click at [1553, 678] on div at bounding box center [1548, 382] width 12 height 765
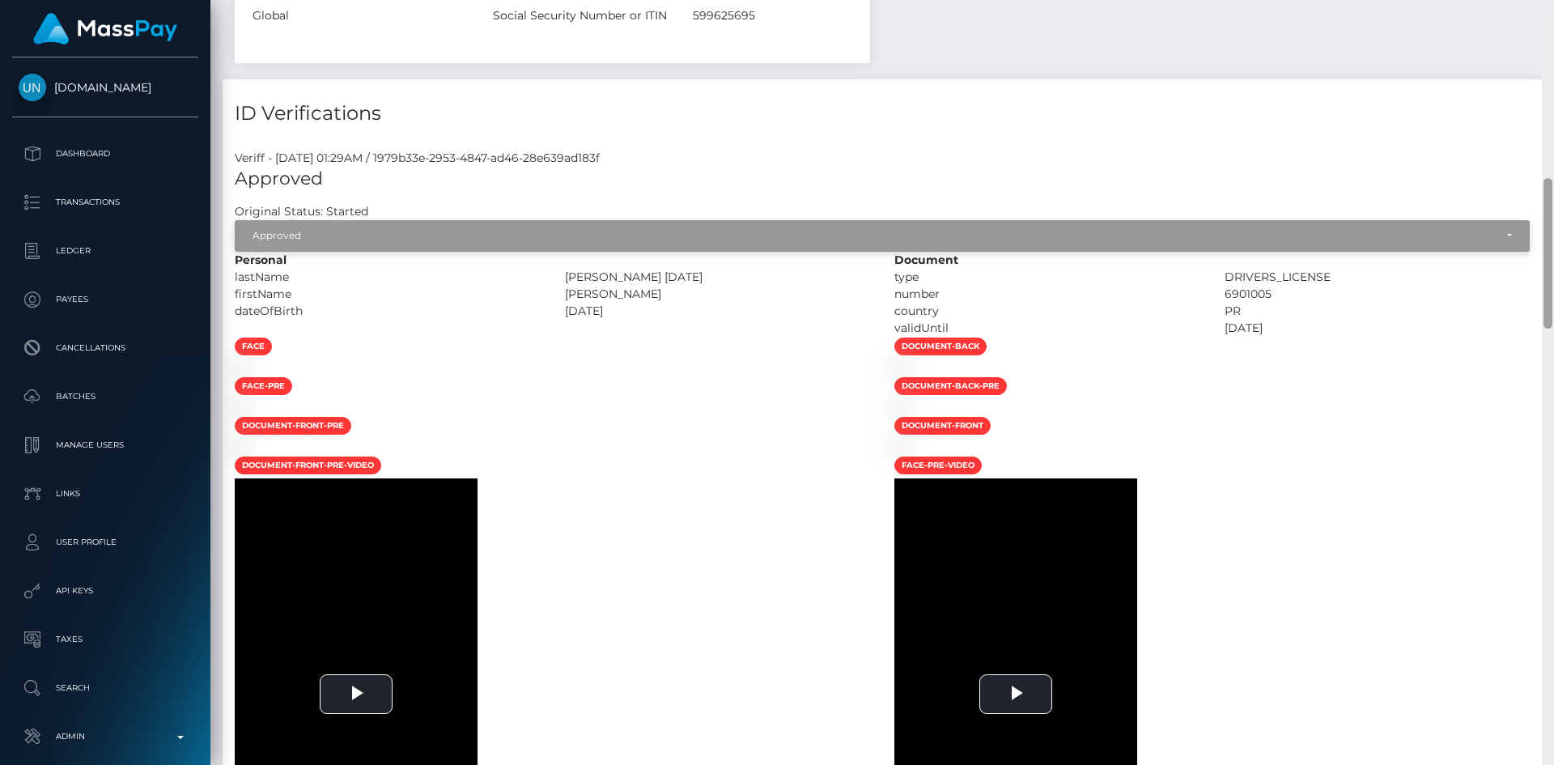
scroll to position [839, 0]
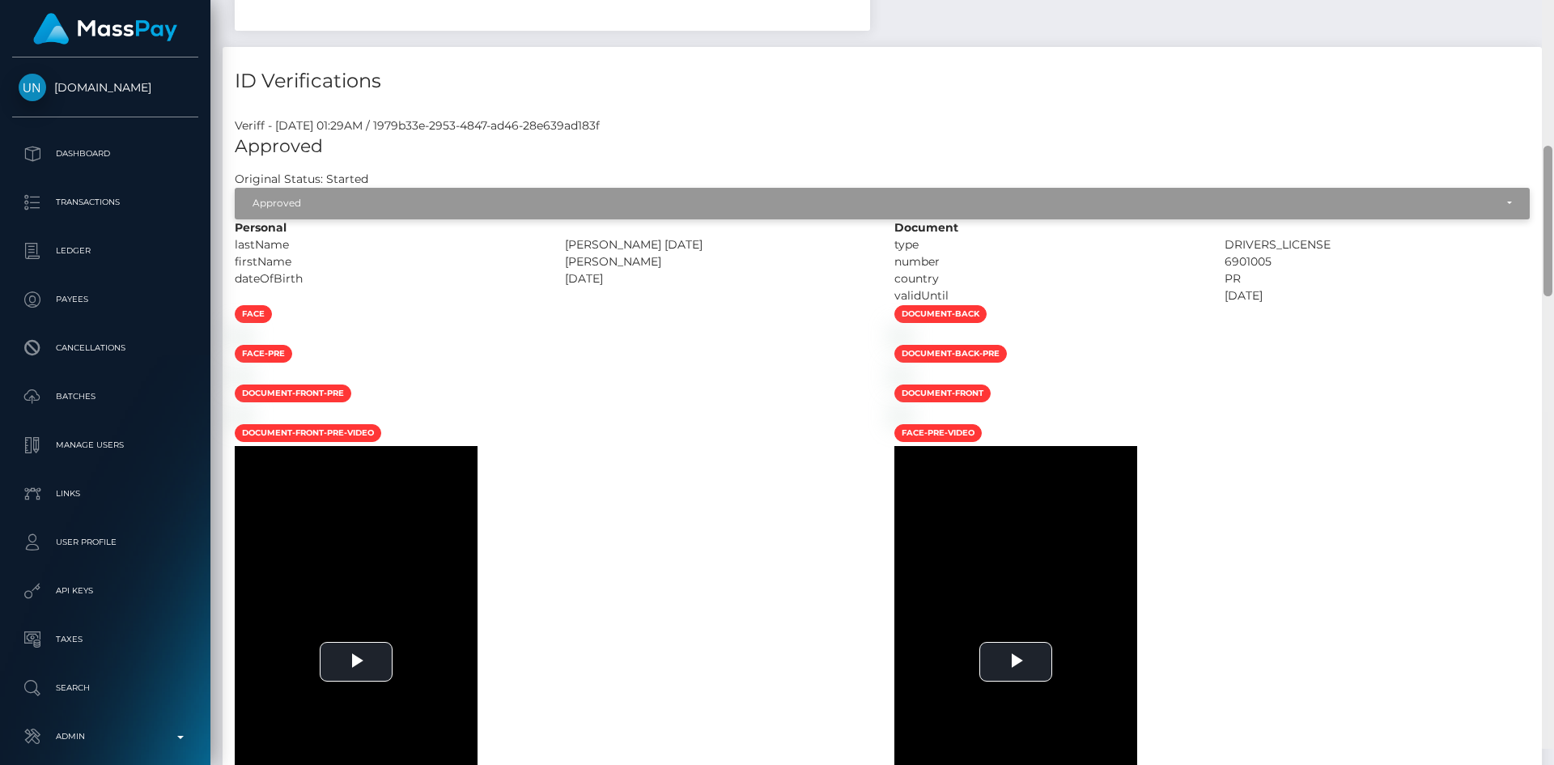
drag, startPoint x: 1550, startPoint y: 654, endPoint x: 1490, endPoint y: 219, distance: 439.7
click at [1535, 206] on div "Customer Profile Loading... Loading..." at bounding box center [882, 382] width 1344 height 765
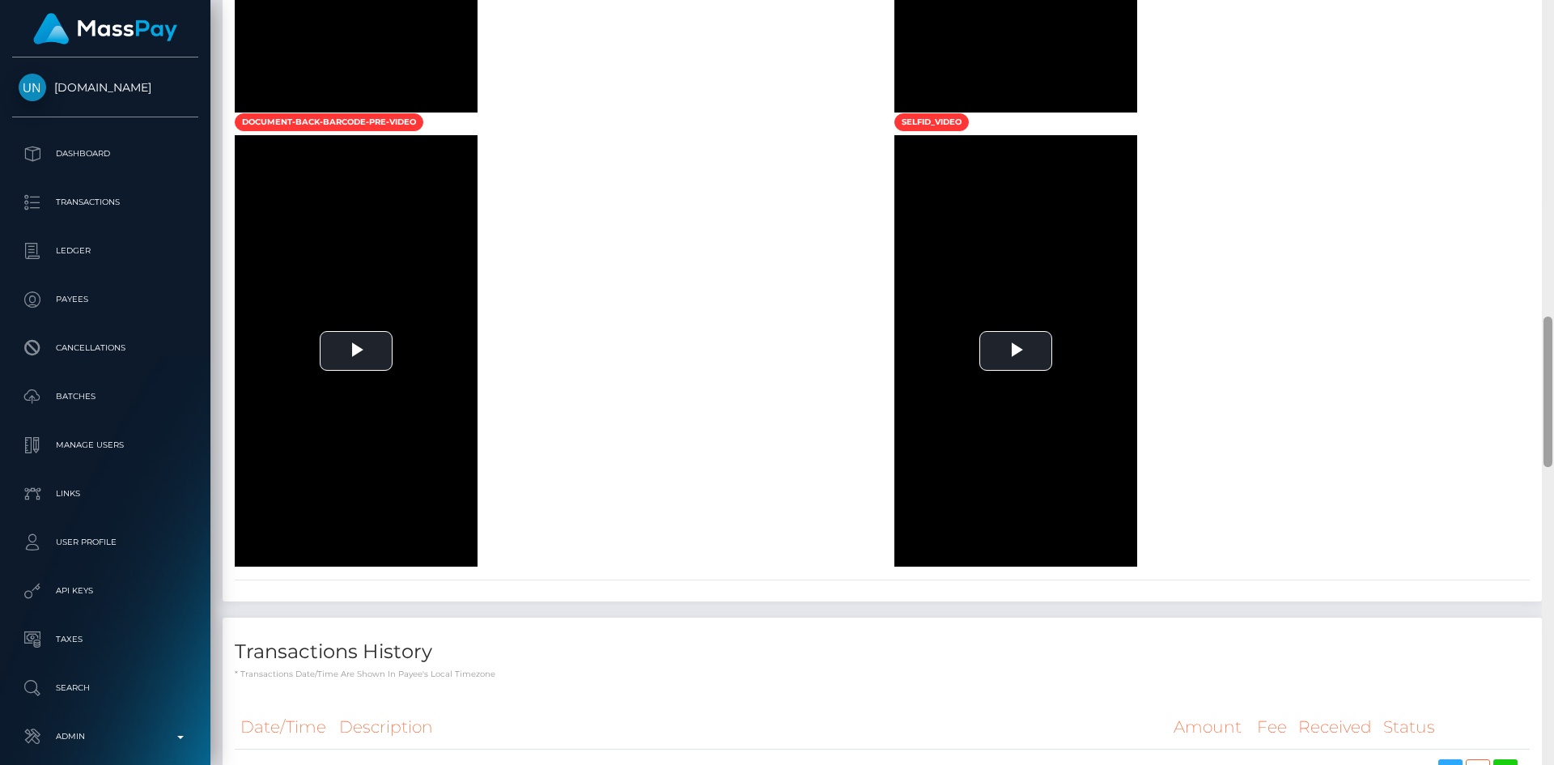
drag, startPoint x: 1553, startPoint y: 274, endPoint x: 1553, endPoint y: 465, distance: 190.2
click at [1553, 469] on div at bounding box center [1548, 382] width 12 height 765
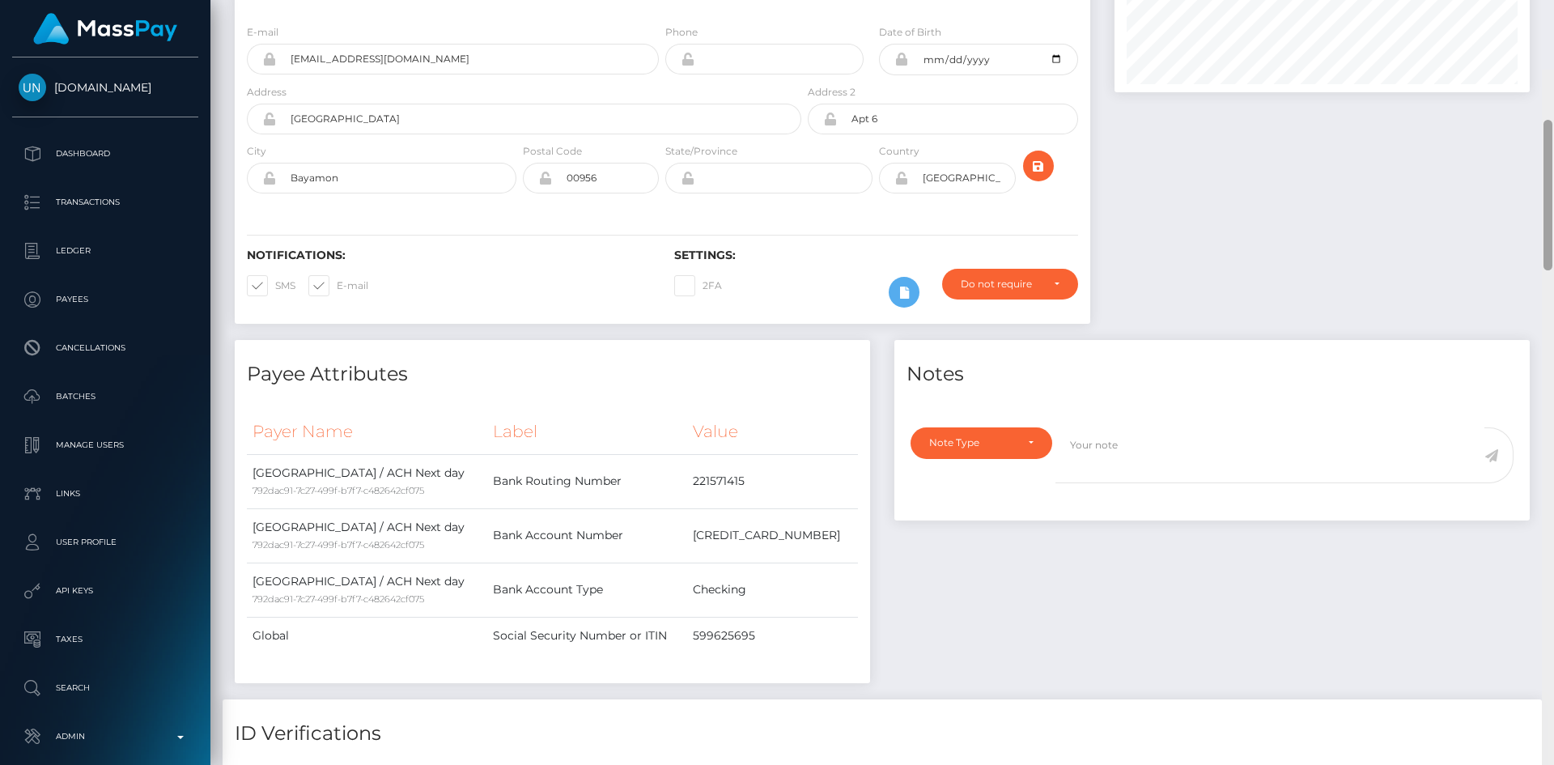
scroll to position [0, 0]
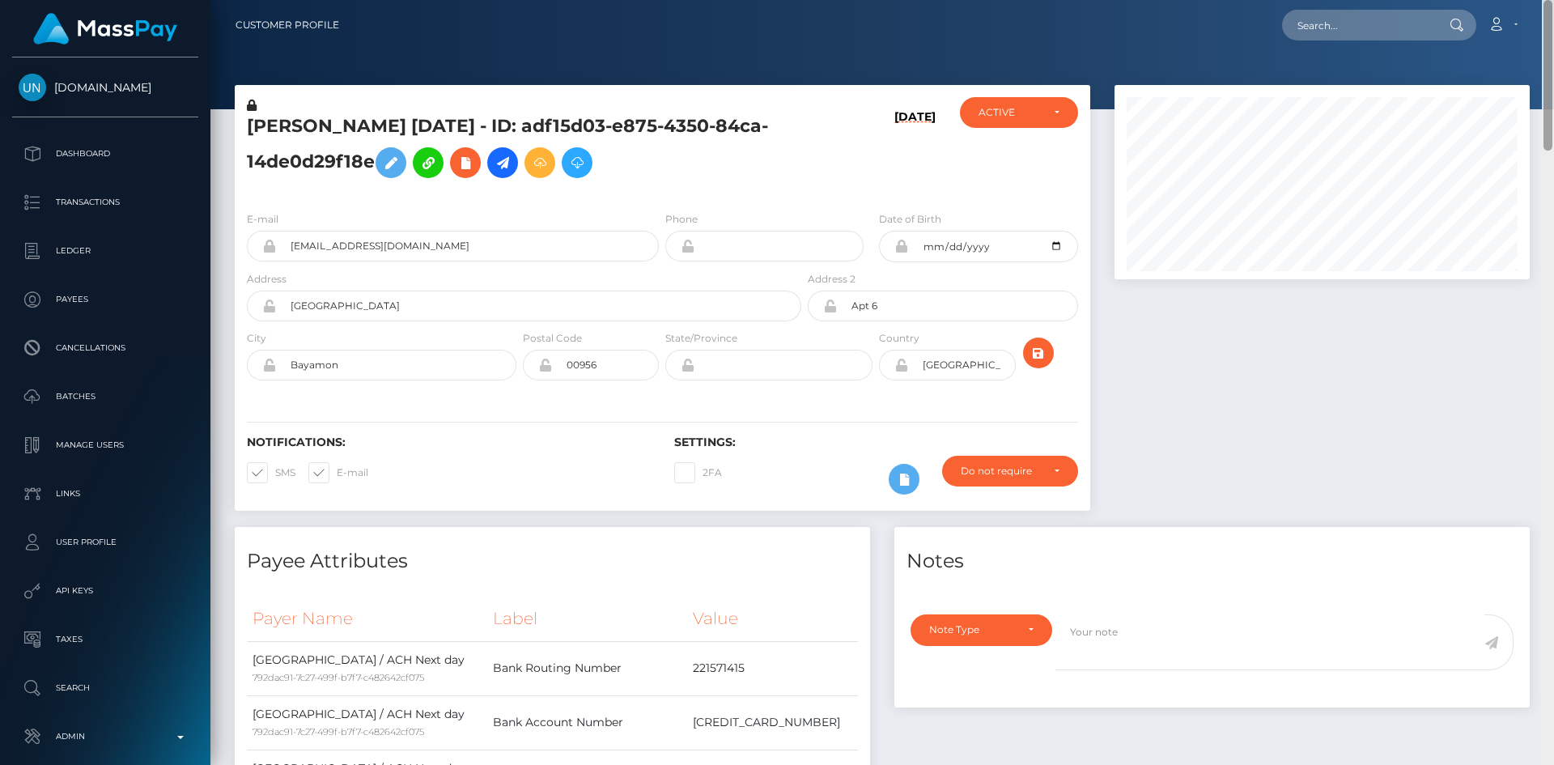
drag, startPoint x: 1548, startPoint y: 385, endPoint x: 1549, endPoint y: -2, distance: 387.0
click at [1549, 0] on html "[DOMAIN_NAME] Dashboard Transactions Ledger Payees Cancellations" at bounding box center [777, 382] width 1554 height 765
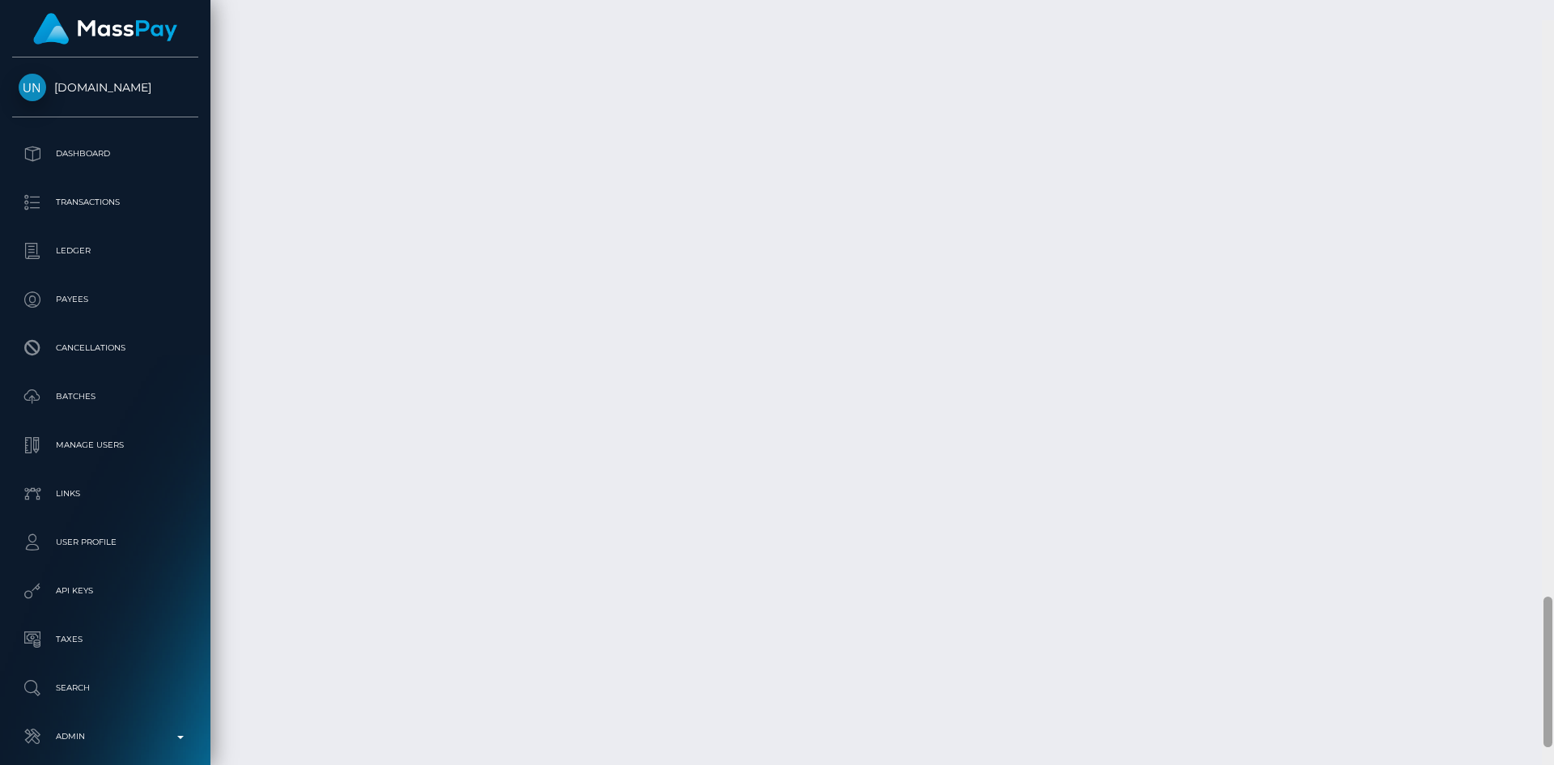
scroll to position [2921, 0]
drag, startPoint x: 1546, startPoint y: 77, endPoint x: 1536, endPoint y: 654, distance: 577.3
click at [1536, 654] on div "Customer Profile Loading... Loading..." at bounding box center [882, 382] width 1344 height 765
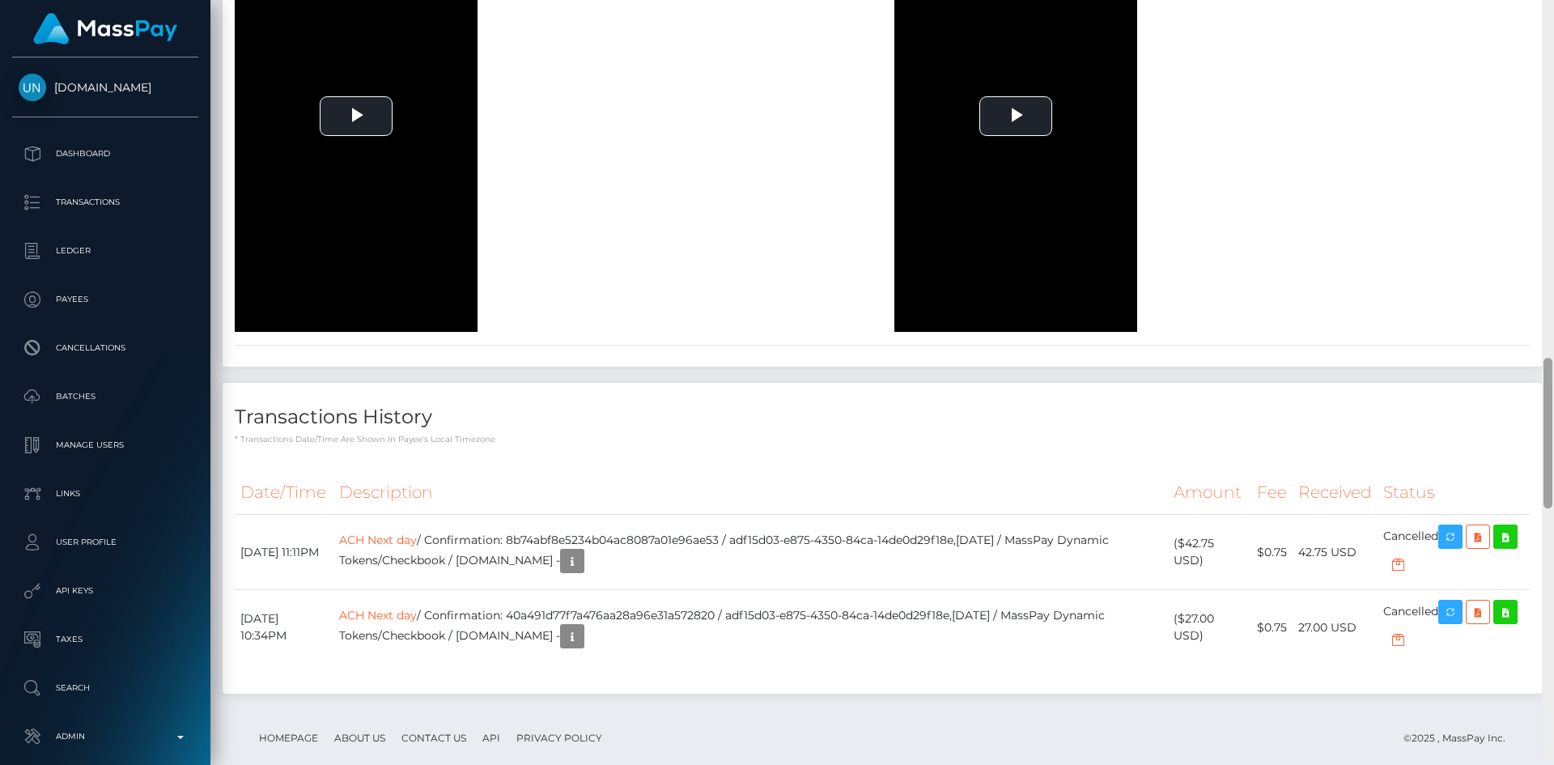
scroll to position [1835, 0]
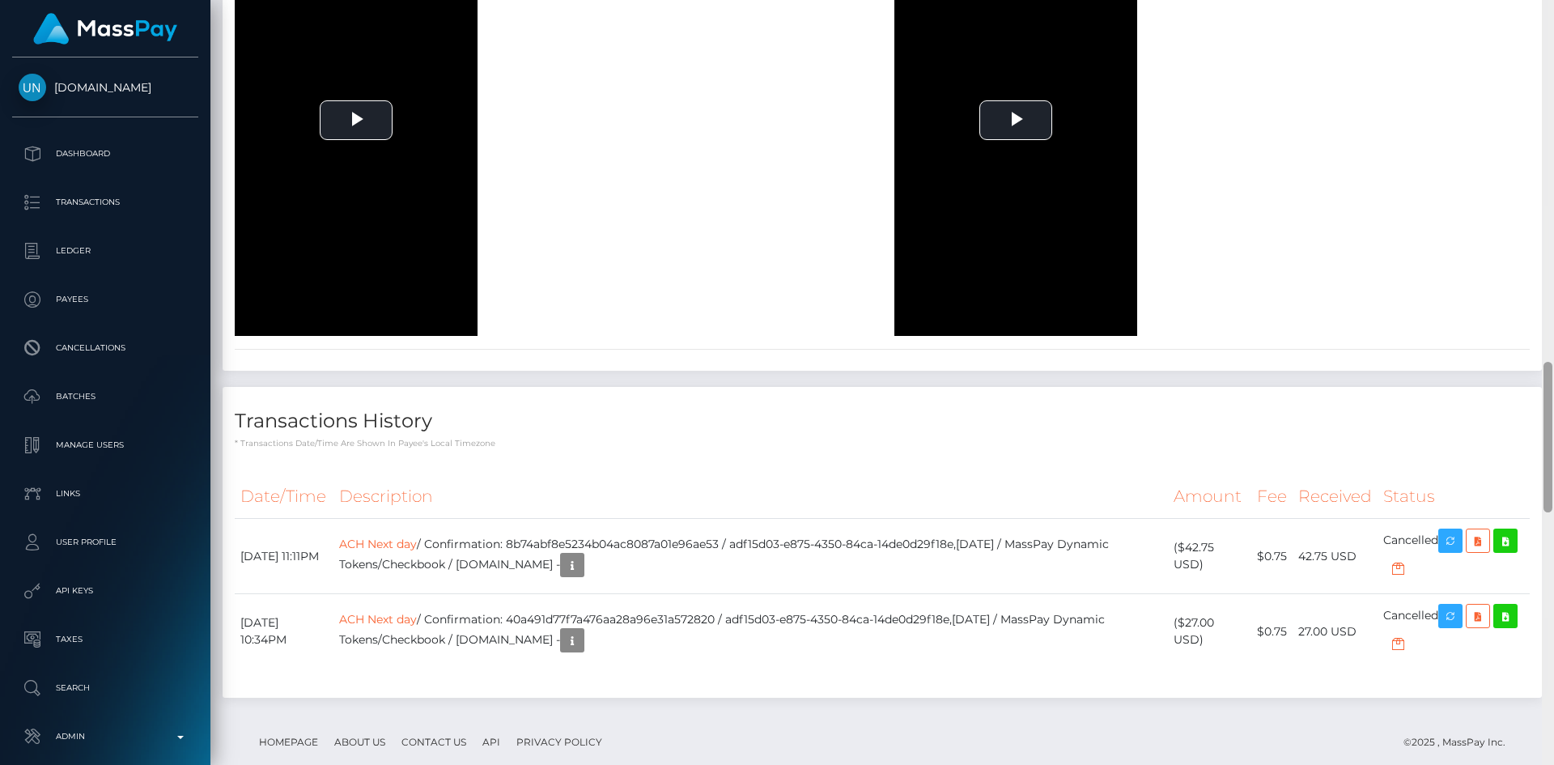
drag, startPoint x: 1549, startPoint y: 602, endPoint x: 1553, endPoint y: 388, distance: 214.6
click at [1553, 388] on div at bounding box center [1548, 382] width 12 height 765
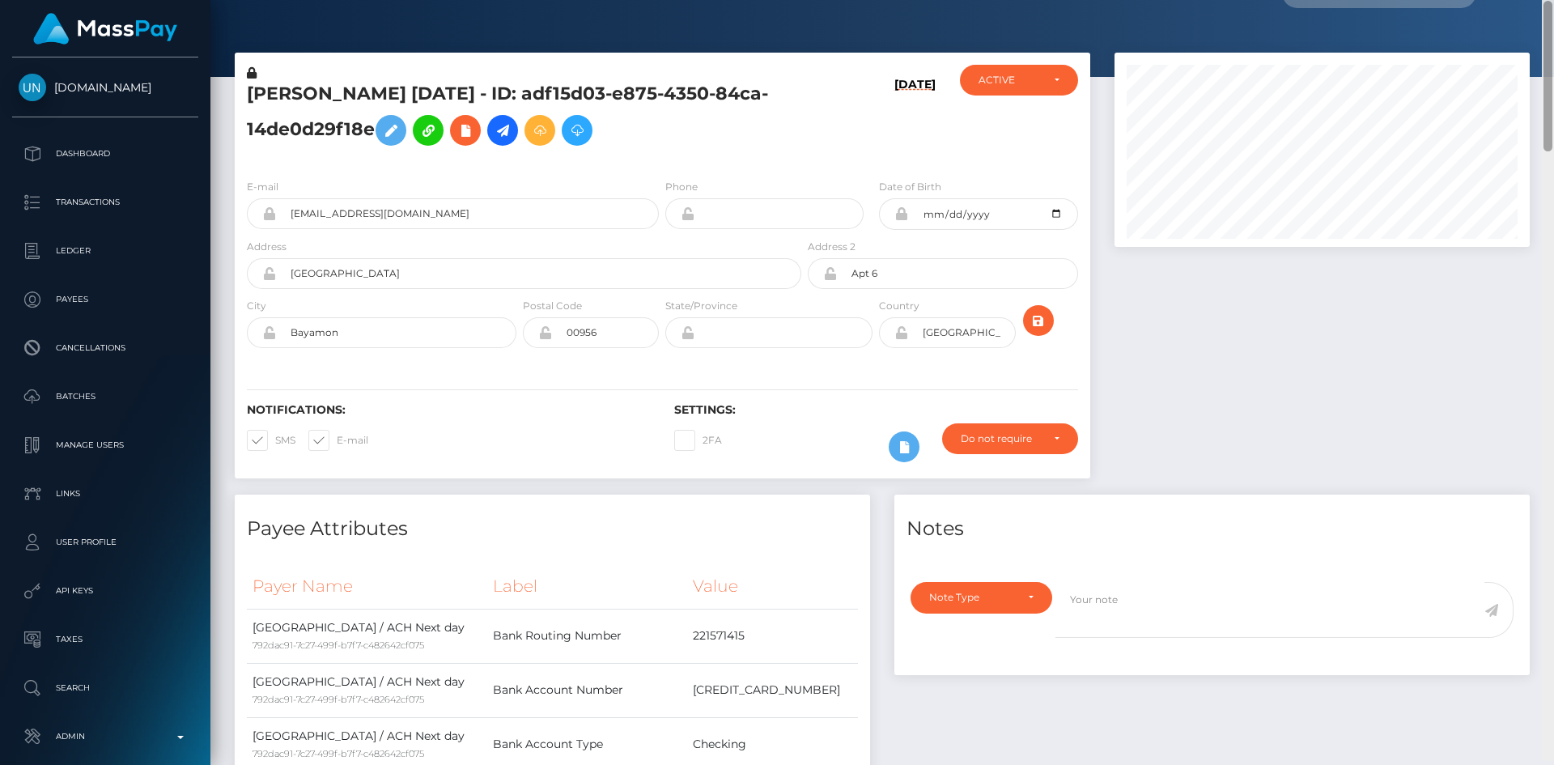
scroll to position [28, 0]
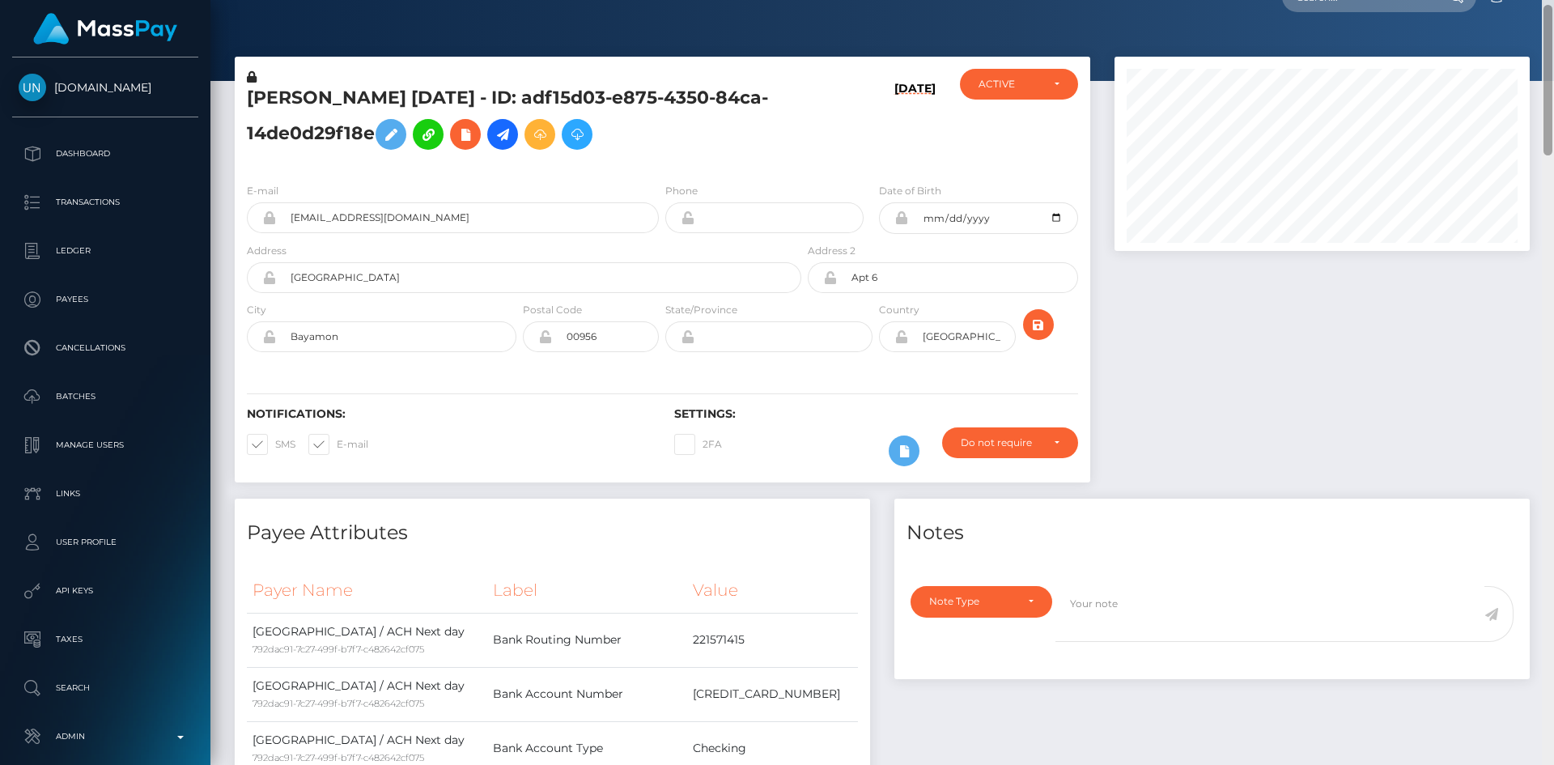
drag, startPoint x: 1549, startPoint y: 412, endPoint x: 1539, endPoint y: 85, distance: 327.2
click at [1539, 85] on div "Customer Profile Loading... Loading..." at bounding box center [882, 382] width 1344 height 765
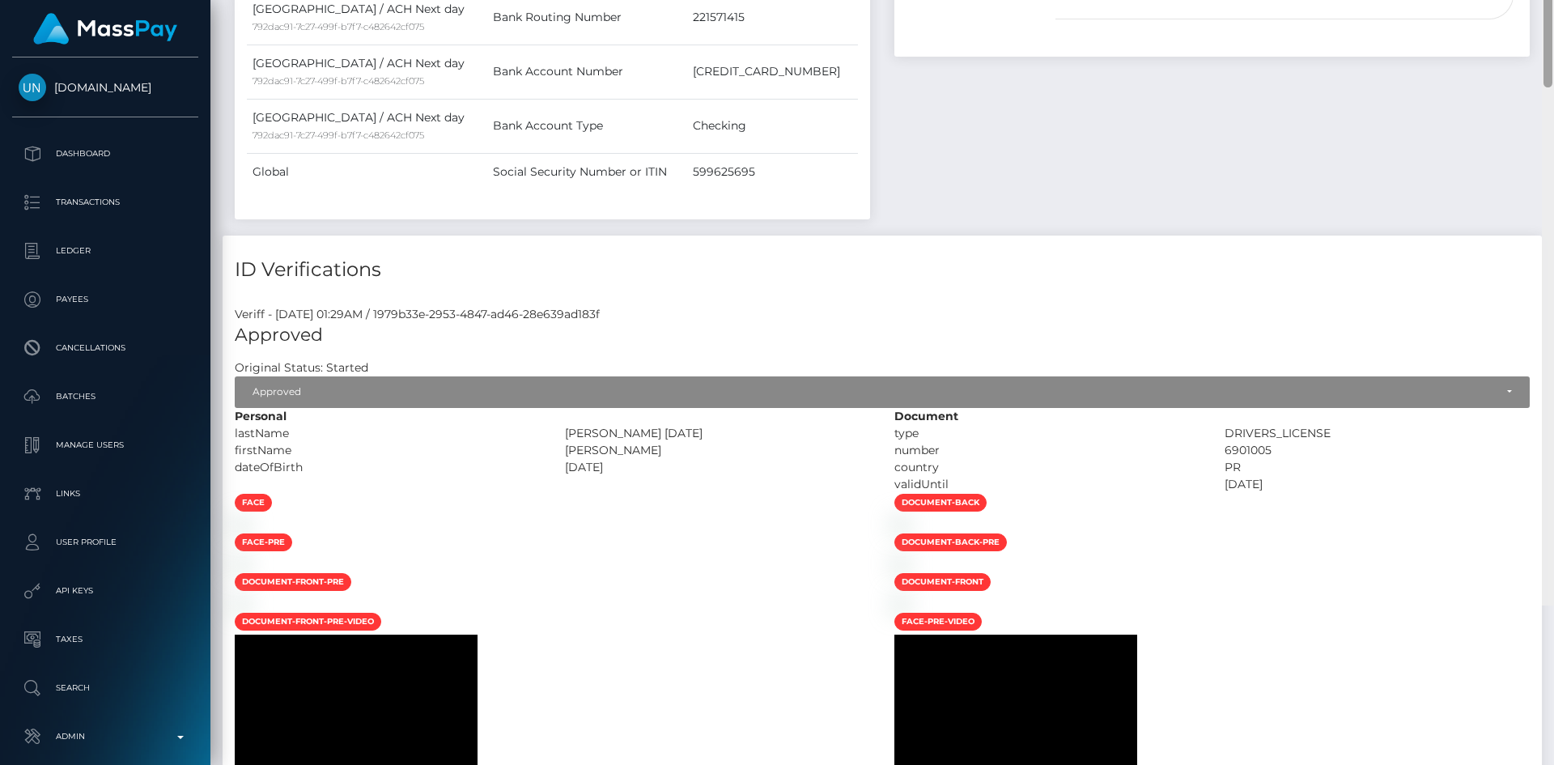
scroll to position [3109, 0]
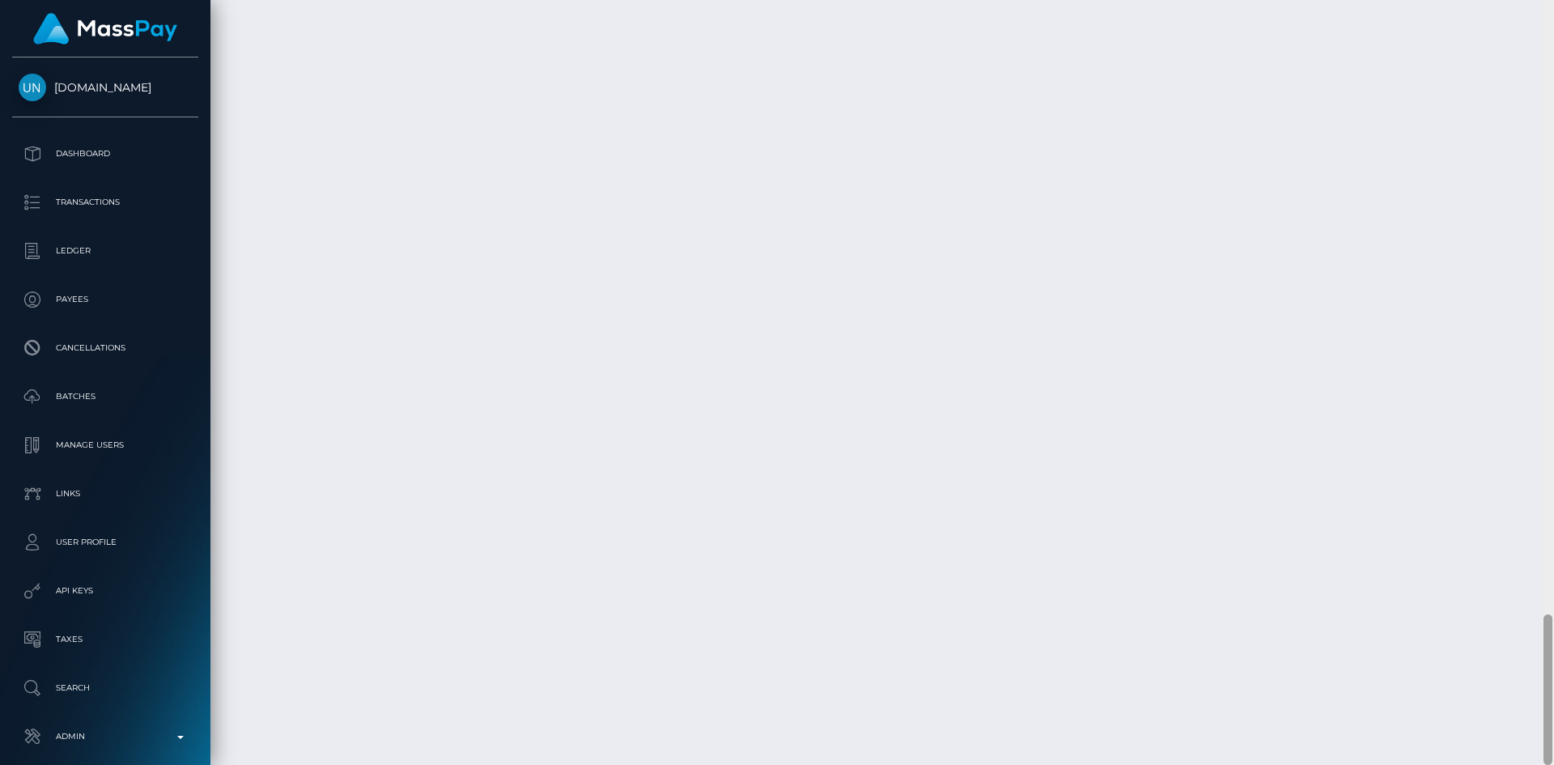
drag, startPoint x: 1552, startPoint y: 114, endPoint x: 1545, endPoint y: 803, distance: 688.9
click at [1545, 764] on html "Unlockt.me Dashboard Transactions Ledger Payees Cancellations" at bounding box center [777, 382] width 1554 height 765
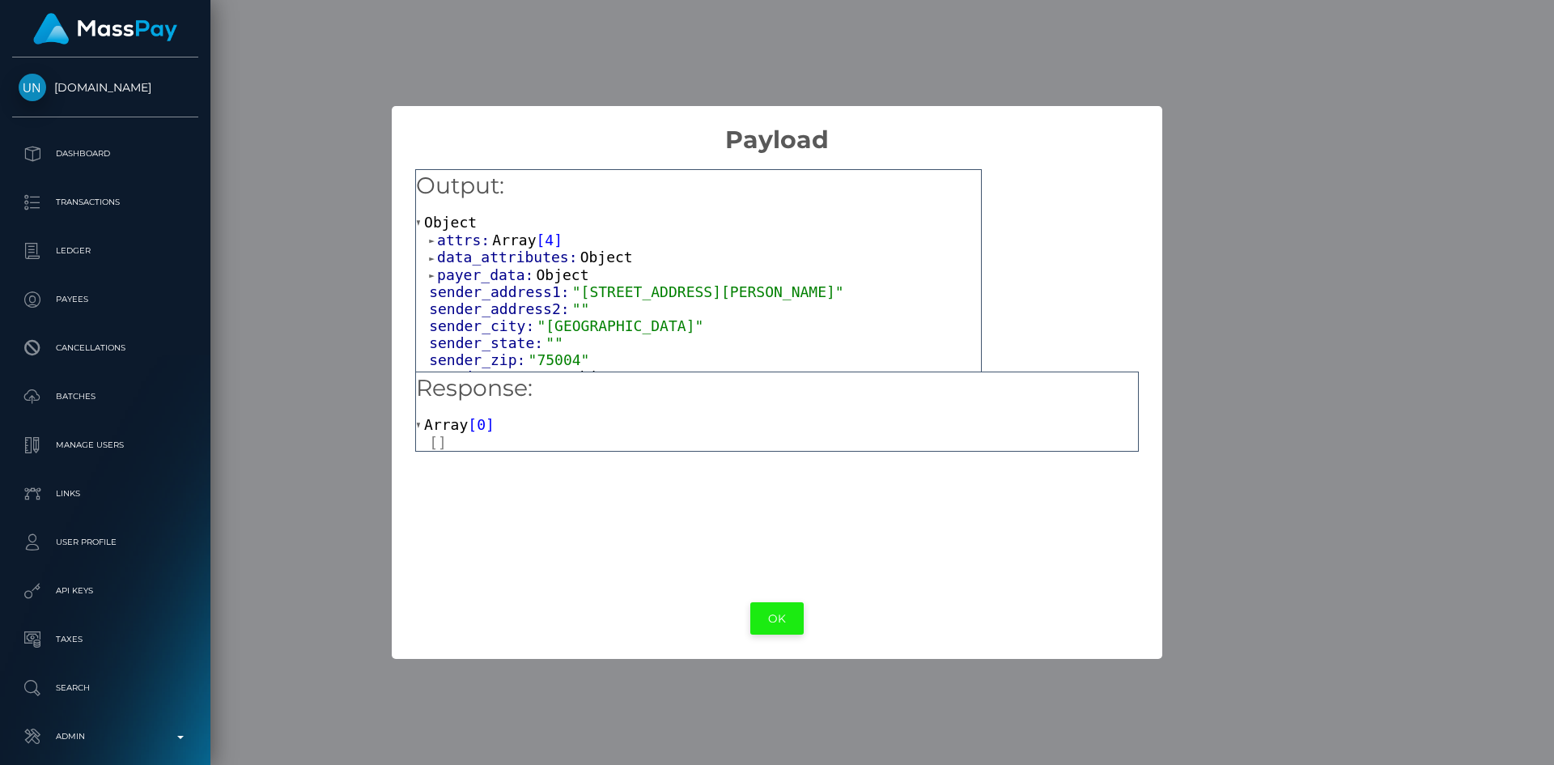
click at [777, 624] on button "OK" at bounding box center [776, 618] width 53 height 33
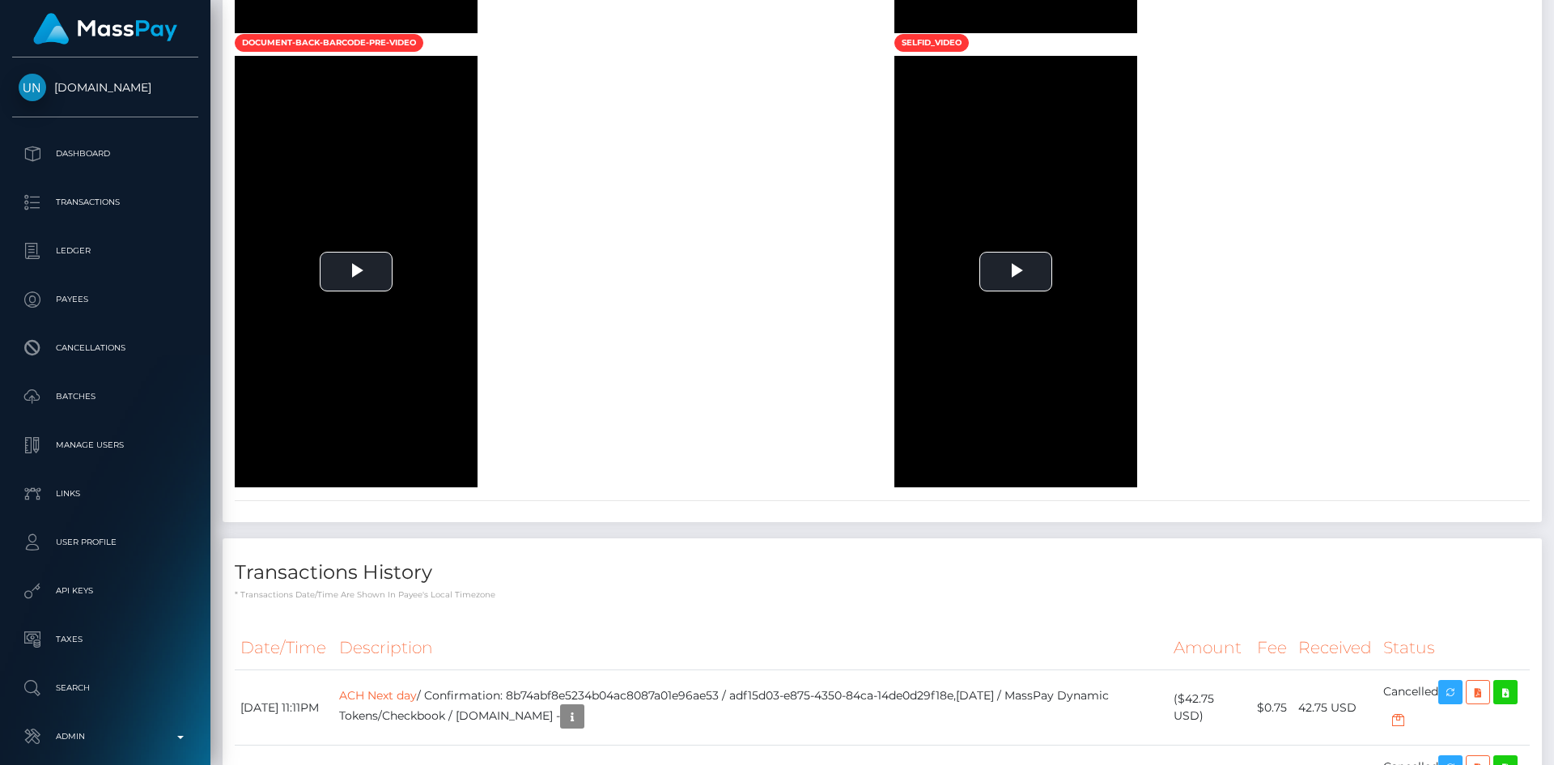
scroll to position [0, 0]
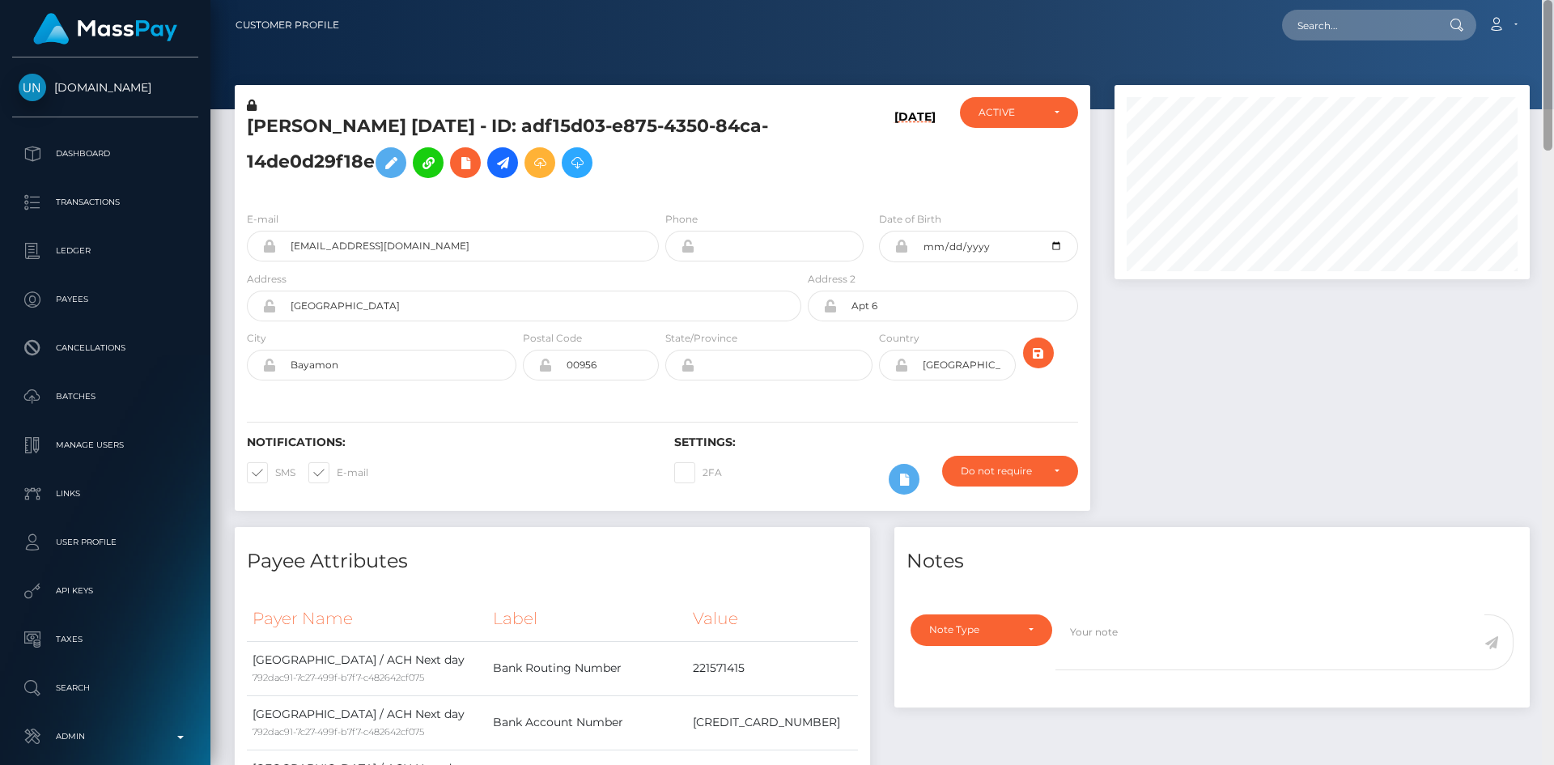
drag, startPoint x: 1549, startPoint y: 632, endPoint x: 1536, endPoint y: -70, distance: 702.8
click at [1536, 0] on html "Unlockt.me Dashboard Transactions Ledger Payees Cancellations" at bounding box center [777, 382] width 1554 height 765
click at [1365, 35] on input "text" at bounding box center [1358, 25] width 152 height 31
paste input "MSP1b590244f818e37"
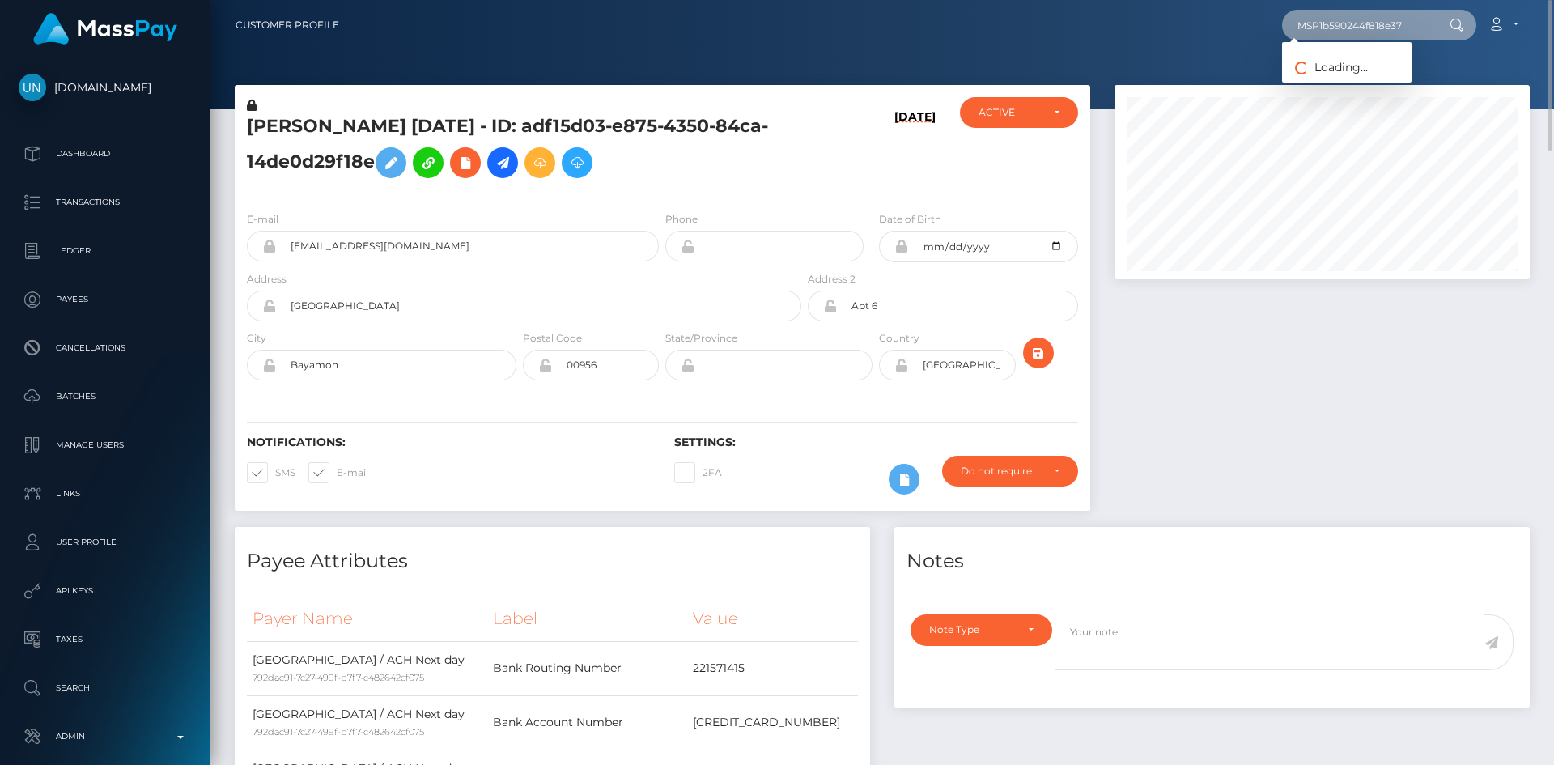
type input "MSP1b590244f818e37"
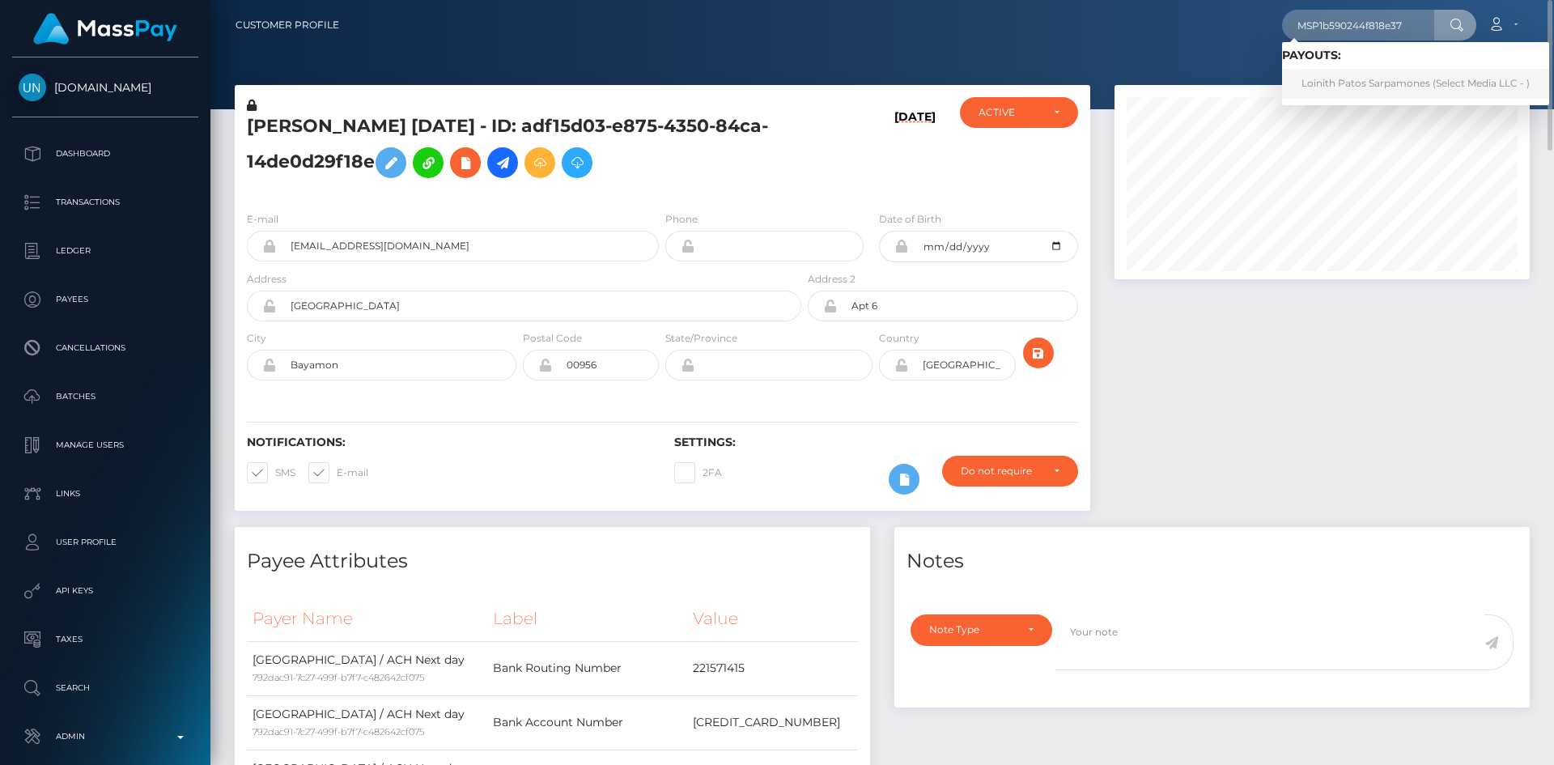
click at [1462, 80] on link "Loinith Patos Sarpamones (Select Media LLC - )" at bounding box center [1415, 84] width 267 height 30
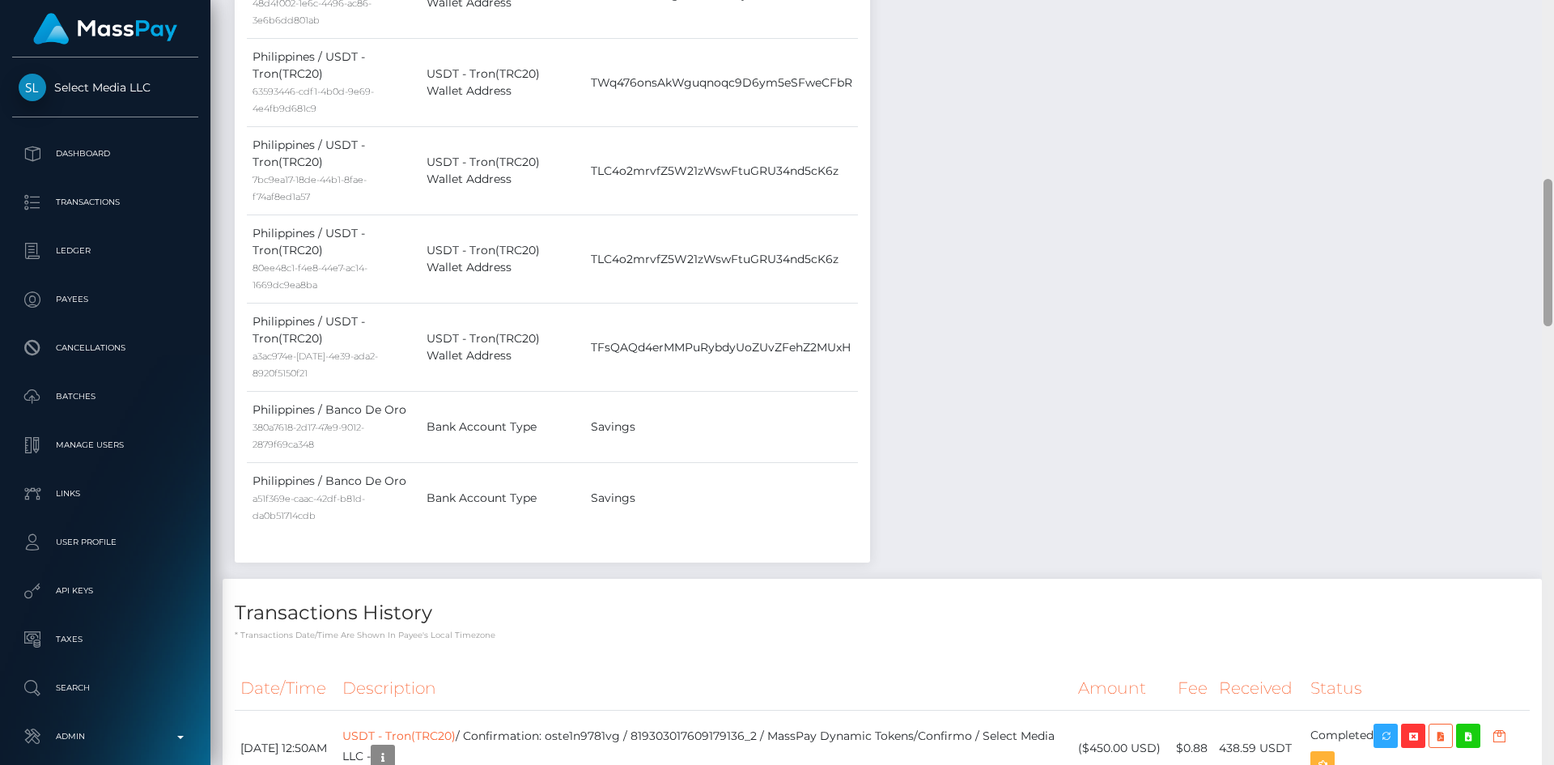
drag, startPoint x: 1553, startPoint y: 91, endPoint x: 1553, endPoint y: 240, distance: 149.0
click at [1541, 240] on div at bounding box center [1548, 382] width 12 height 765
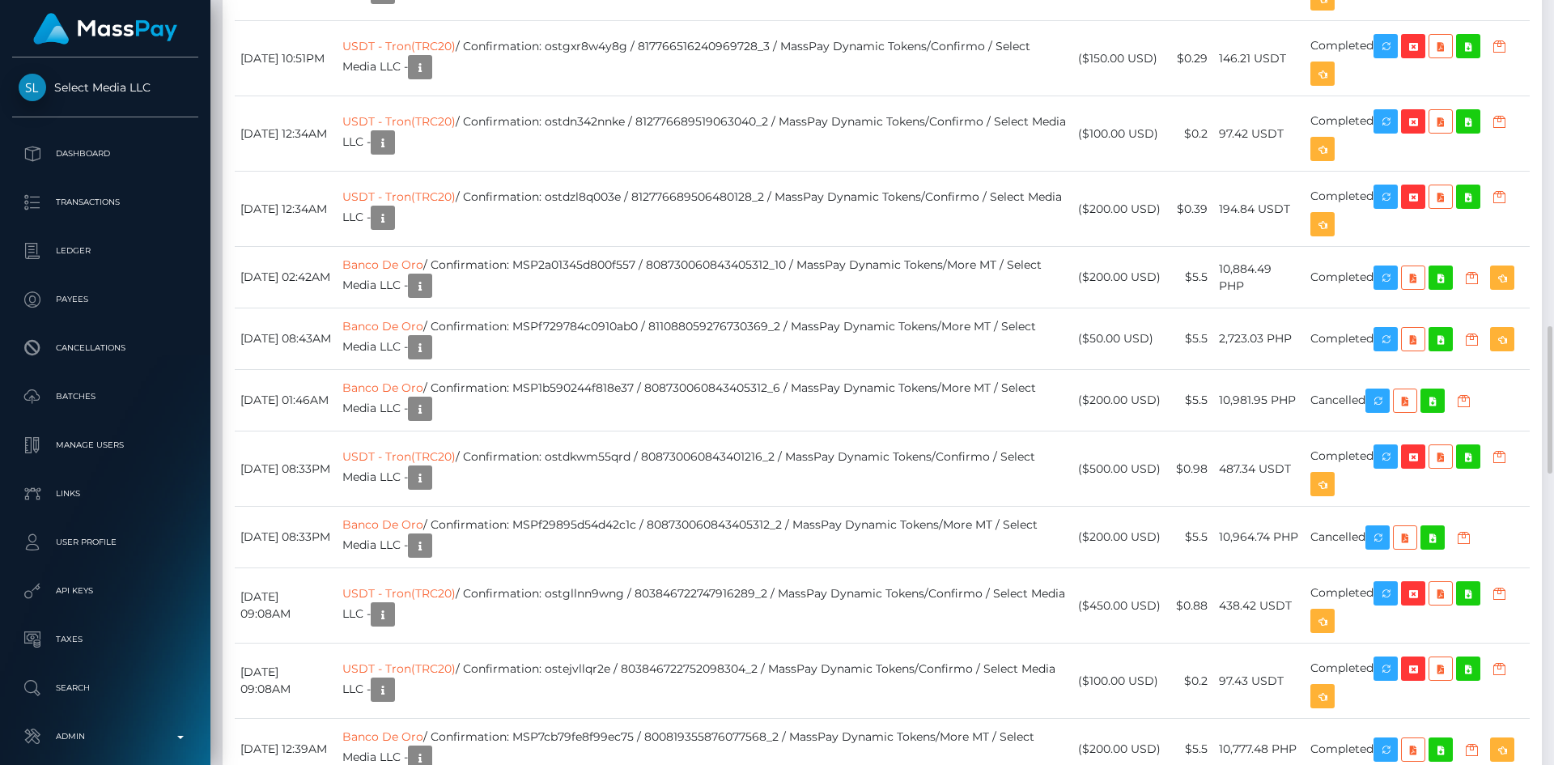
drag, startPoint x: 1543, startPoint y: 223, endPoint x: 1541, endPoint y: 312, distance: 89.1
click at [1541, 331] on div at bounding box center [1548, 382] width 12 height 765
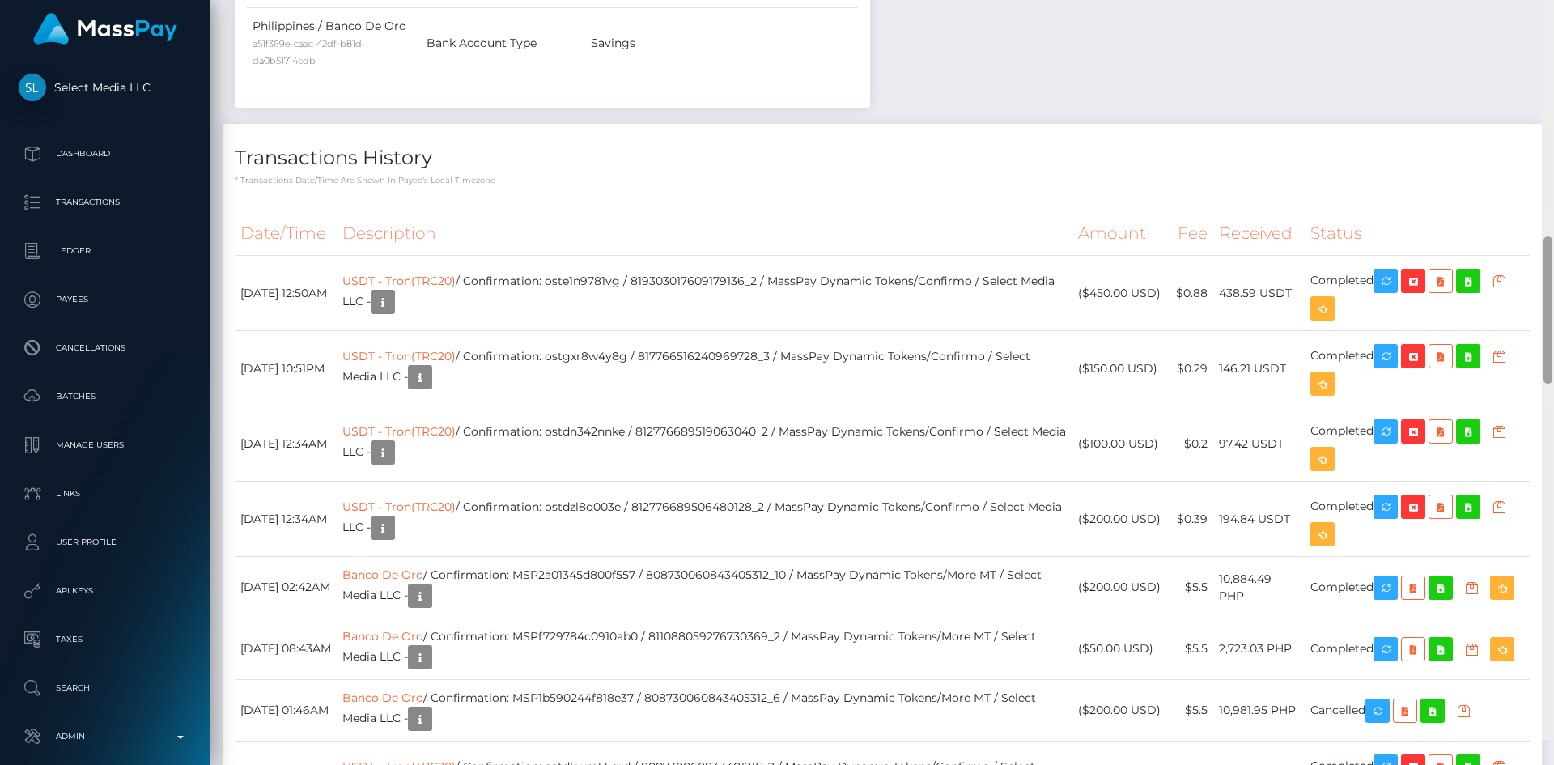
scroll to position [1353, 0]
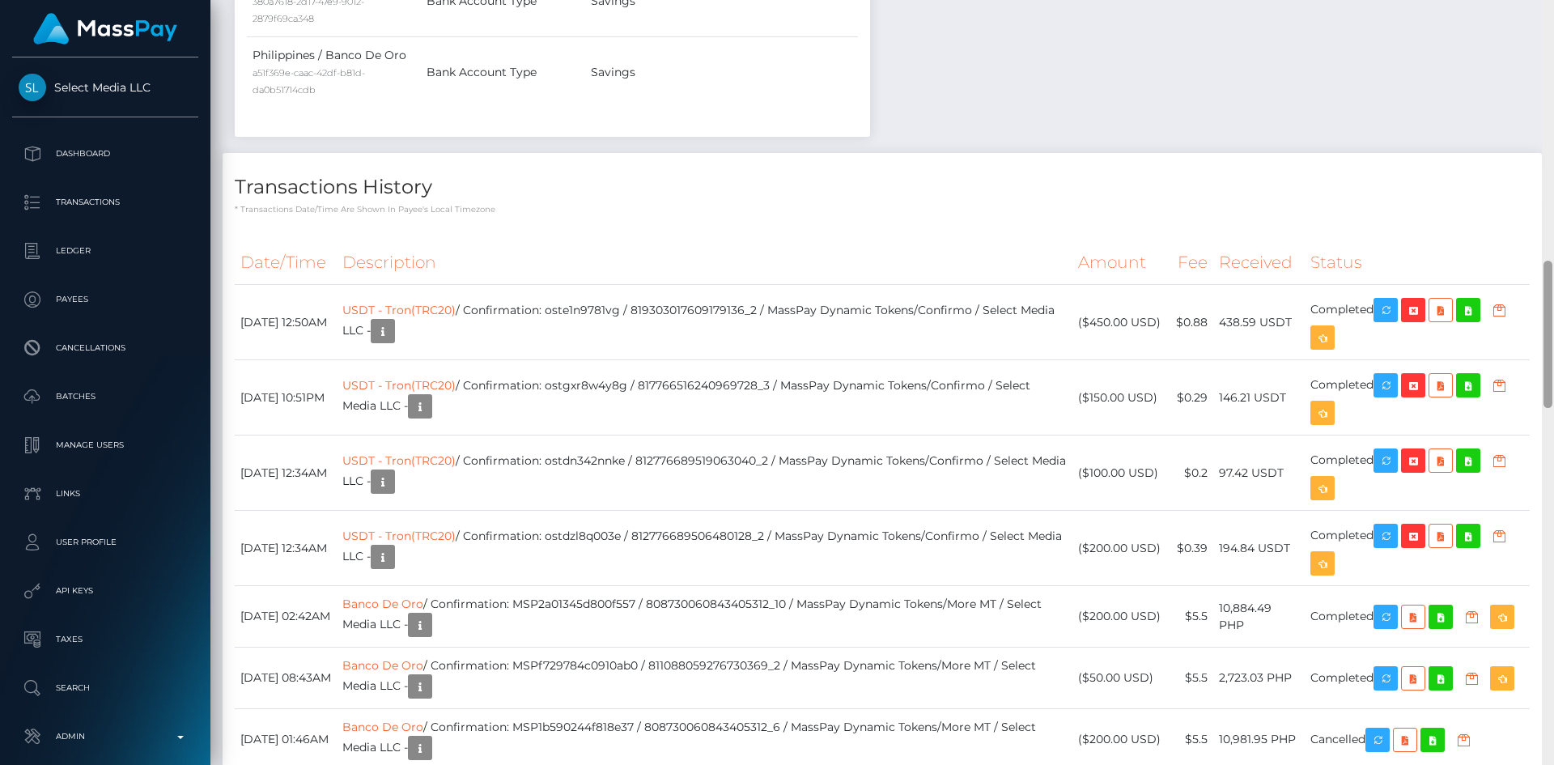
drag, startPoint x: 1548, startPoint y: 352, endPoint x: 1548, endPoint y: 287, distance: 65.6
click at [1541, 287] on div at bounding box center [1548, 334] width 9 height 147
click at [857, 334] on td "USDT - Tron(TRC20) / Confirmation: oste1n9781vg / 819303017609179136_2 / MassPa…" at bounding box center [704, 322] width 735 height 75
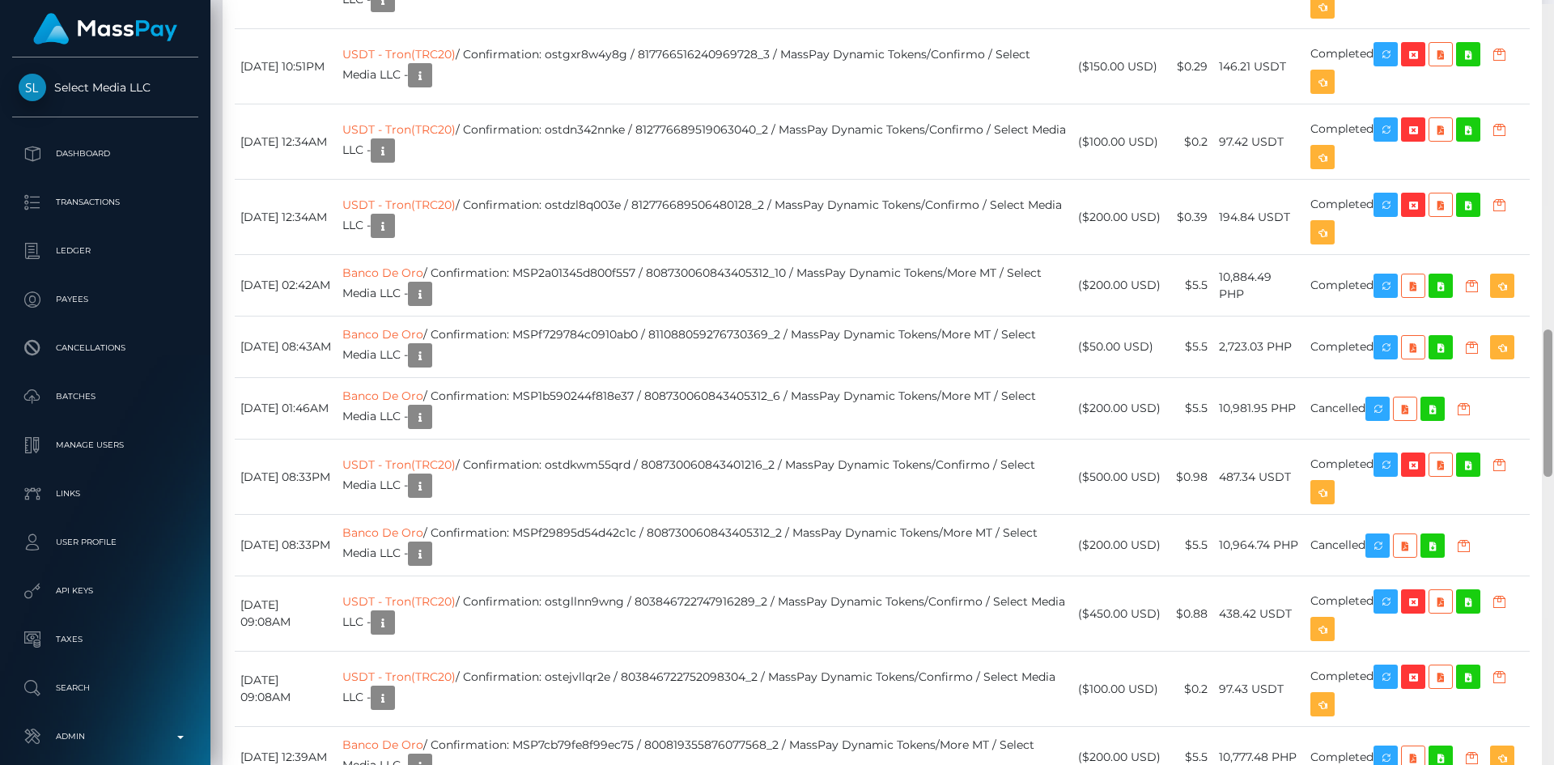
scroll to position [1692, 0]
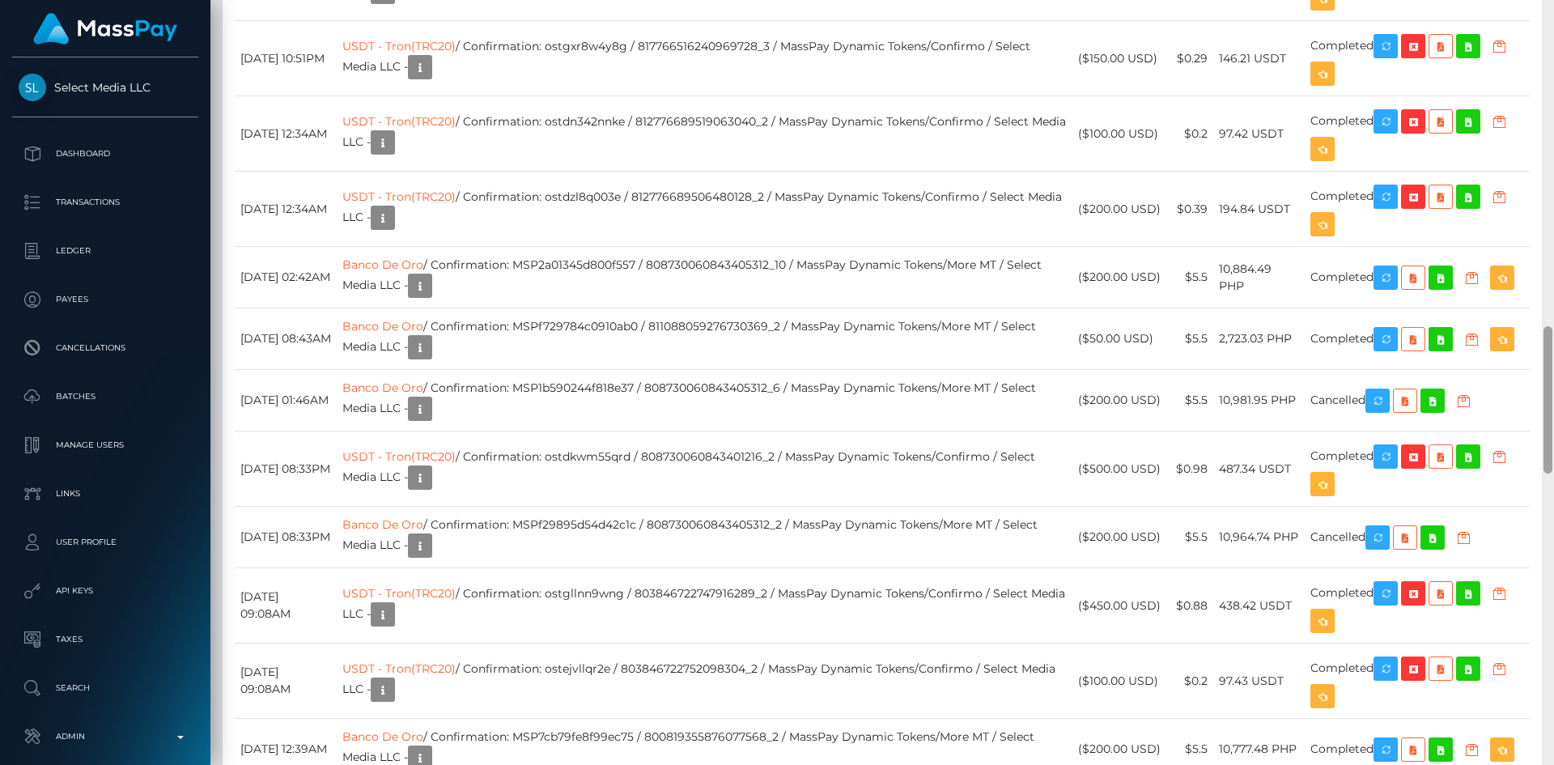
drag, startPoint x: 1552, startPoint y: 335, endPoint x: 1549, endPoint y: 401, distance: 65.7
click at [1541, 401] on div at bounding box center [1548, 399] width 9 height 147
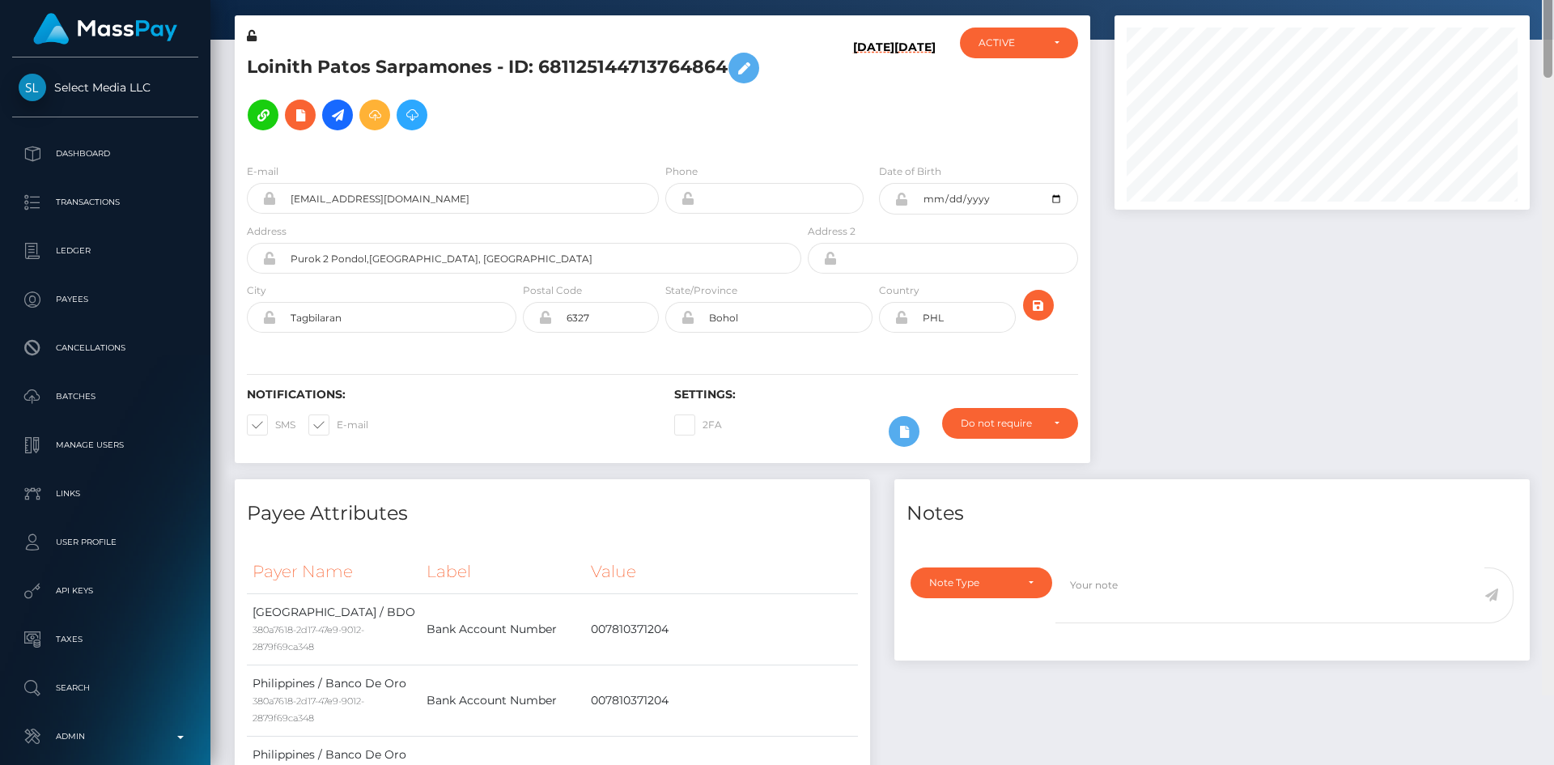
scroll to position [0, 0]
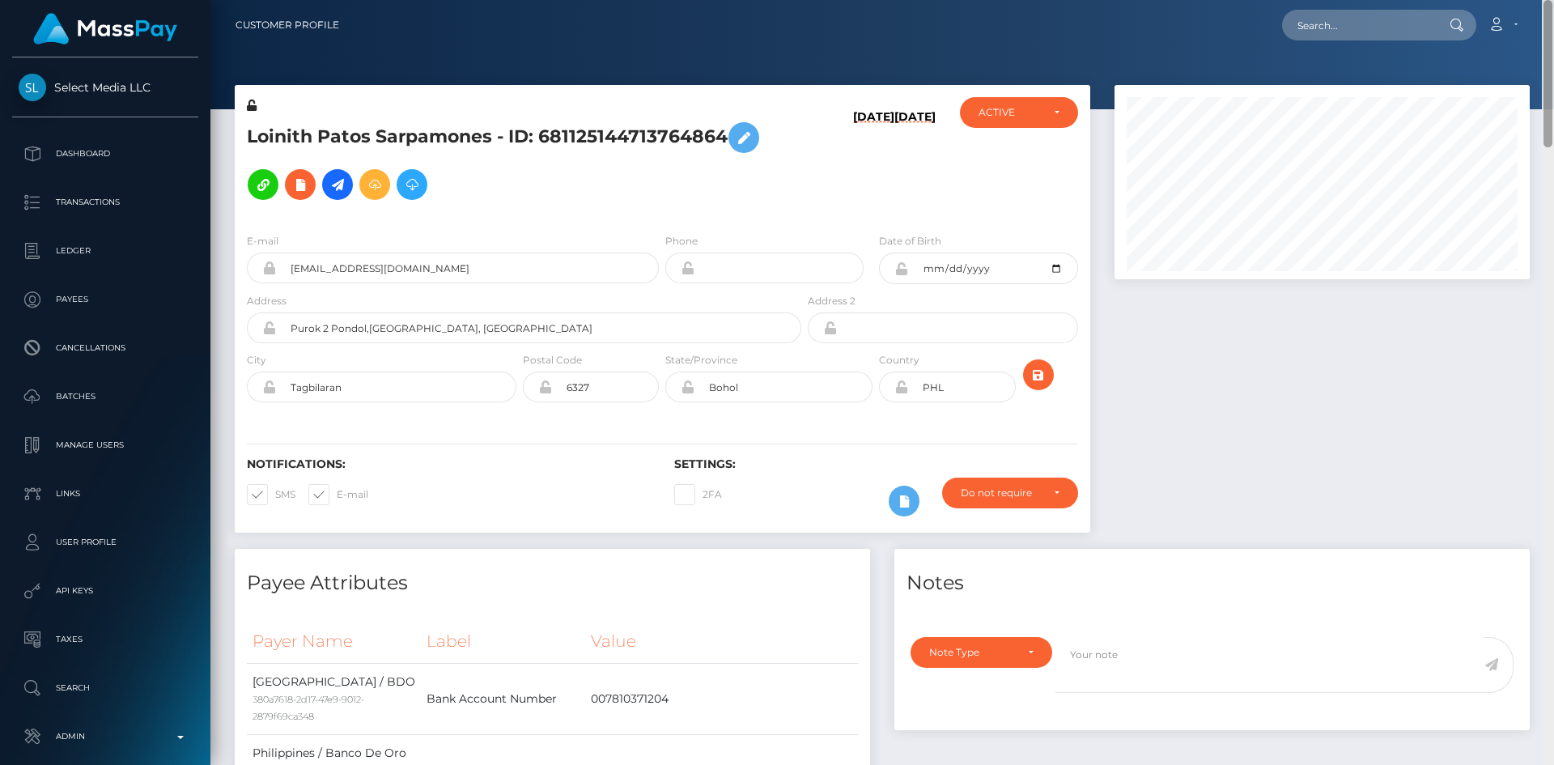
drag, startPoint x: 1549, startPoint y: 370, endPoint x: 1553, endPoint y: -26, distance: 395.9
click at [1541, 0] on html "Select Media LLC Dashboard Transactions Ledger Payees Batches" at bounding box center [777, 382] width 1554 height 765
click at [1397, 15] on input "text" at bounding box center [1358, 25] width 152 height 31
paste input "poact_nuAxWaTHhso3"
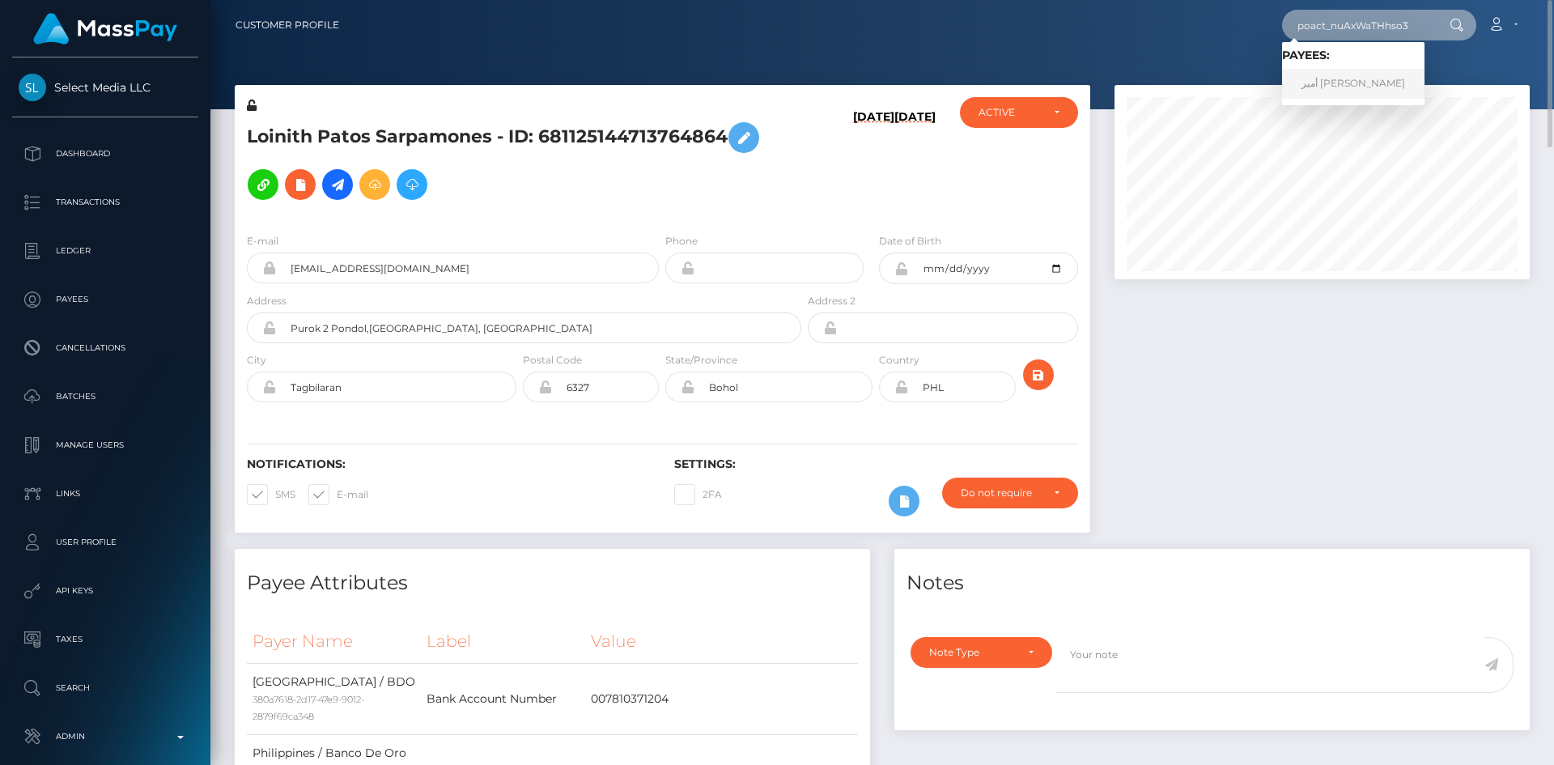
type input "poact_nuAxWaTHhso3"
click at [1341, 87] on link "أمير يوسف" at bounding box center [1353, 84] width 142 height 30
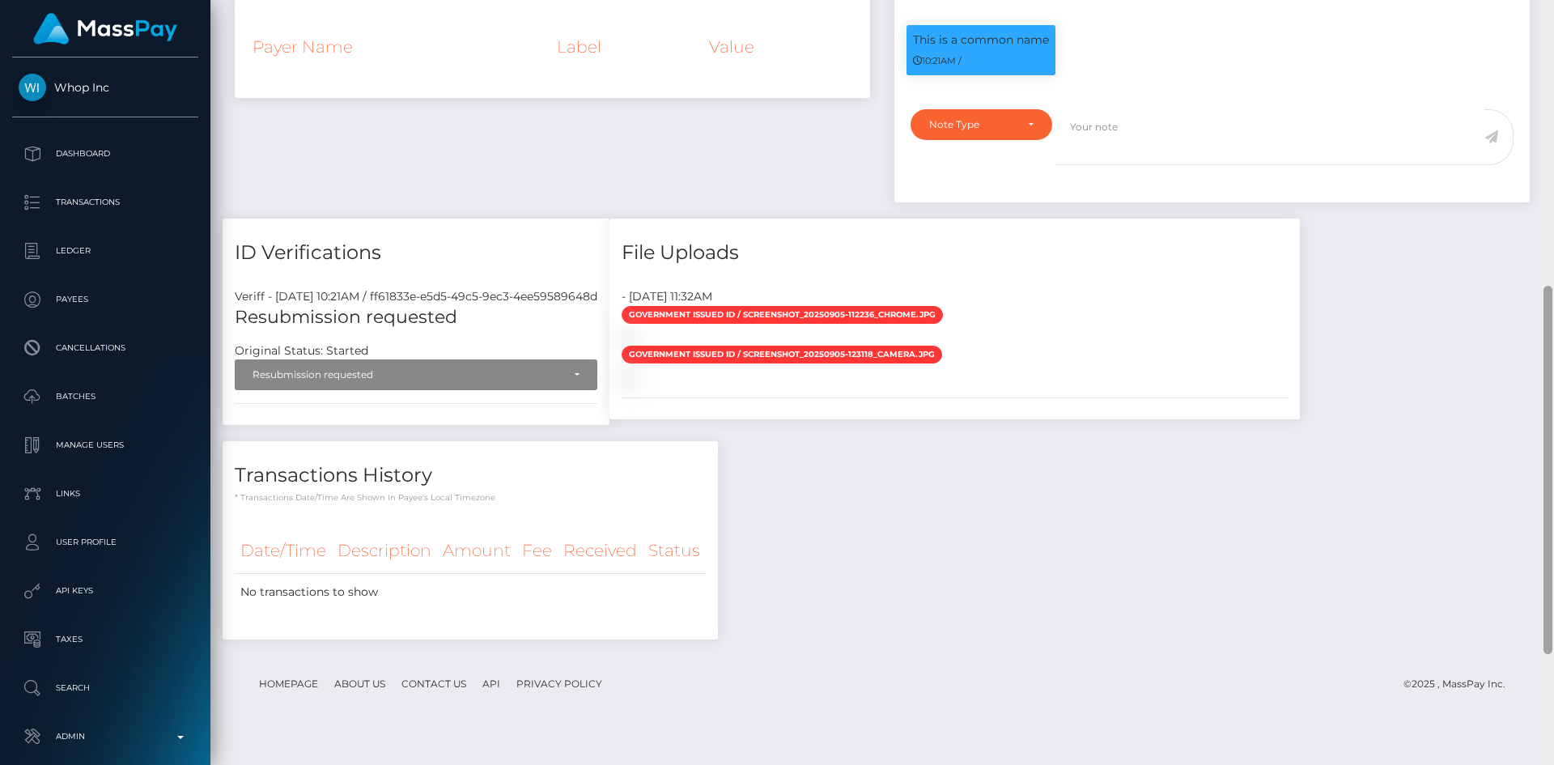
scroll to position [553, 0]
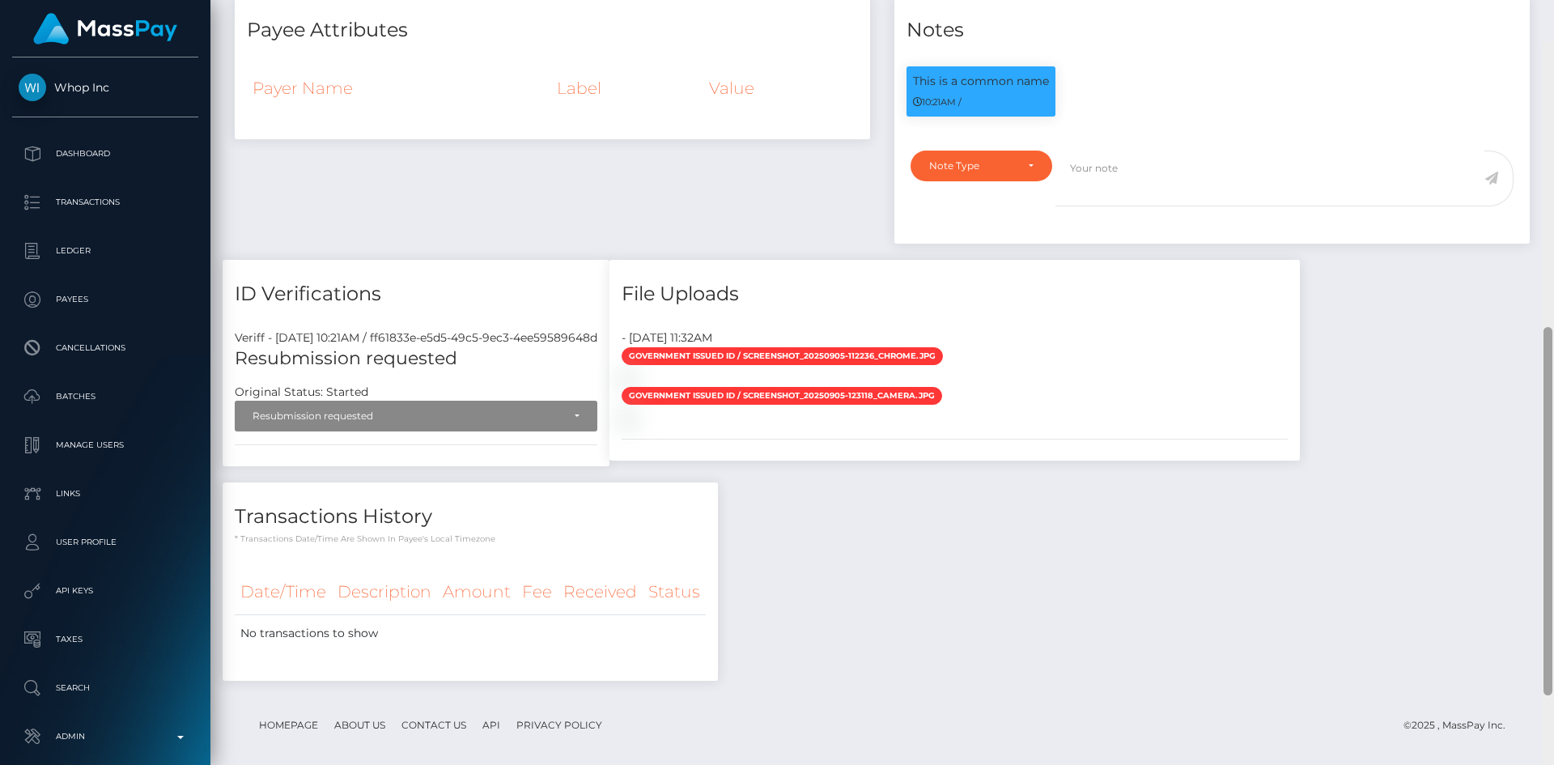
click at [1529, 348] on div "Customer Profile Loading... Loading..." at bounding box center [882, 382] width 1344 height 765
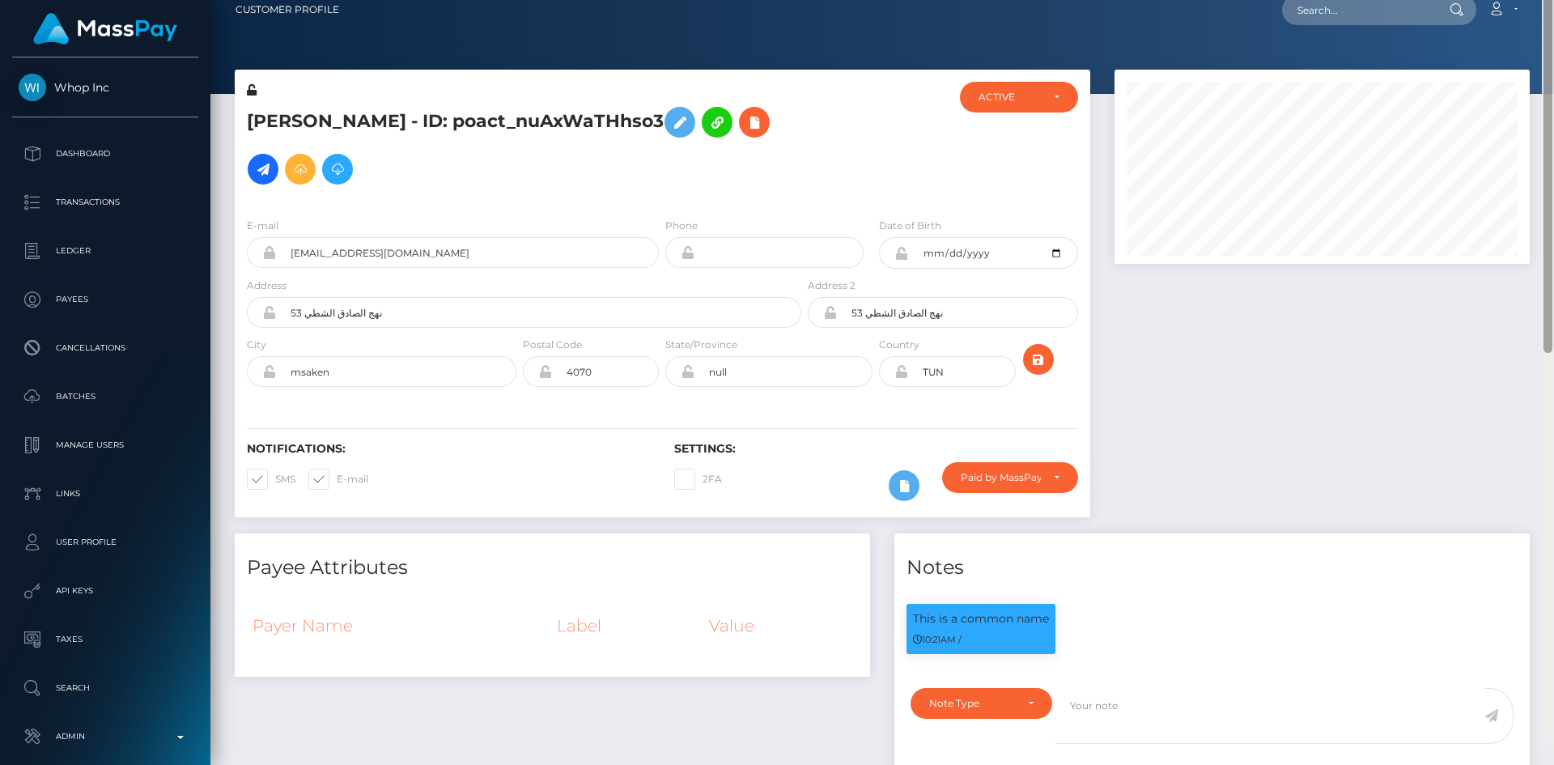
scroll to position [0, 0]
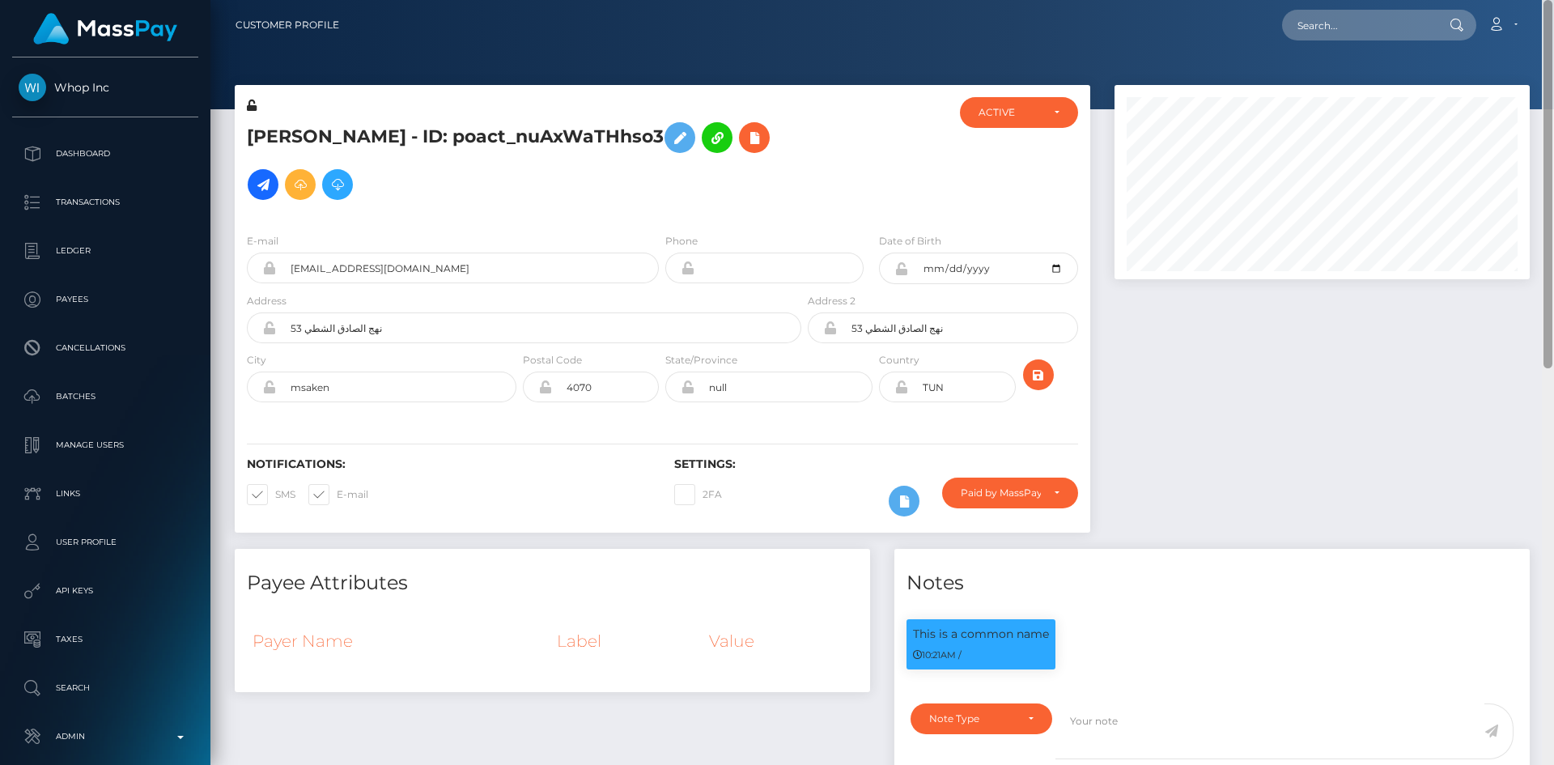
drag, startPoint x: 1549, startPoint y: 439, endPoint x: 1520, endPoint y: 95, distance: 345.2
click at [1553, 105] on div at bounding box center [1548, 382] width 12 height 765
click at [1334, 27] on input "text" at bounding box center [1358, 25] width 152 height 31
paste input "68b5ac55afec7"
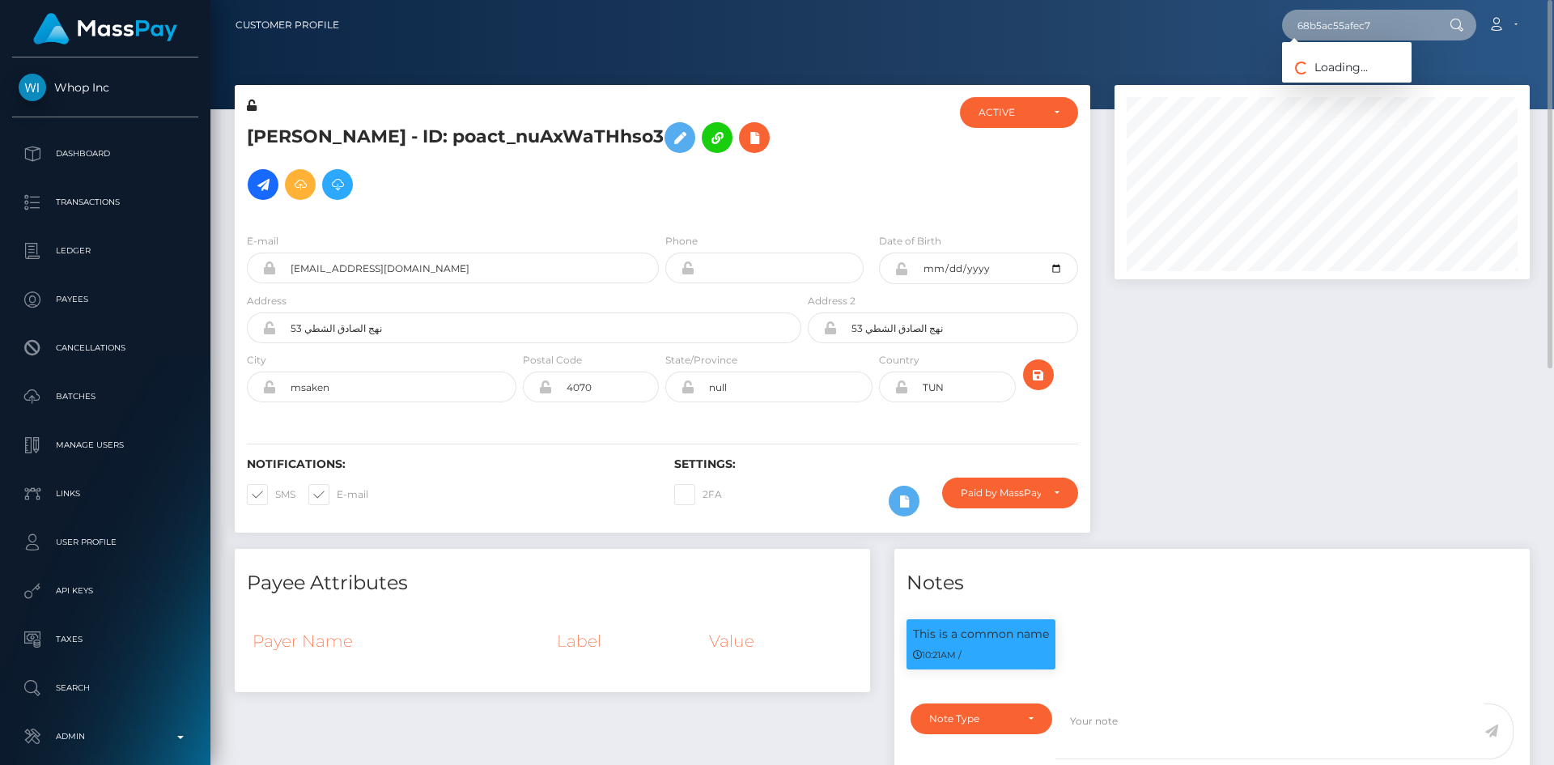
type input "68b5ac55afec7"
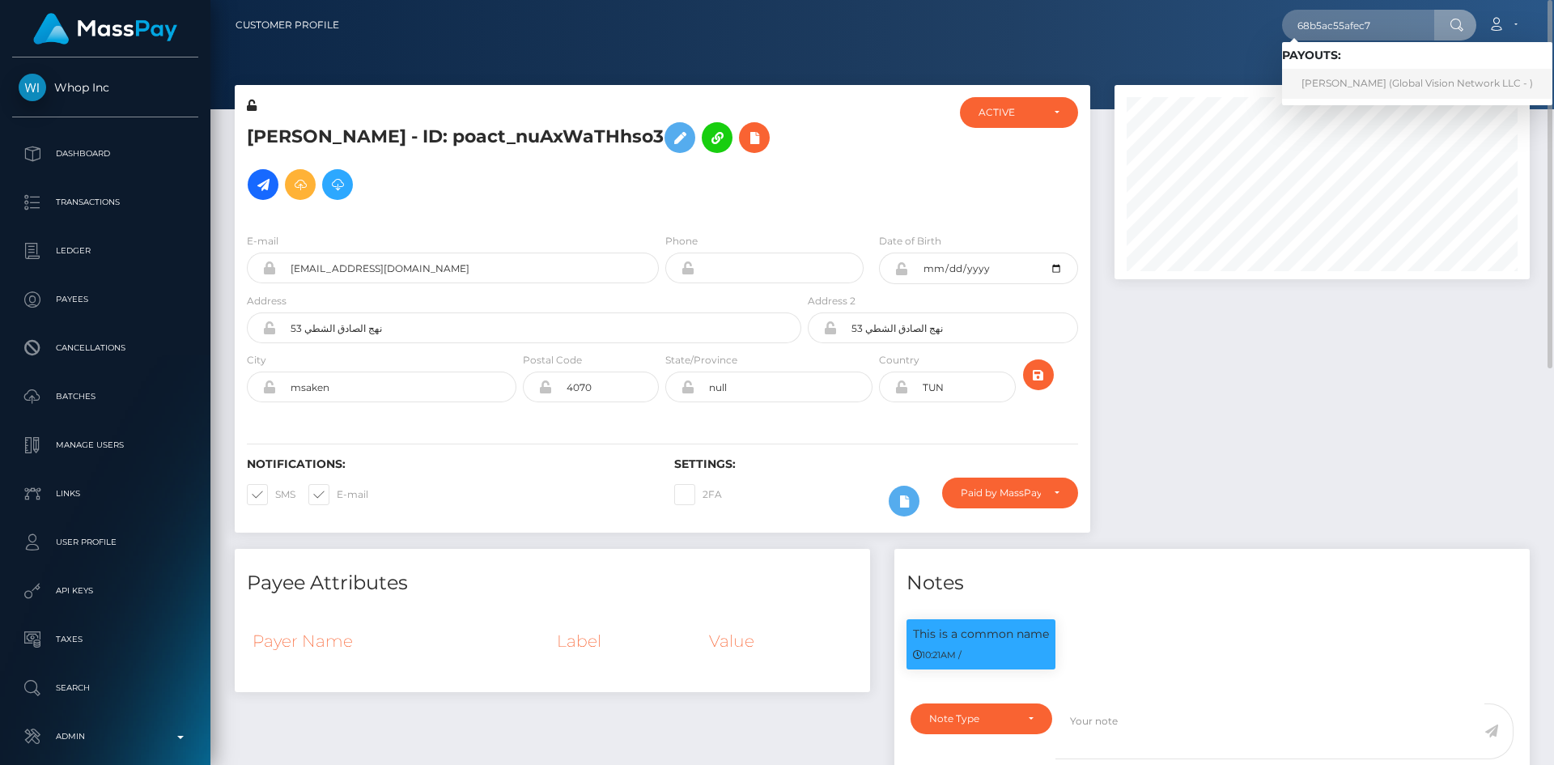
click at [1363, 91] on link "Carlos Yanes (Global Vision Network LLC - )" at bounding box center [1417, 84] width 270 height 30
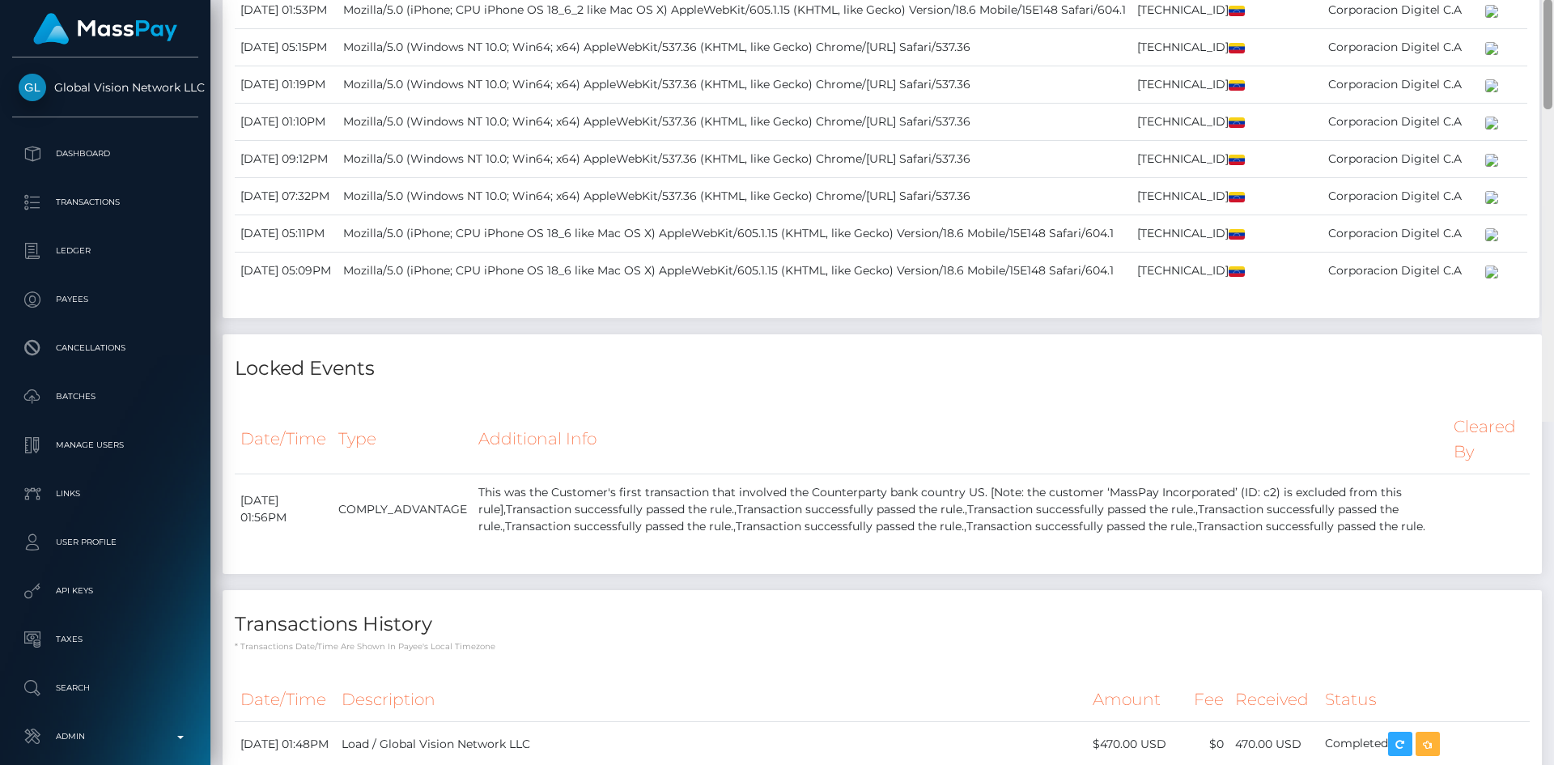
scroll to position [194, 416]
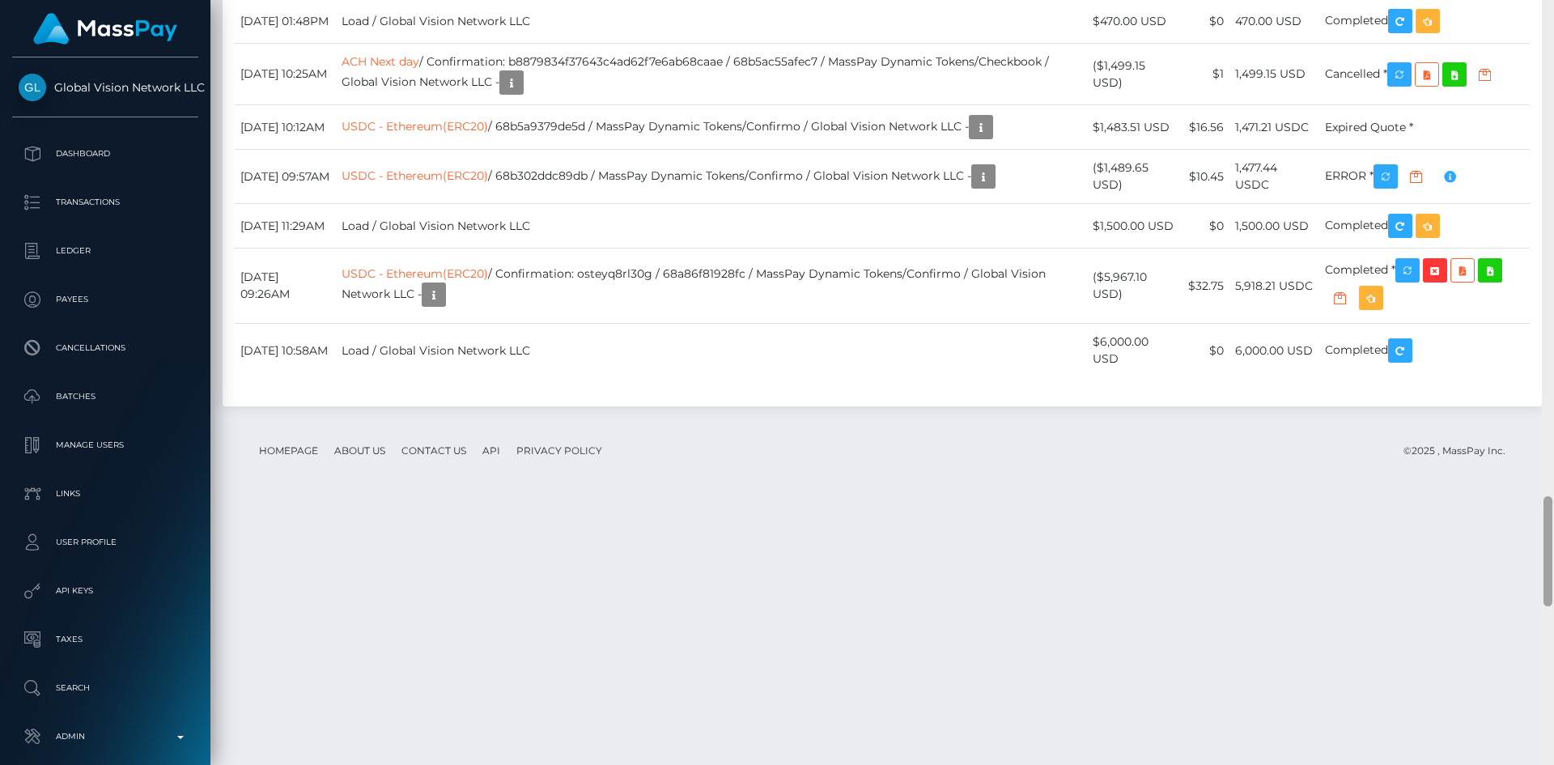
click at [1538, 686] on div "Customer Profile Loading... Loading..." at bounding box center [882, 382] width 1344 height 765
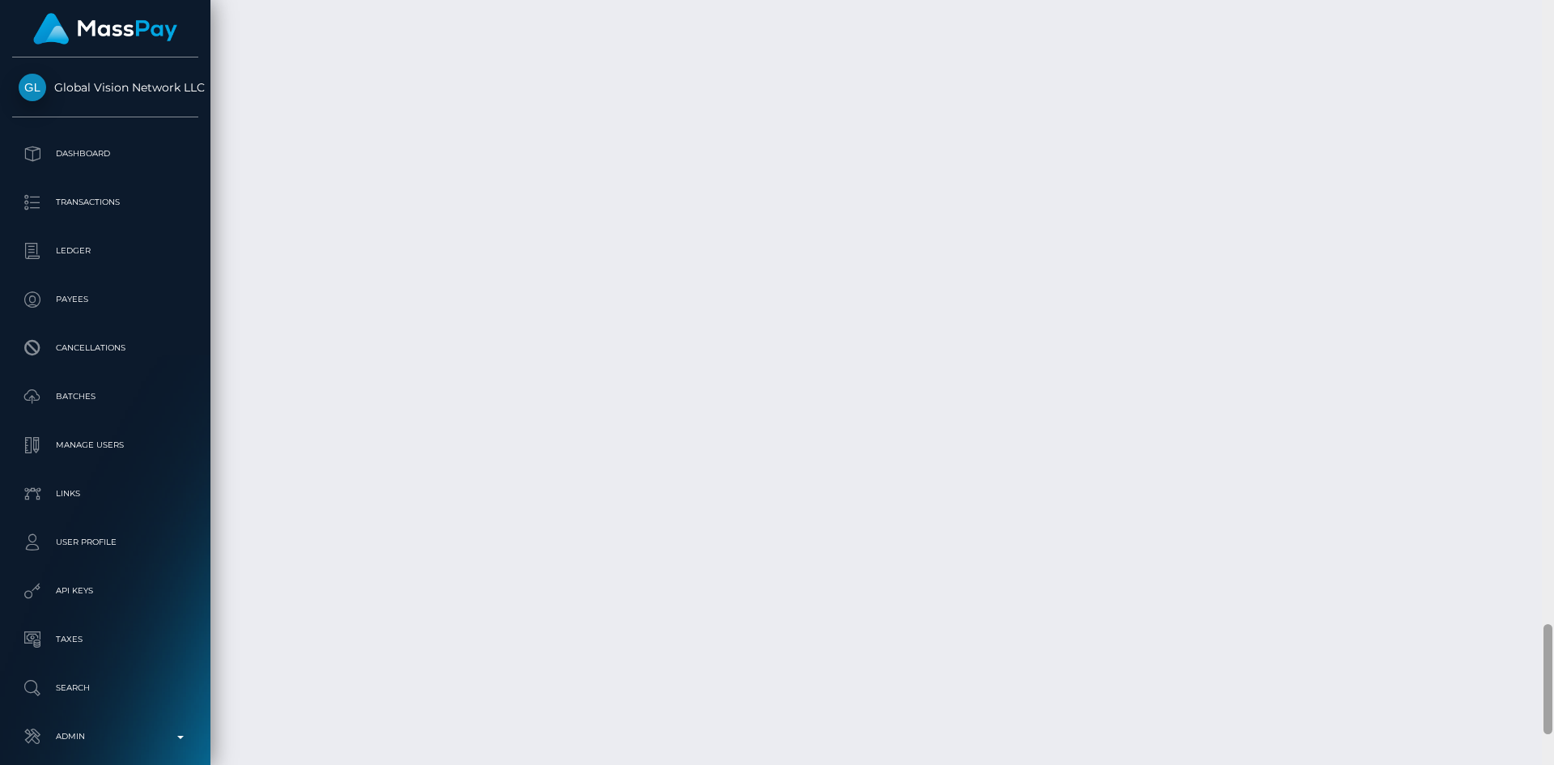
scroll to position [4466, 0]
drag, startPoint x: 1549, startPoint y: 538, endPoint x: 1546, endPoint y: 682, distance: 144.1
click at [1546, 682] on div at bounding box center [1548, 699] width 9 height 110
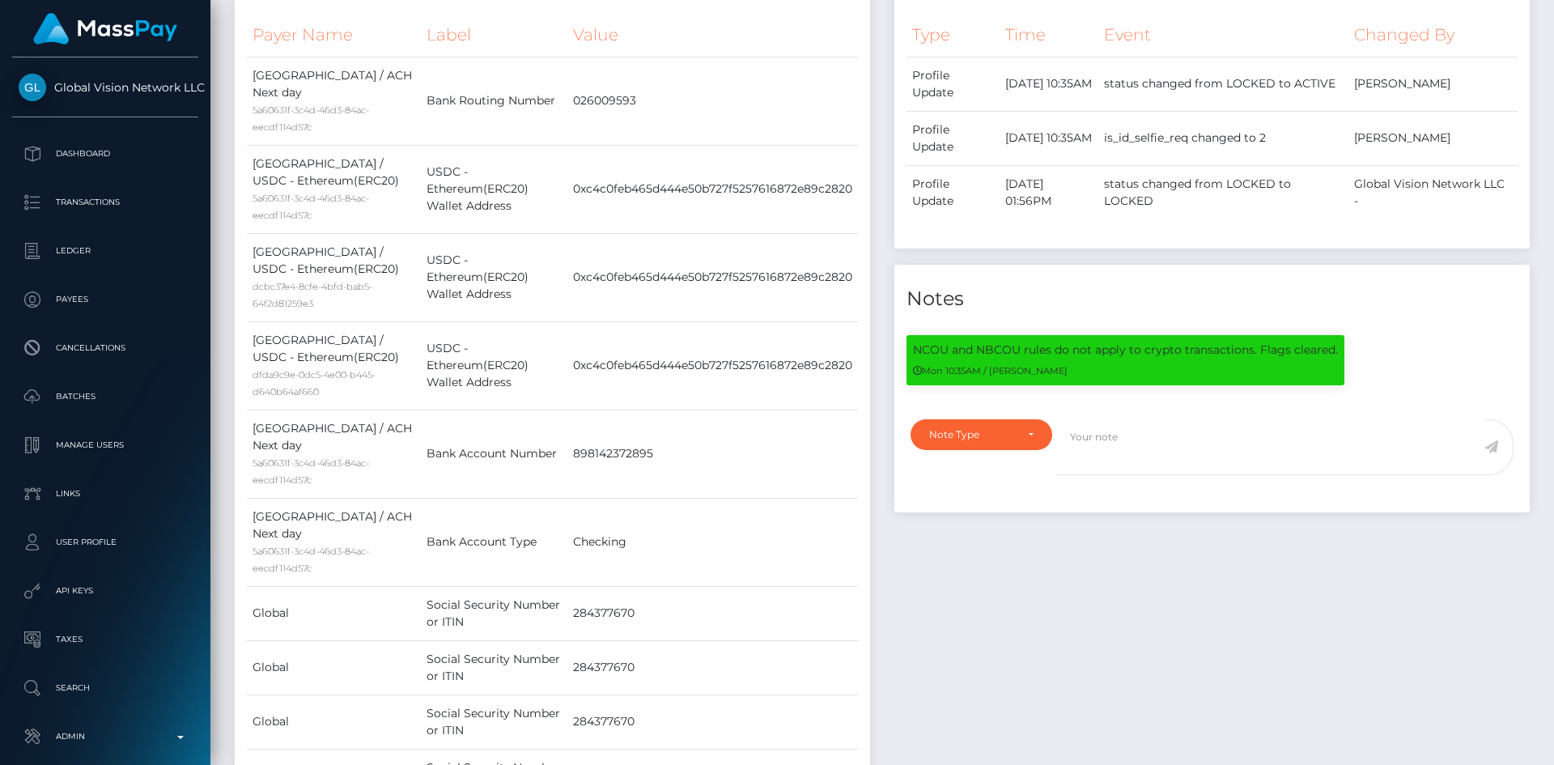
scroll to position [0, 0]
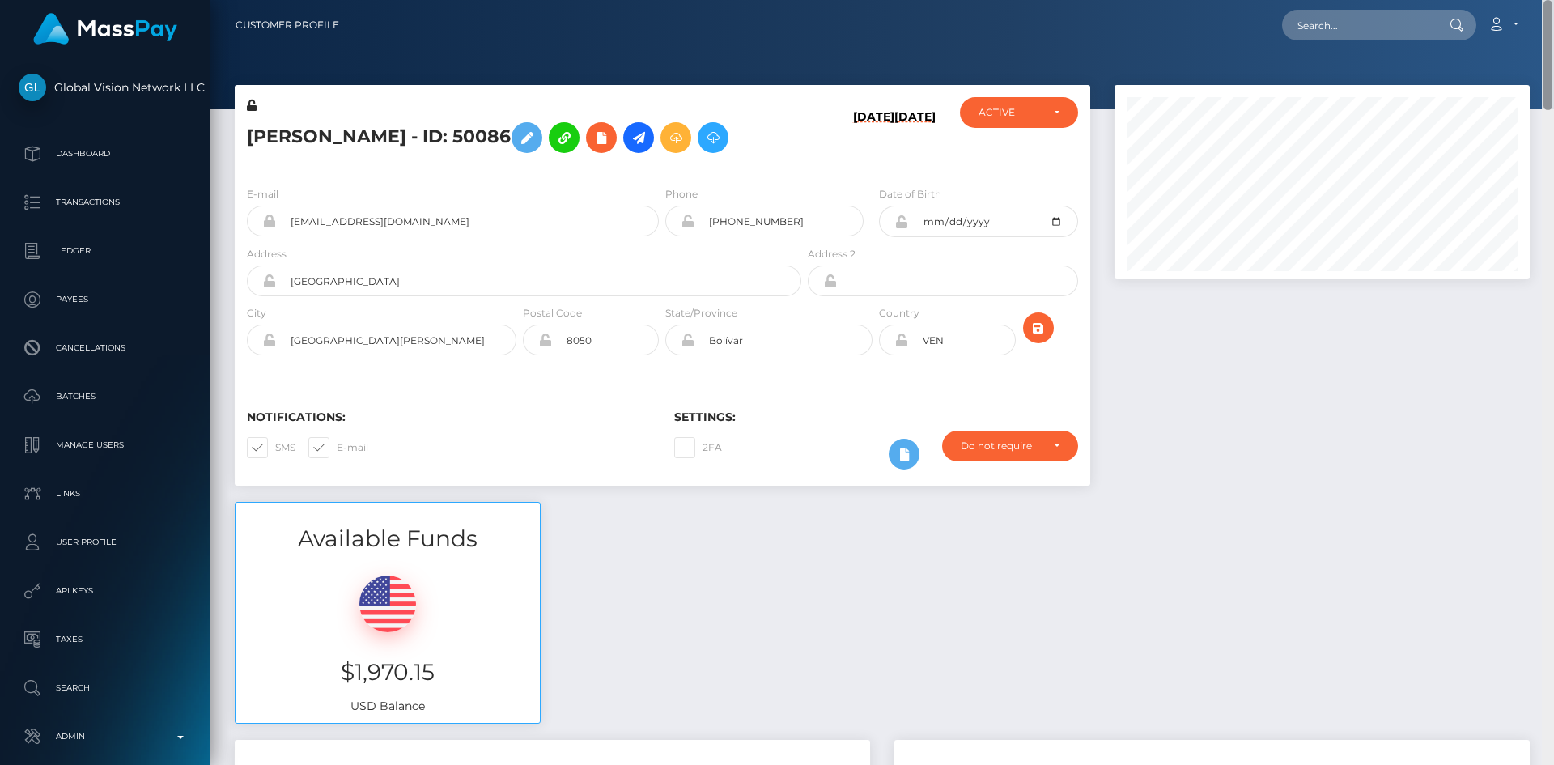
drag, startPoint x: 1547, startPoint y: 665, endPoint x: 1545, endPoint y: -70, distance: 735.0
click at [1545, 0] on html "Global Vision Network LLC Dashboard Transactions Ledger Payees" at bounding box center [777, 382] width 1554 height 765
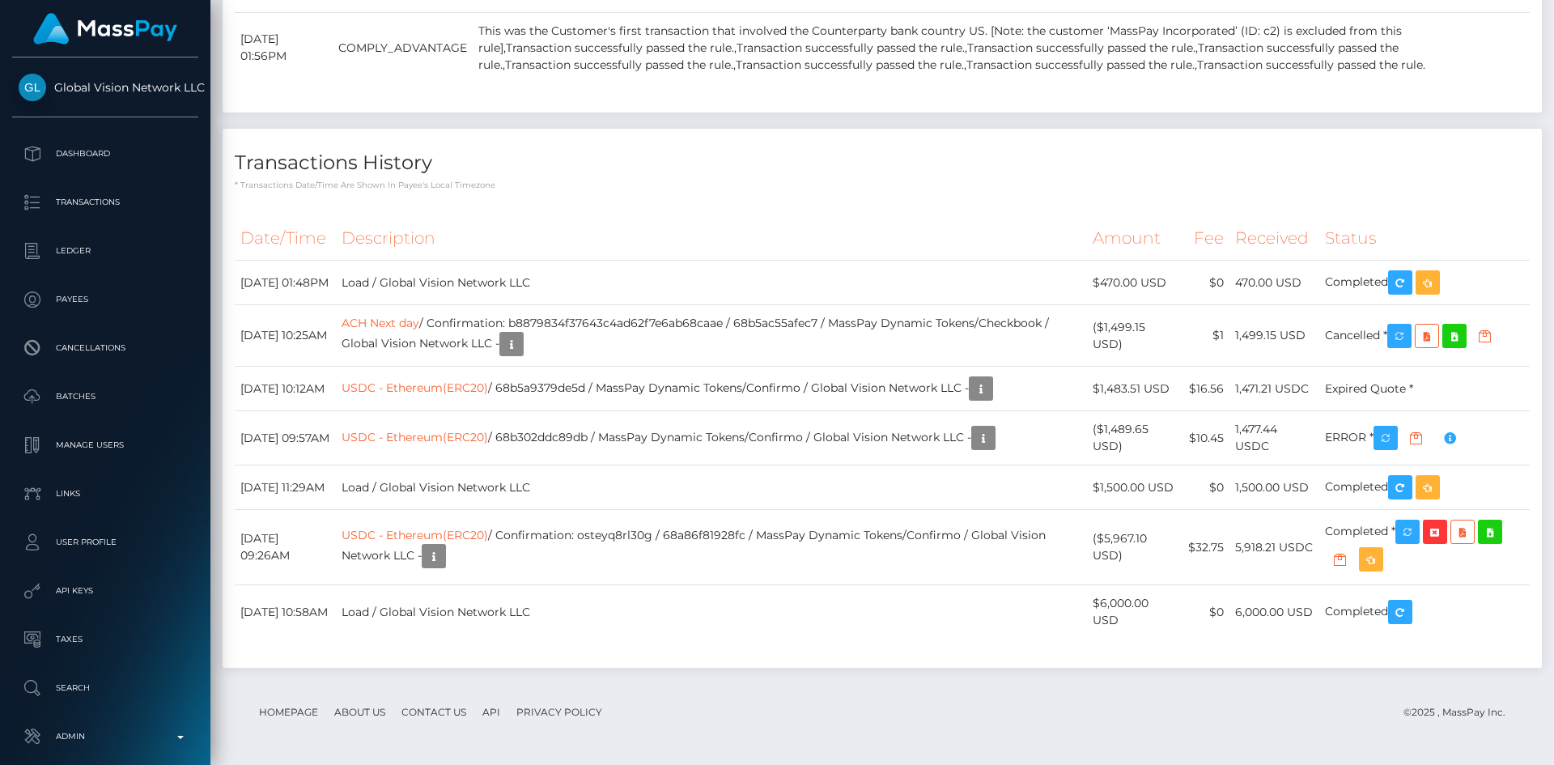
scroll to position [4538, 0]
drag, startPoint x: 1545, startPoint y: 111, endPoint x: 1507, endPoint y: 803, distance: 693.2
click at [1507, 764] on html "Global Vision Network LLC Dashboard Transactions Ledger Payees" at bounding box center [777, 382] width 1554 height 765
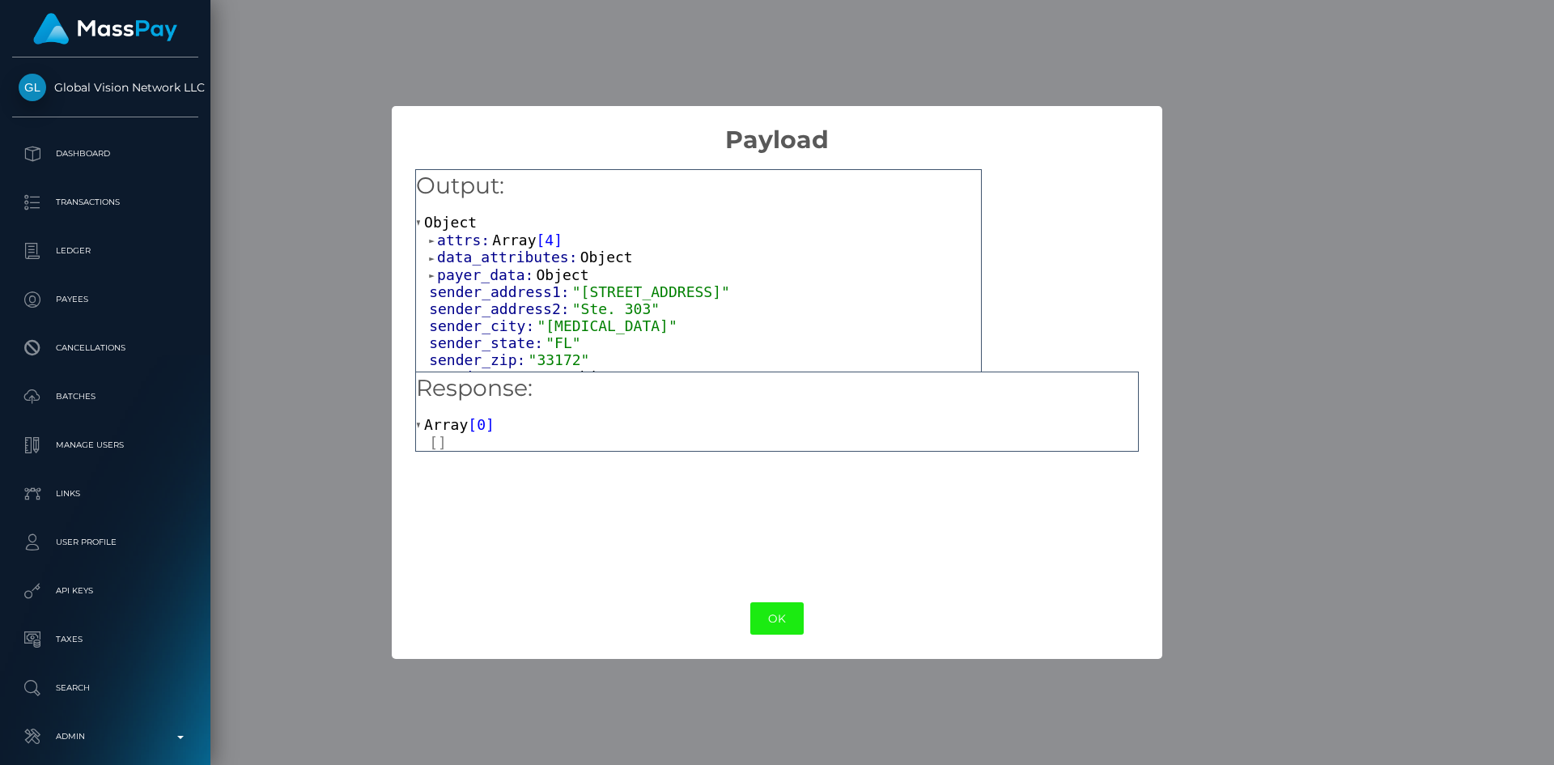
drag, startPoint x: 775, startPoint y: 622, endPoint x: 691, endPoint y: 232, distance: 398.2
click at [775, 618] on button "OK" at bounding box center [776, 618] width 53 height 33
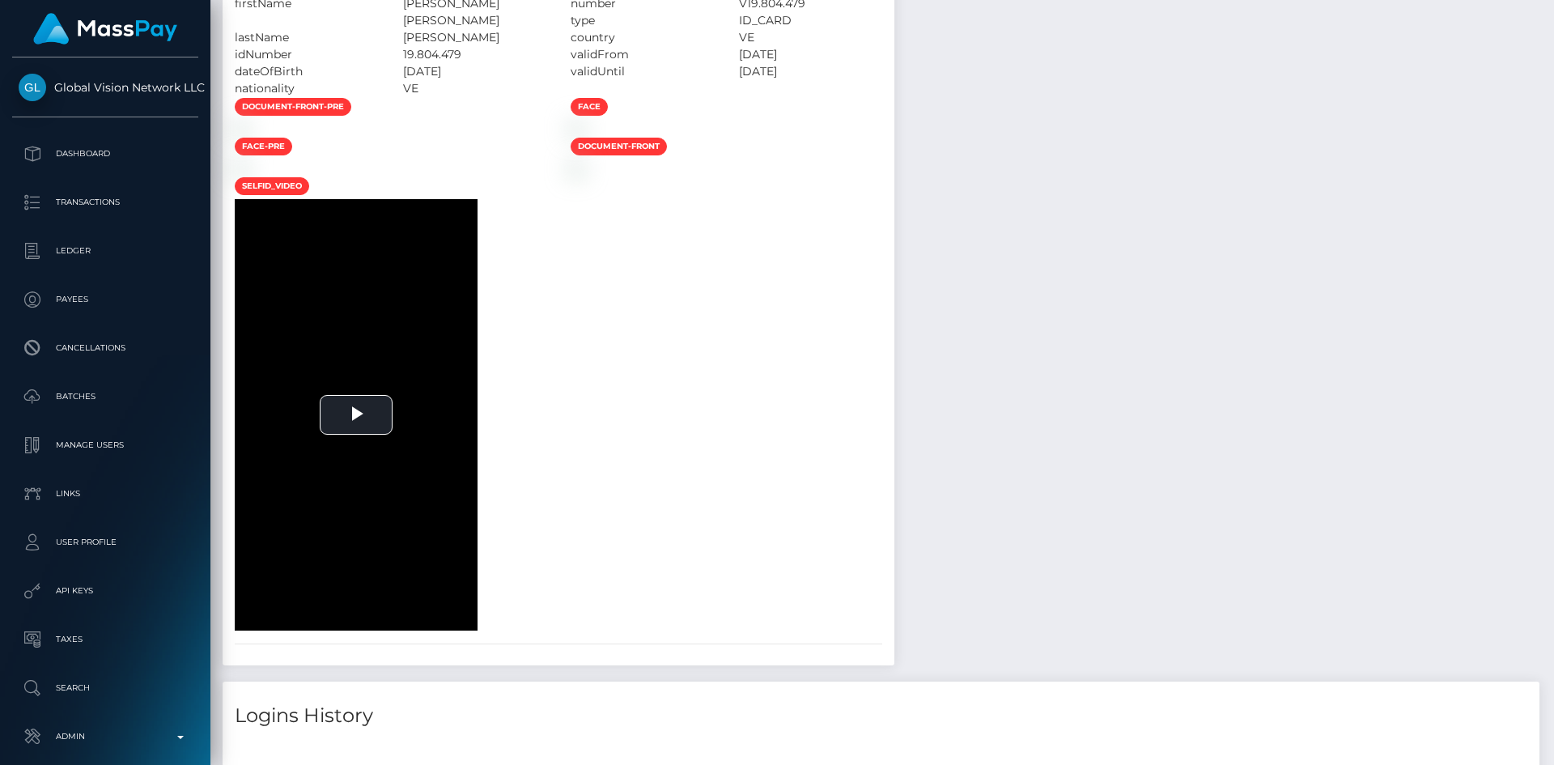
scroll to position [0, 0]
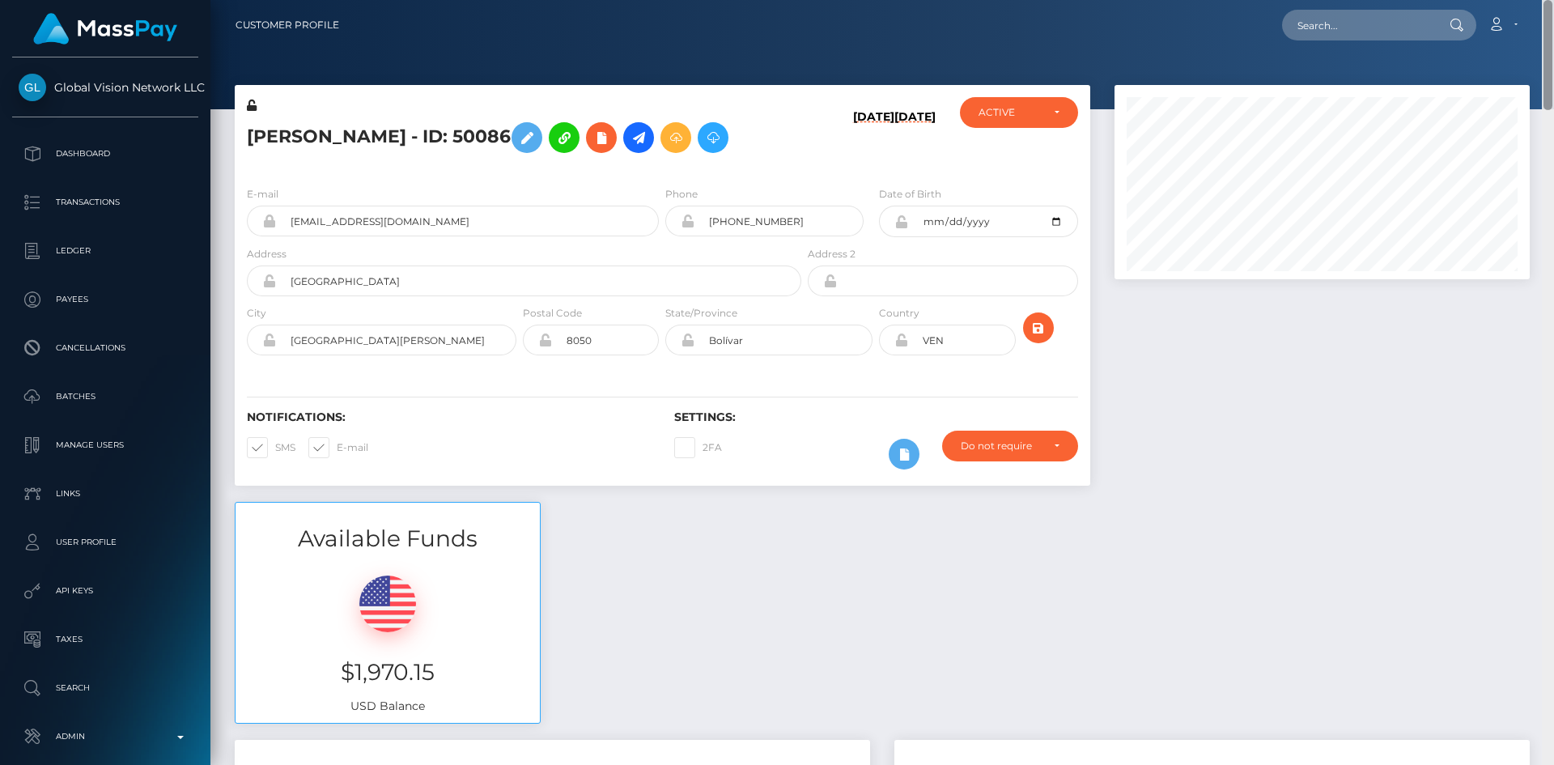
drag, startPoint x: 1545, startPoint y: 681, endPoint x: 1546, endPoint y: -16, distance: 697.0
click at [1546, 0] on html "Global Vision Network LLC Dashboard Transactions Ledger Payees" at bounding box center [777, 382] width 1554 height 765
